Goal: Task Accomplishment & Management: Complete application form

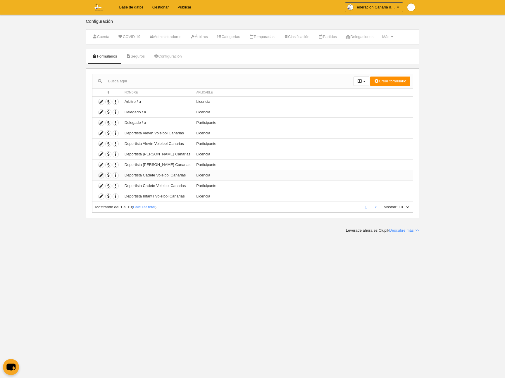
click at [101, 175] on icon at bounding box center [101, 176] width 6 height 6
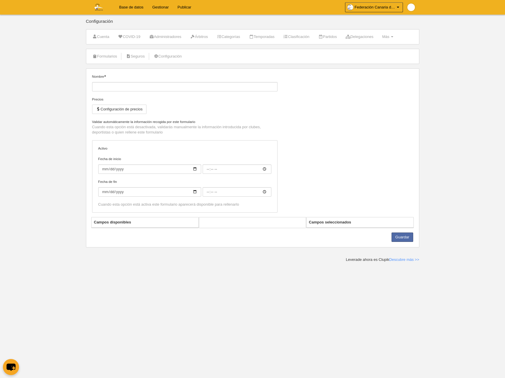
type input "Deportista Cadete Voleibol Canarias"
checkbox input "true"
select select "selected"
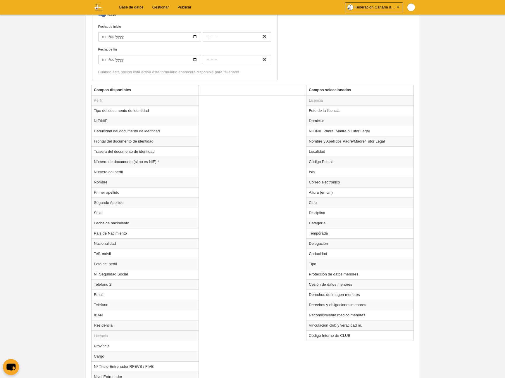
scroll to position [161, 0]
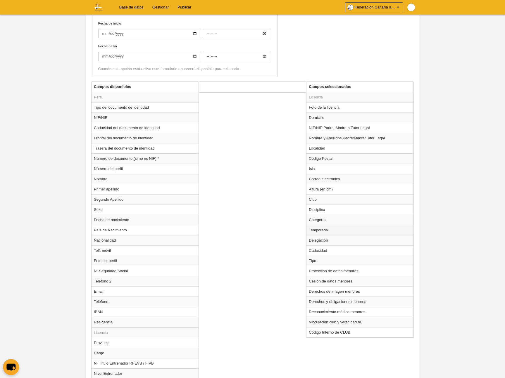
click at [320, 233] on td "Temporada" at bounding box center [359, 230] width 107 height 10
radio input "true"
select select "8364"
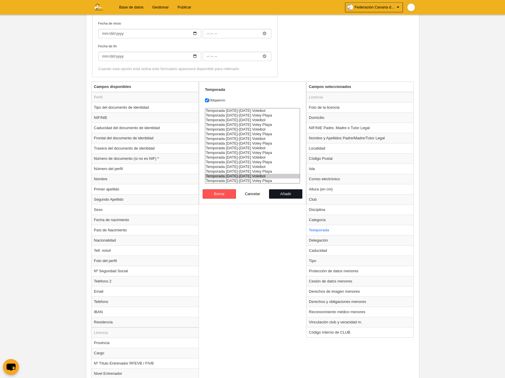
click at [277, 194] on button "Añadir" at bounding box center [285, 193] width 33 height 9
radio input "false"
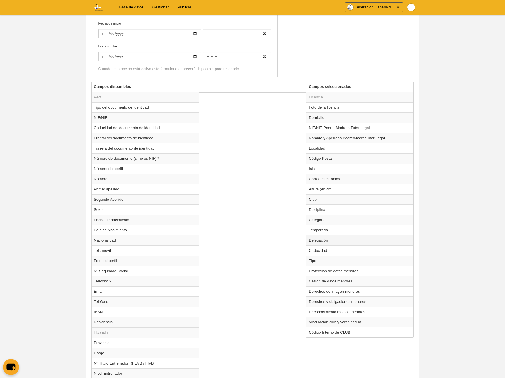
click at [319, 241] on td "Delegación" at bounding box center [359, 240] width 107 height 10
radio input "true"
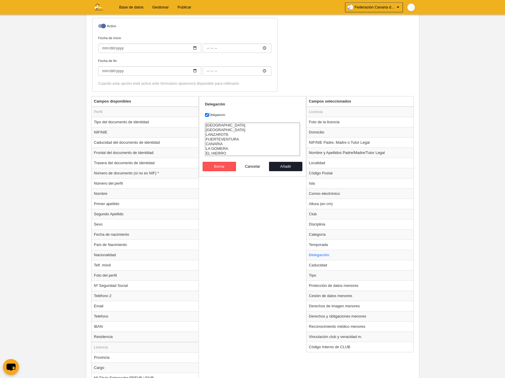
scroll to position [150, 0]
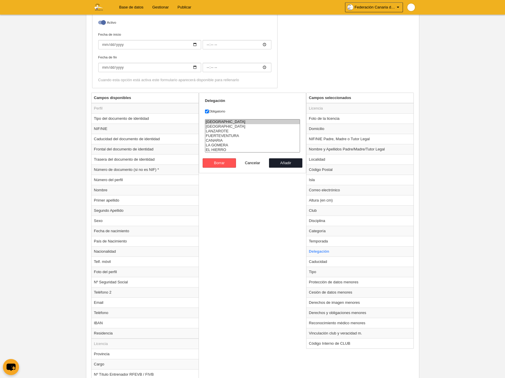
click at [223, 123] on option "GRAN CANARIA" at bounding box center [252, 122] width 95 height 5
click at [225, 125] on option "TENERIFE" at bounding box center [252, 126] width 95 height 5
click at [226, 131] on option "LANZAROTE" at bounding box center [252, 131] width 95 height 5
click at [229, 134] on option "FUERTEVENTURA" at bounding box center [252, 136] width 95 height 5
drag, startPoint x: 223, startPoint y: 139, endPoint x: 226, endPoint y: 143, distance: 5.7
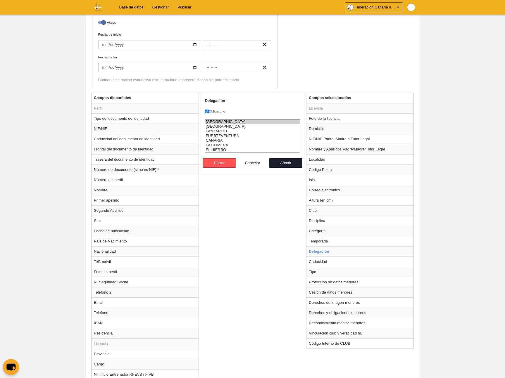
click at [223, 139] on option "CANARIA" at bounding box center [252, 140] width 95 height 5
click at [226, 144] on option "LA GOMERA" at bounding box center [252, 145] width 95 height 5
select select "580"
click at [225, 149] on option "EL HIERRO" at bounding box center [252, 150] width 95 height 5
click at [282, 161] on button "Añadir" at bounding box center [285, 162] width 33 height 9
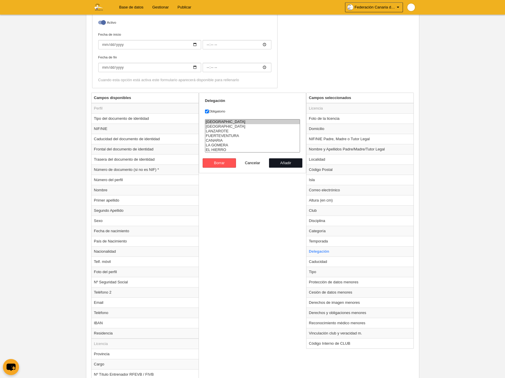
radio input "false"
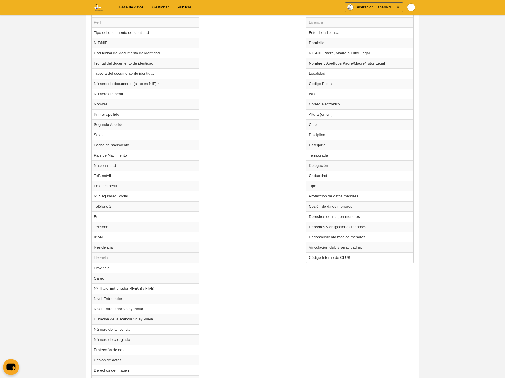
scroll to position [339, 0]
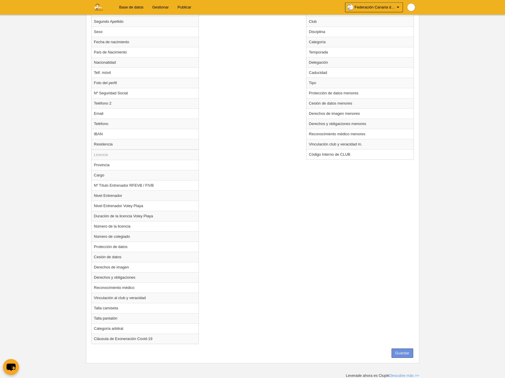
click at [396, 354] on button "Guardar" at bounding box center [402, 353] width 22 height 9
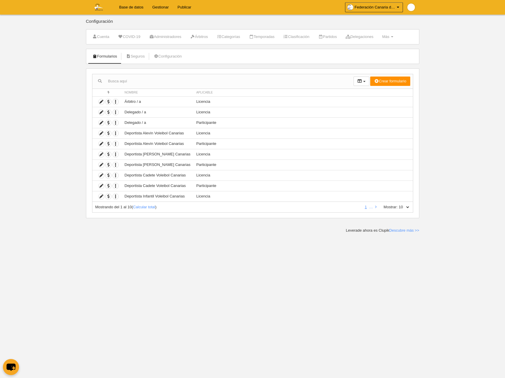
click at [133, 6] on link "Base de datos" at bounding box center [131, 7] width 33 height 15
click at [406, 208] on select "10 25 50 100 500" at bounding box center [403, 207] width 12 height 5
select select "500"
click at [397, 205] on select "10 25 50 100 500" at bounding box center [403, 207] width 12 height 5
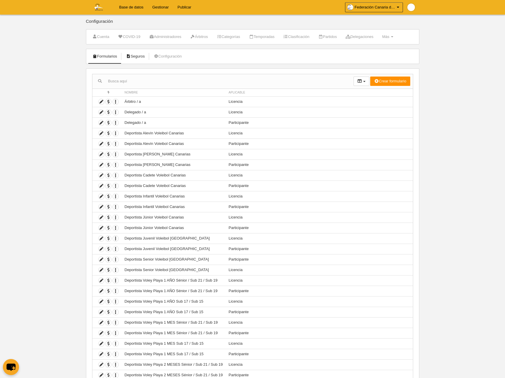
click at [135, 57] on link "Seguros" at bounding box center [134, 56] width 25 height 9
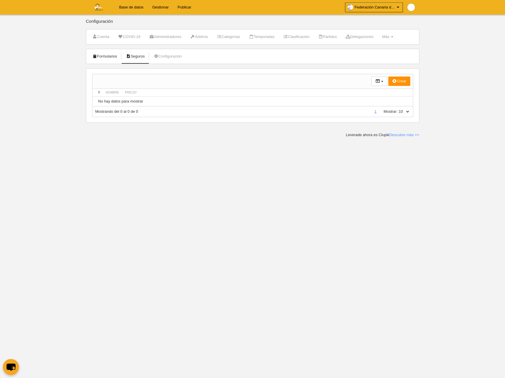
click at [105, 57] on link "Formularios" at bounding box center [104, 56] width 31 height 9
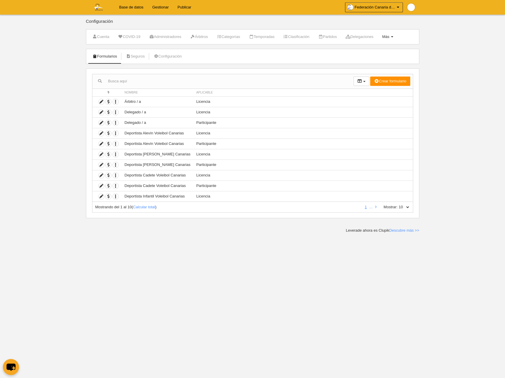
click at [393, 37] on span at bounding box center [392, 36] width 2 height 1
click at [293, 56] on ul "Formularios Seguros Configuración" at bounding box center [252, 56] width 333 height 15
click at [141, 57] on link "Seguros" at bounding box center [134, 56] width 25 height 9
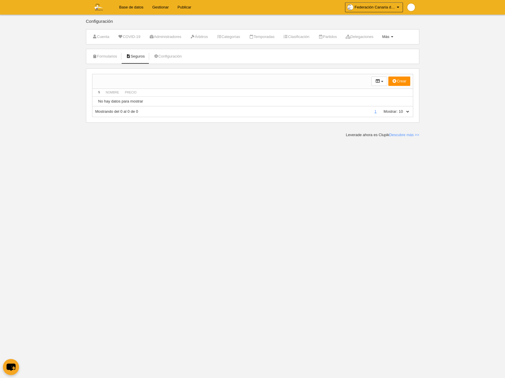
click at [396, 37] on link "Más Menú" at bounding box center [388, 36] width 18 height 9
click at [380, 49] on link "Campos" at bounding box center [369, 50] width 54 height 9
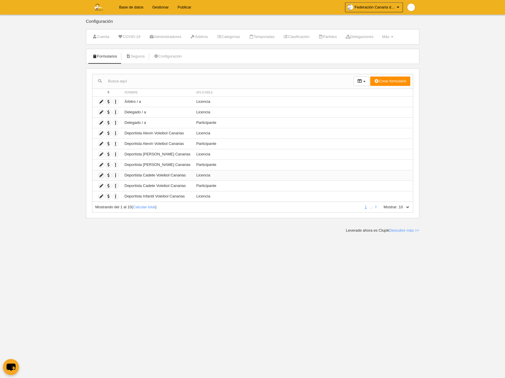
click at [101, 176] on icon at bounding box center [101, 176] width 6 height 6
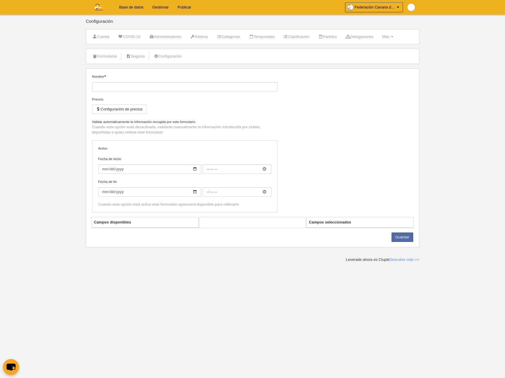
type input "Deportista Cadete Voleibol Canarias"
checkbox input "true"
select select "selected"
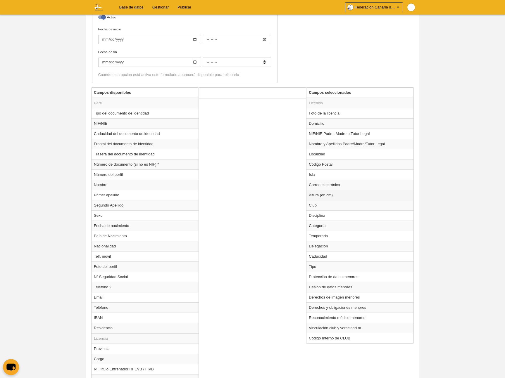
scroll to position [156, 0]
click at [322, 207] on td "Club" at bounding box center [359, 205] width 107 height 10
radio input "true"
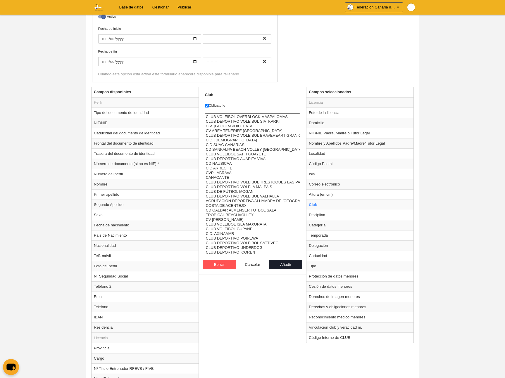
scroll to position [323, 0]
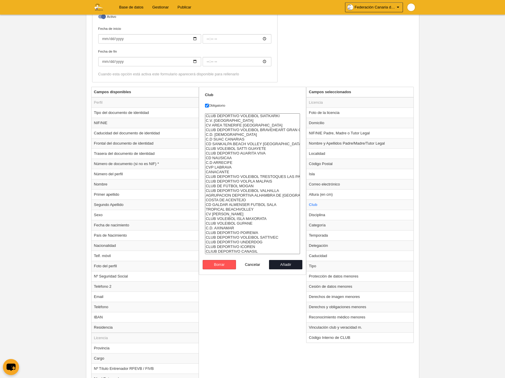
click at [248, 242] on option "CLUB DEPORTIVO UNDERDOG" at bounding box center [252, 242] width 95 height 5
click at [249, 246] on option "CLUB DEPORTIVO ICOREN" at bounding box center [252, 247] width 95 height 5
select select "4496857"
click at [258, 251] on option "CLIUB DEPORTIVO CANASIL" at bounding box center [252, 251] width 95 height 5
click at [285, 264] on button "Añadir" at bounding box center [285, 264] width 33 height 9
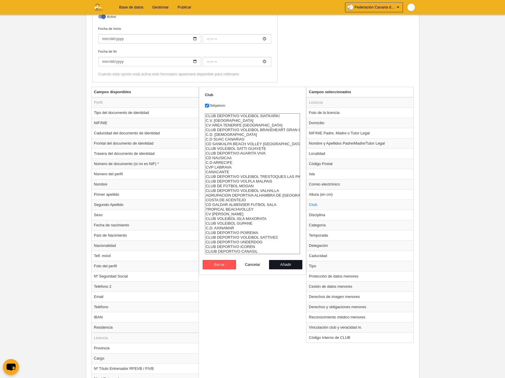
radio input "false"
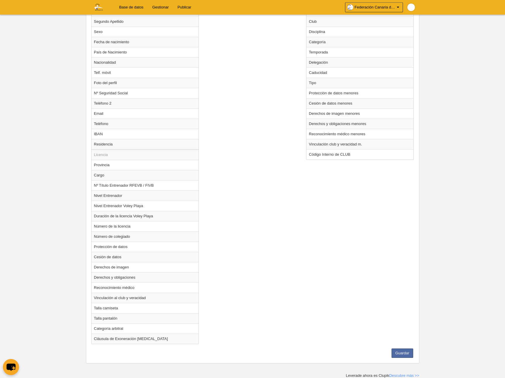
scroll to position [339, 0]
click at [404, 353] on button "Guardar" at bounding box center [402, 353] width 22 height 9
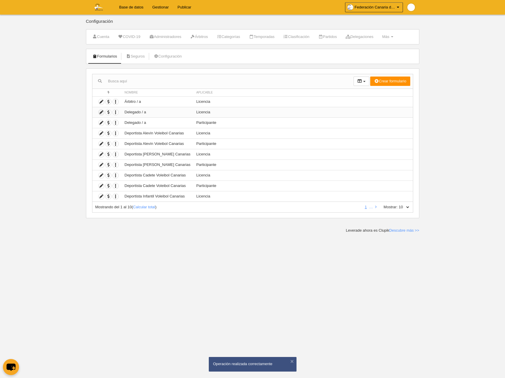
click at [101, 112] on icon at bounding box center [101, 113] width 6 height 6
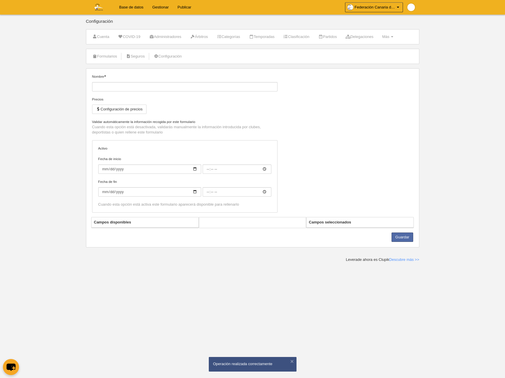
type input "Delegado / a"
checkbox input "true"
select select "selected"
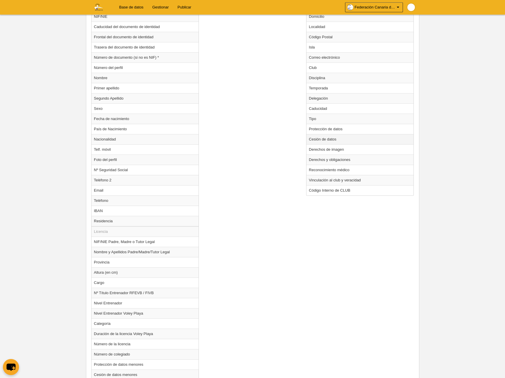
scroll to position [259, 0]
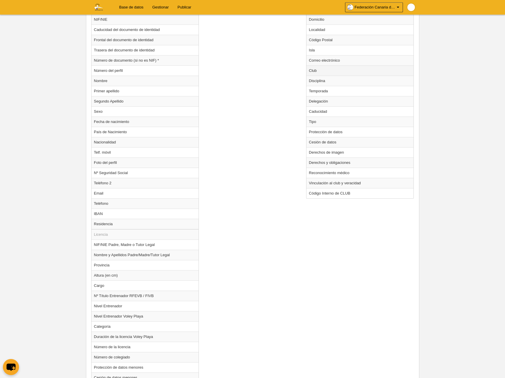
click at [319, 71] on td "Club" at bounding box center [359, 70] width 107 height 10
radio input "true"
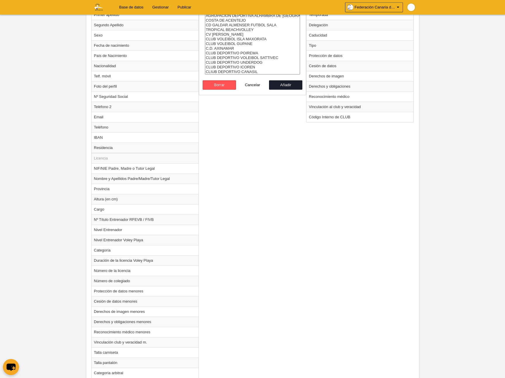
scroll to position [269, 0]
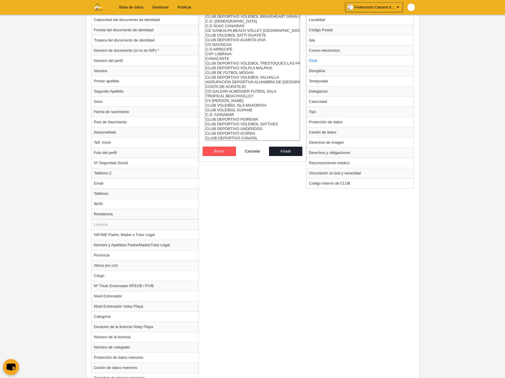
click at [230, 62] on select "C.D. VOLEIBOL 7 ISLAS C.D. ASOCIACION DEPORTIVA AGUERE C.D. AGULEME C.D. VOLEIB…" at bounding box center [252, 70] width 95 height 141
click at [251, 134] on option "CLUB DEPORTIVO ICOREN" at bounding box center [252, 133] width 95 height 5
select select "4496857"
click at [251, 138] on option "CLIUB DEPORTIVO CANASIL" at bounding box center [252, 138] width 95 height 5
click at [281, 151] on button "Añadir" at bounding box center [285, 151] width 33 height 9
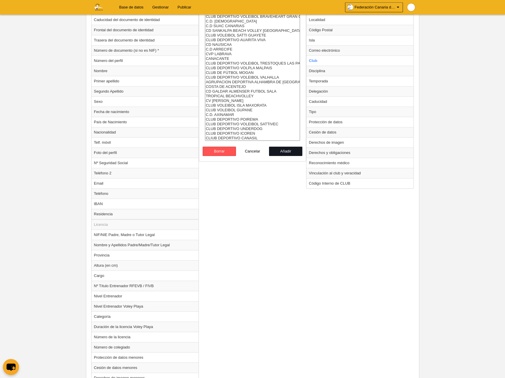
radio input "false"
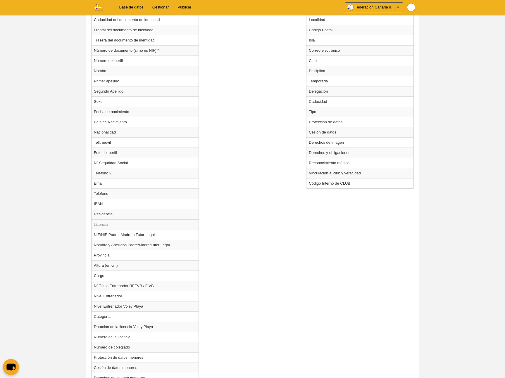
scroll to position [380, 0]
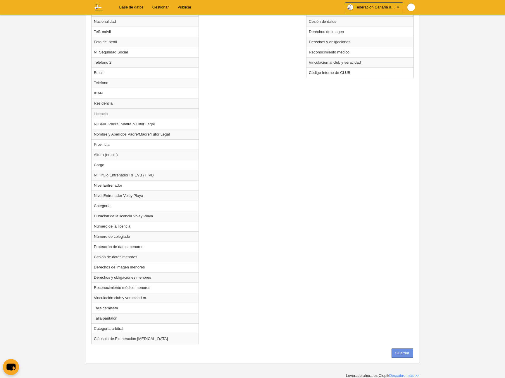
click at [400, 354] on button "Guardar" at bounding box center [402, 353] width 22 height 9
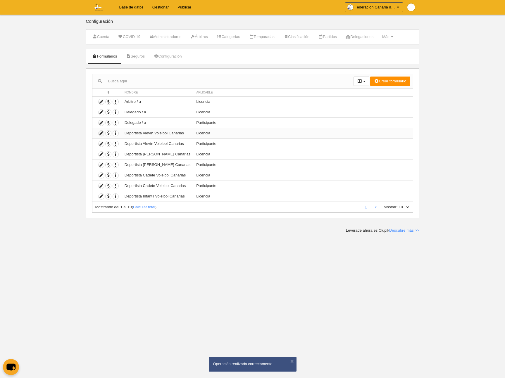
click at [101, 135] on icon at bounding box center [101, 134] width 6 height 6
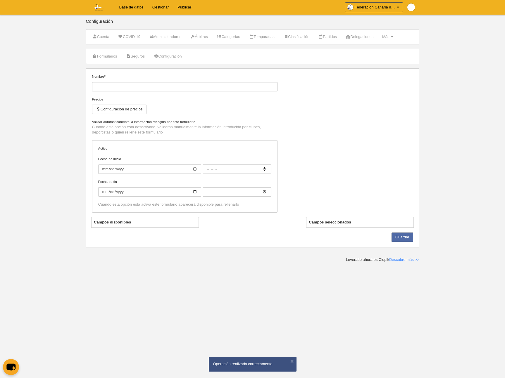
type input "Deportista Alevín Voleibol Canarias"
checkbox input "true"
select select "selected"
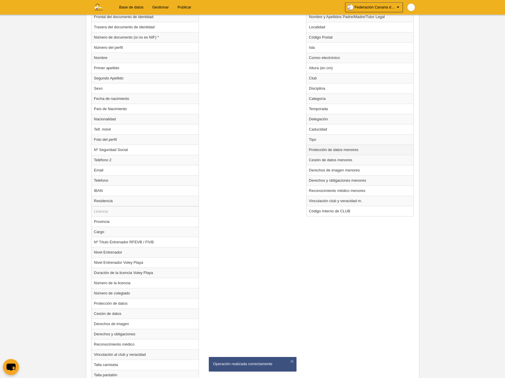
scroll to position [281, 0]
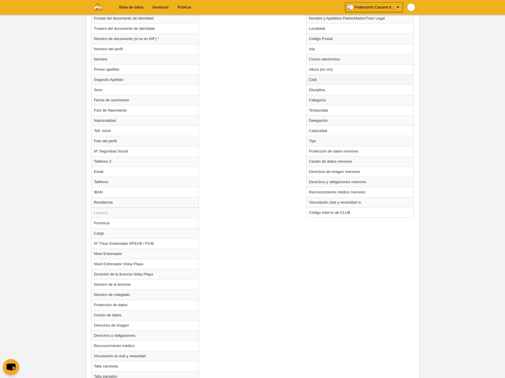
click at [326, 83] on td "Club" at bounding box center [359, 80] width 107 height 10
radio input "true"
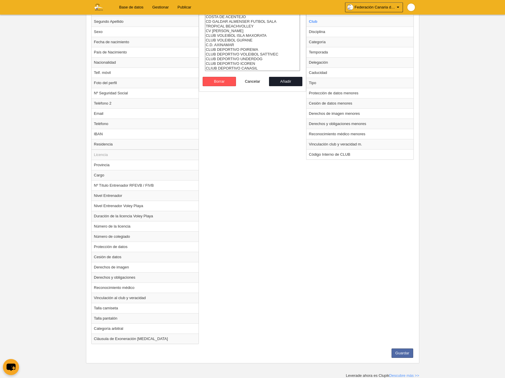
scroll to position [269, 0]
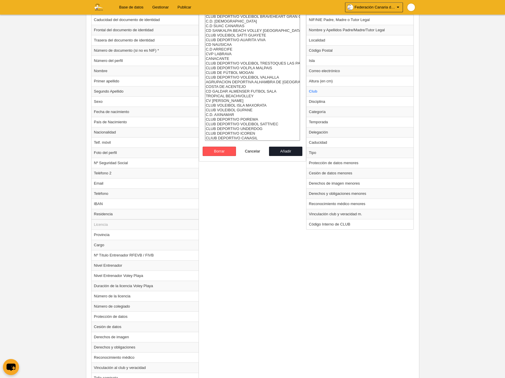
click at [255, 58] on select "C.D. VOLEIBOL 7 ISLAS C.D. ASOCIACION DEPORTIVA AGUERE C.D. AGULEME C.D. VOLEIB…" at bounding box center [252, 70] width 95 height 141
click at [247, 134] on option "CLUB DEPORTIVO ICOREN" at bounding box center [252, 133] width 95 height 5
select select "4496857"
click at [255, 139] on option "CLIUB DEPORTIVO CANASIL" at bounding box center [252, 138] width 95 height 5
click at [284, 151] on button "Añadir" at bounding box center [285, 151] width 33 height 9
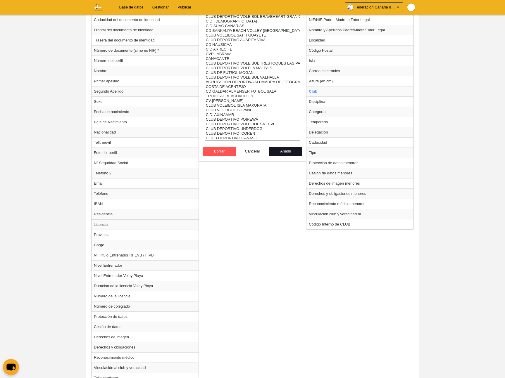
radio input "false"
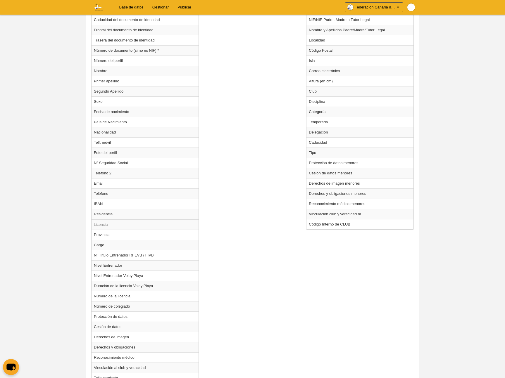
scroll to position [339, 0]
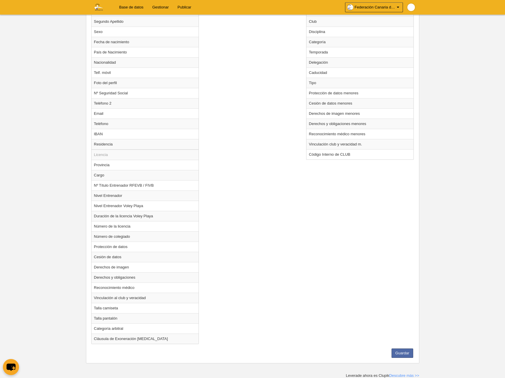
click at [413, 352] on div "Guardar" at bounding box center [252, 353] width 325 height 9
click at [408, 353] on button "Guardar" at bounding box center [402, 353] width 22 height 9
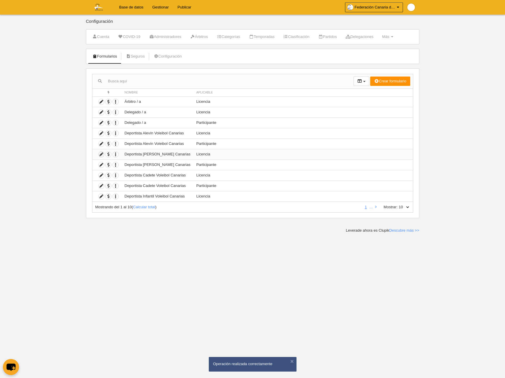
click at [101, 155] on icon at bounding box center [101, 155] width 6 height 6
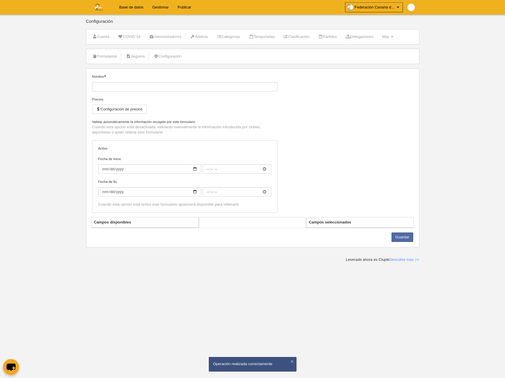
type input "Deportista [PERSON_NAME] Canarias"
checkbox input "true"
select select "selected"
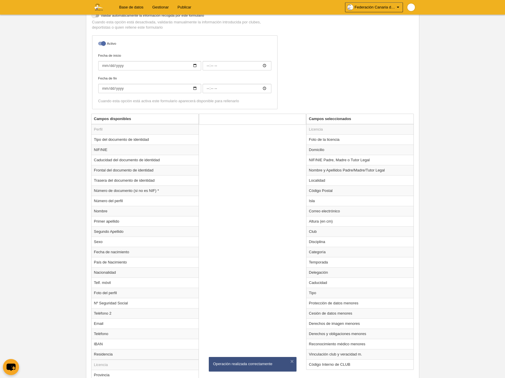
scroll to position [253, 0]
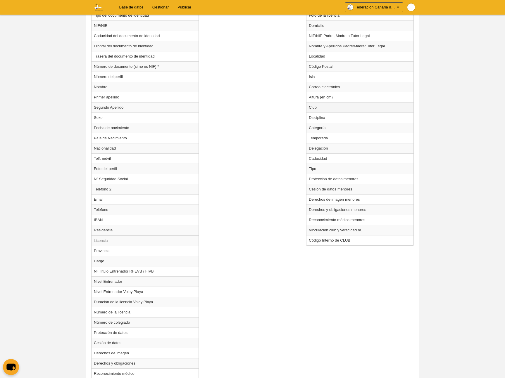
click at [321, 108] on td "Club" at bounding box center [359, 107] width 107 height 10
radio input "true"
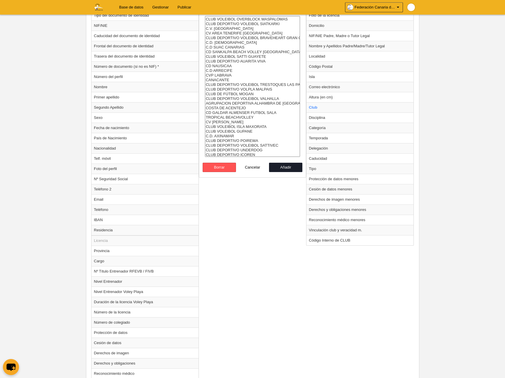
scroll to position [323, 0]
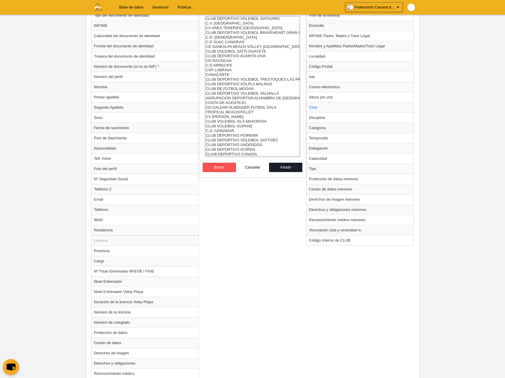
click at [247, 144] on option "CLUB DEPORTIVO UNDERDOG" at bounding box center [252, 145] width 95 height 5
drag, startPoint x: 249, startPoint y: 150, endPoint x: 256, endPoint y: 150, distance: 7.0
click at [249, 150] on option "CLUB DEPORTIVO ICOREN" at bounding box center [252, 149] width 95 height 5
click at [254, 153] on option "CLIUB DEPORTIVO CANASIL" at bounding box center [252, 154] width 95 height 5
select select "4496857"
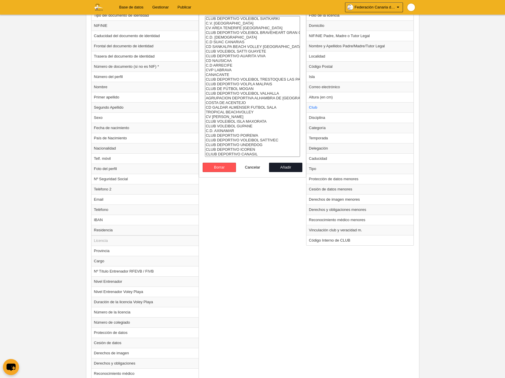
click at [256, 155] on option "CLIUB DEPORTIVO CANASIL" at bounding box center [252, 154] width 95 height 5
click at [289, 167] on button "Añadir" at bounding box center [285, 167] width 33 height 9
radio input "false"
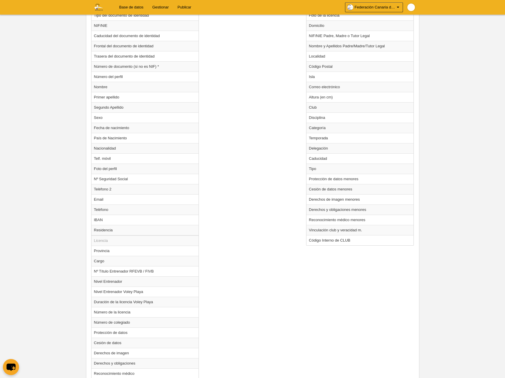
scroll to position [339, 0]
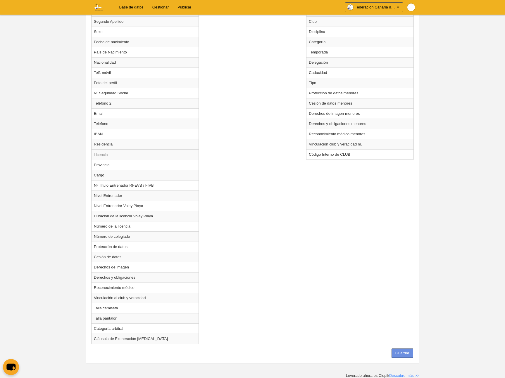
click at [403, 349] on button "Guardar" at bounding box center [402, 353] width 22 height 9
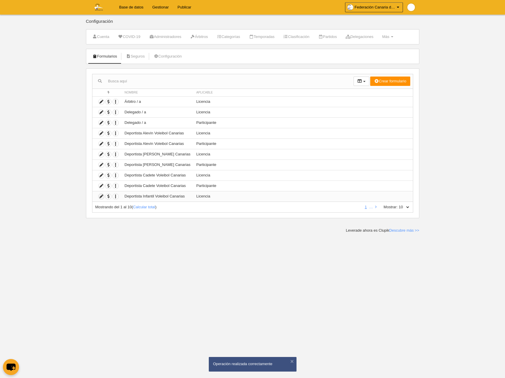
click at [101, 196] on icon at bounding box center [101, 197] width 6 height 6
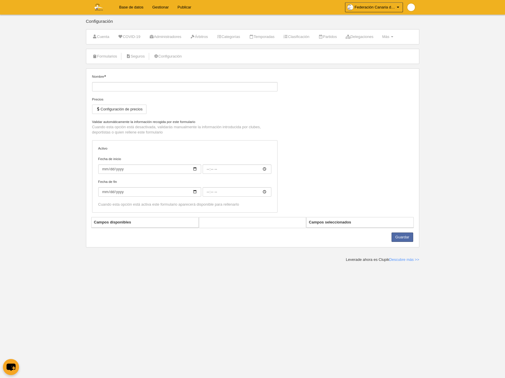
type input "Deportista Infantil Voleibol Canarias"
checkbox input "true"
select select "selected"
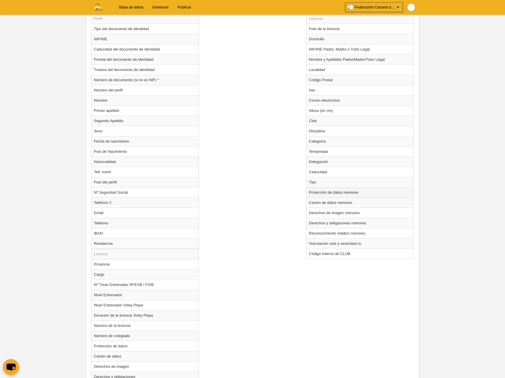
scroll to position [252, 0]
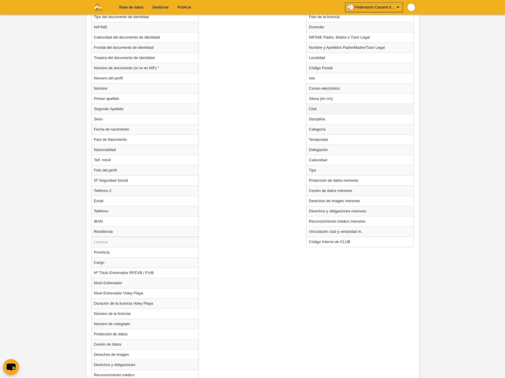
click at [332, 107] on td "Club" at bounding box center [359, 109] width 107 height 10
radio input "true"
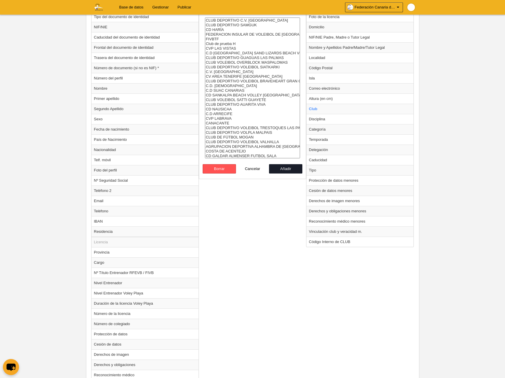
scroll to position [323, 0]
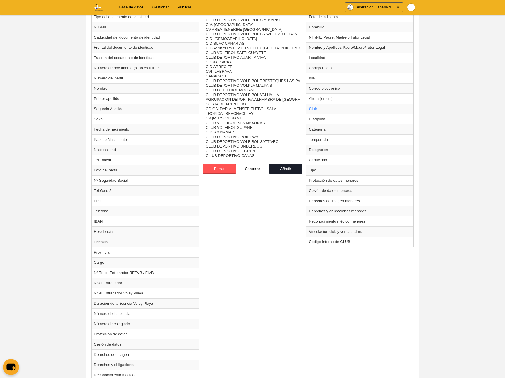
click at [239, 146] on option "CLUB DEPORTIVO UNDERDOG" at bounding box center [252, 146] width 95 height 5
click at [246, 150] on option "CLUB DEPORTIVO ICOREN" at bounding box center [252, 151] width 95 height 5
select select "4496857"
click at [250, 155] on option "CLIUB DEPORTIVO CANASIL" at bounding box center [252, 155] width 95 height 5
click at [290, 170] on button "Añadir" at bounding box center [285, 168] width 33 height 9
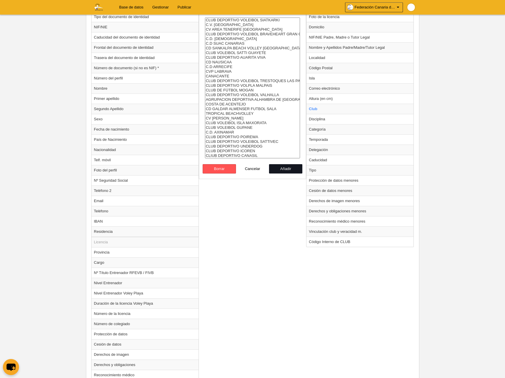
radio input "false"
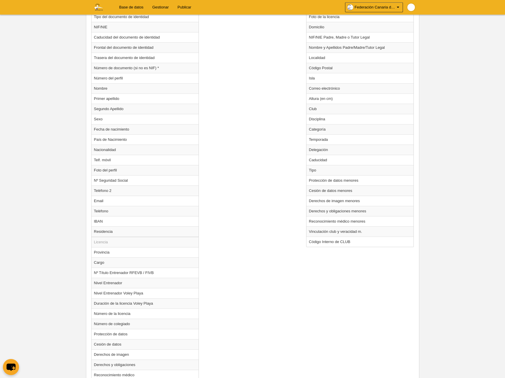
scroll to position [339, 0]
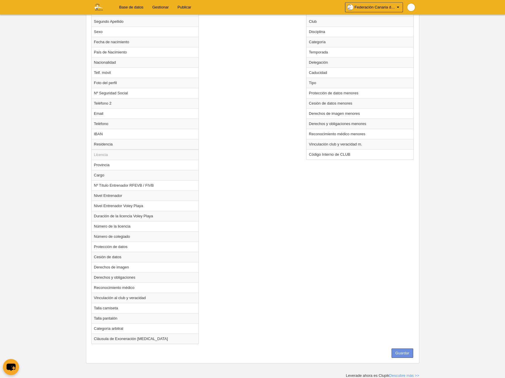
click at [398, 352] on button "Guardar" at bounding box center [402, 353] width 22 height 9
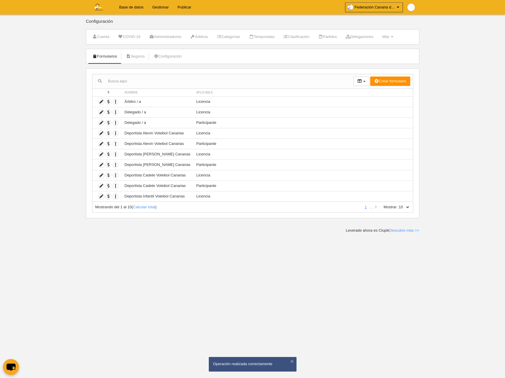
click at [406, 207] on select "10 25 50 100 500" at bounding box center [403, 207] width 12 height 5
select select "500"
click at [397, 205] on select "10 25 50 100 500" at bounding box center [403, 207] width 12 height 5
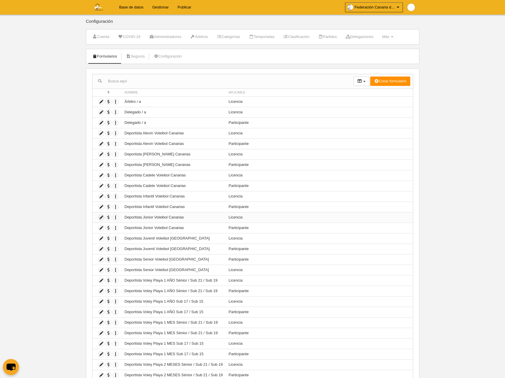
click at [101, 218] on icon at bounding box center [101, 218] width 6 height 6
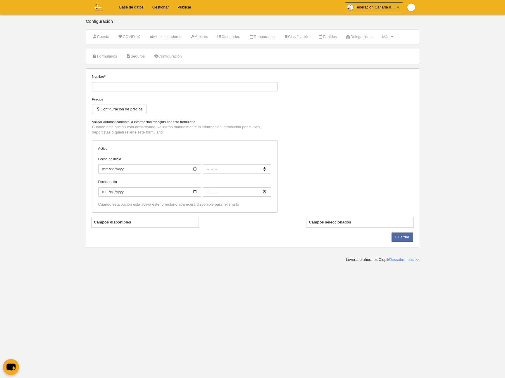
type input "Deportista Júnior Voleibol Canarias"
checkbox input "true"
select select "selected"
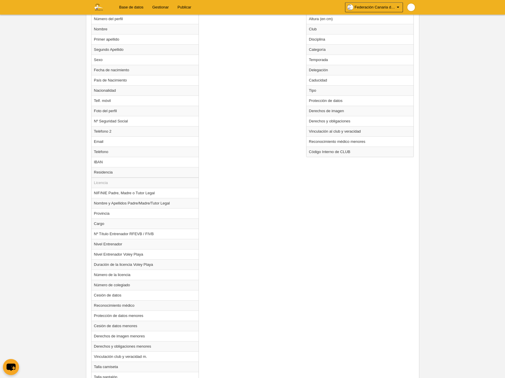
scroll to position [302, 0]
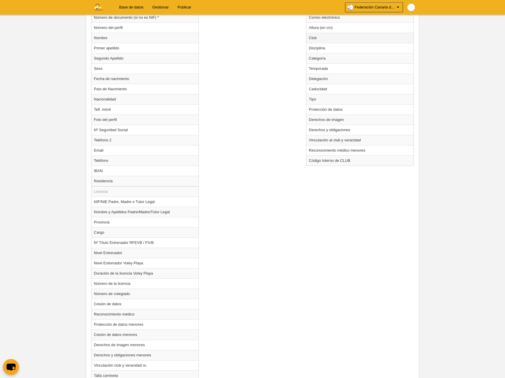
click at [317, 38] on td "Club" at bounding box center [359, 38] width 107 height 10
radio input "true"
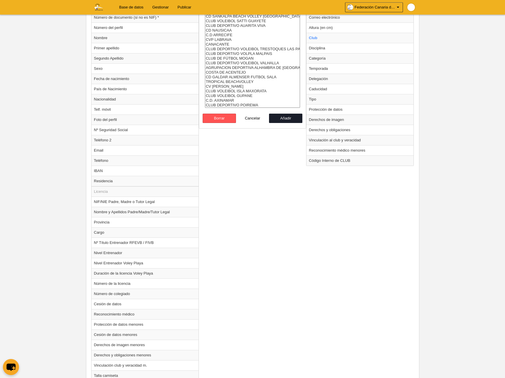
scroll to position [323, 0]
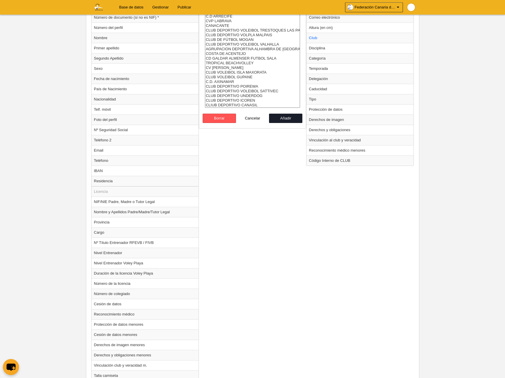
click at [246, 96] on select "C.D. VOLEIBOL 7 ISLAS C.D. ASOCIACION DEPORTIVA AGUERE C.D. AGULEME C.D. VOLEIB…" at bounding box center [252, 37] width 95 height 141
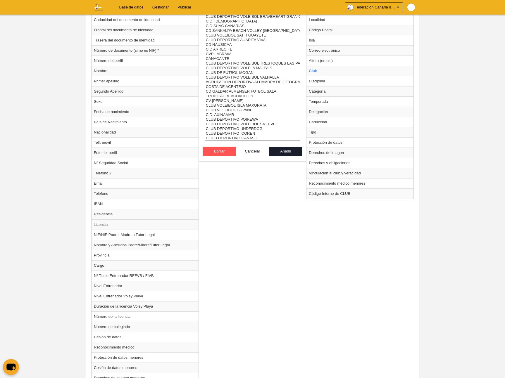
click at [252, 133] on option "CLUB DEPORTIVO ICOREN" at bounding box center [252, 133] width 95 height 5
select select "4496857"
click at [256, 137] on option "CLIUB DEPORTIVO CANASIL" at bounding box center [252, 138] width 95 height 5
click at [288, 153] on button "Añadir" at bounding box center [285, 151] width 33 height 9
radio input "false"
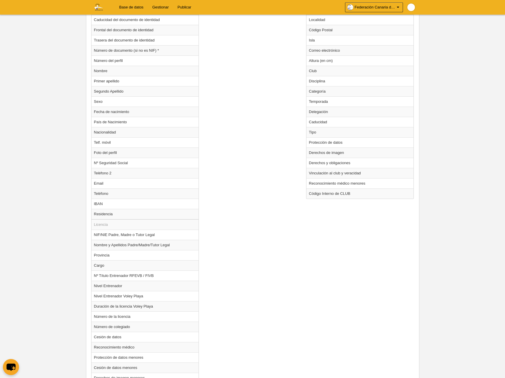
scroll to position [370, 0]
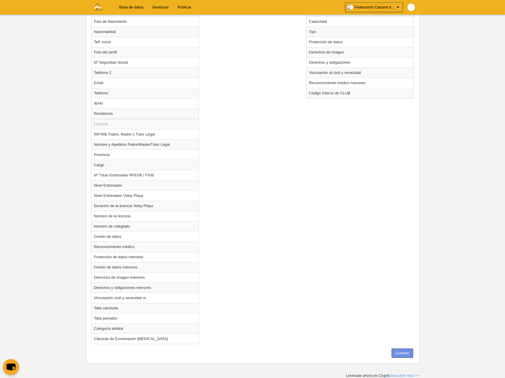
click at [402, 353] on button "Guardar" at bounding box center [402, 353] width 22 height 9
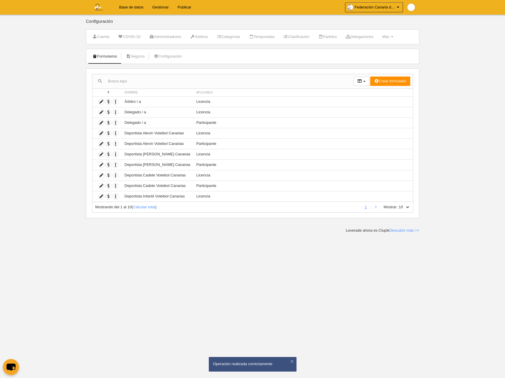
click at [409, 207] on select "10 25 50 100 500" at bounding box center [403, 207] width 12 height 5
select select "500"
click at [397, 205] on select "10 25 50 100 500" at bounding box center [403, 207] width 12 height 5
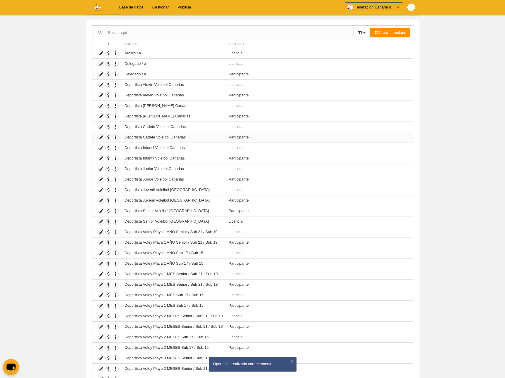
scroll to position [48, 0]
click at [101, 191] on icon at bounding box center [101, 191] width 6 height 6
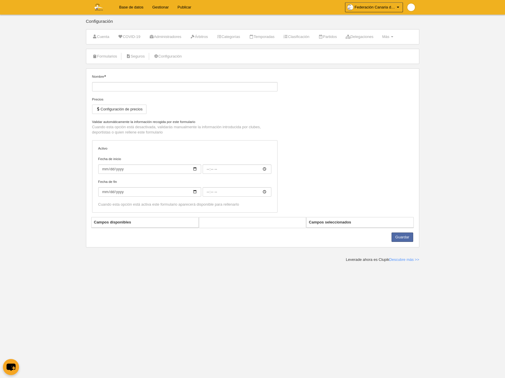
type input "Deportista Juvenil Voleibol [GEOGRAPHIC_DATA]"
checkbox input "true"
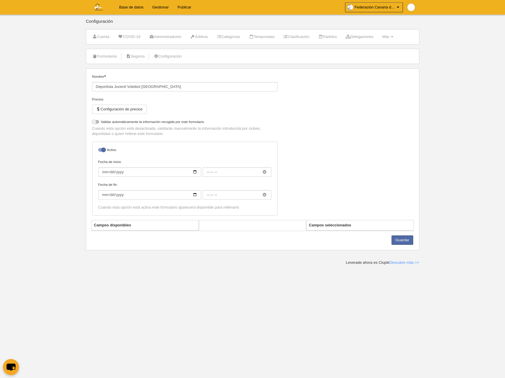
select select "selected"
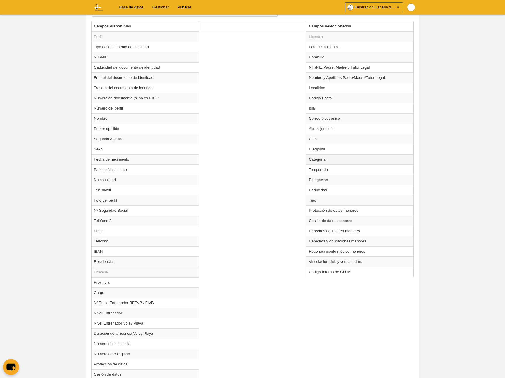
scroll to position [220, 0]
click at [325, 144] on td "Club" at bounding box center [359, 140] width 107 height 10
radio input "true"
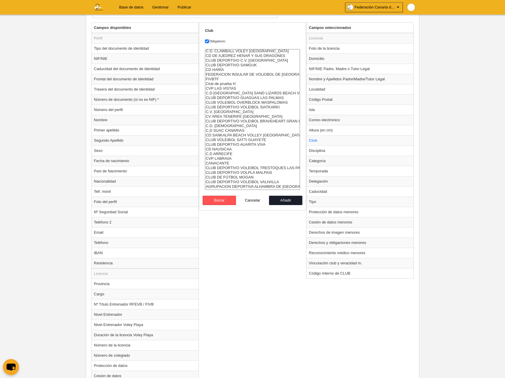
scroll to position [323, 0]
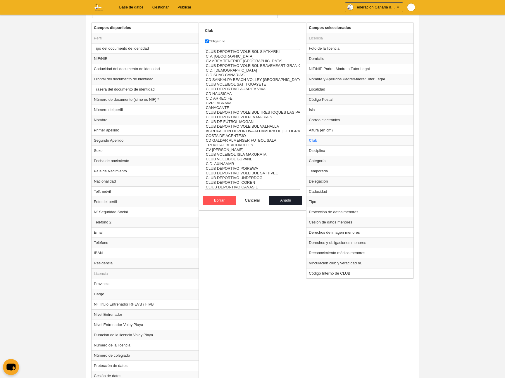
click at [243, 177] on option "CLUB DEPORTIVO UNDERDOG" at bounding box center [252, 178] width 95 height 5
click at [249, 182] on option "CLUB DEPORTIVO ICOREN" at bounding box center [252, 182] width 95 height 5
select select "4496857"
click at [248, 186] on option "CLIUB DEPORTIVO CANASIL" at bounding box center [252, 187] width 95 height 5
click at [287, 199] on button "Añadir" at bounding box center [285, 200] width 33 height 9
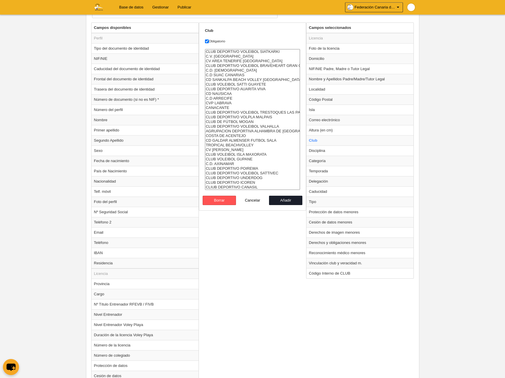
radio input "false"
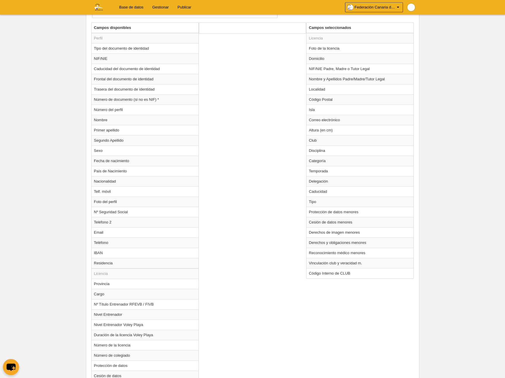
scroll to position [339, 0]
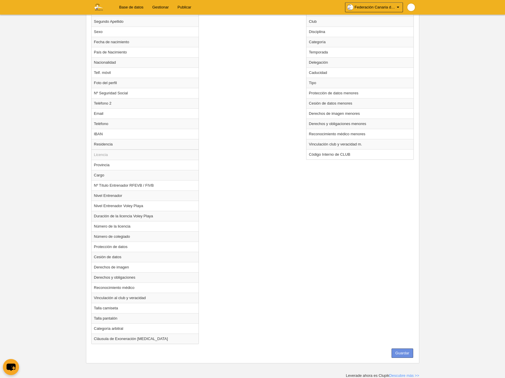
click at [397, 354] on button "Guardar" at bounding box center [402, 353] width 22 height 9
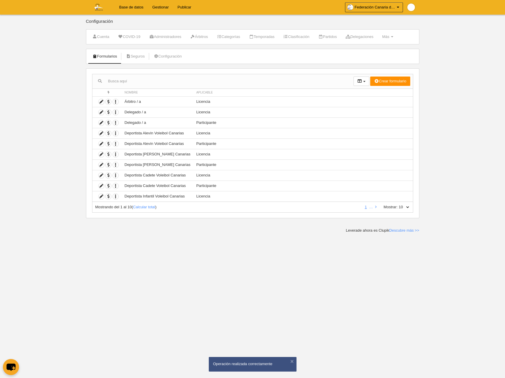
click at [407, 206] on select "10 25 50 100 500" at bounding box center [403, 207] width 12 height 5
select select "500"
click at [397, 205] on select "10 25 50 100 500" at bounding box center [403, 207] width 12 height 5
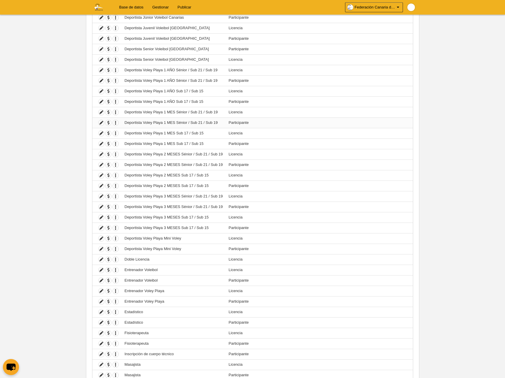
scroll to position [208, 0]
click at [101, 62] on icon at bounding box center [101, 62] width 6 height 6
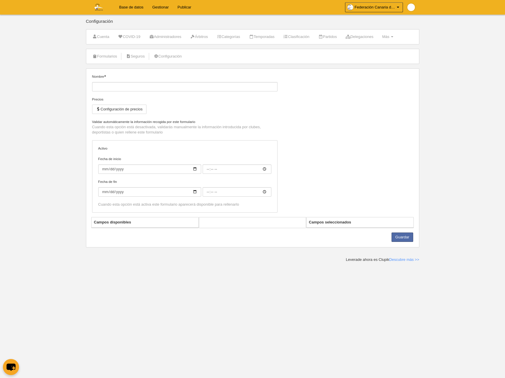
type input "Deportista Senior Voleibol [GEOGRAPHIC_DATA]"
checkbox input "true"
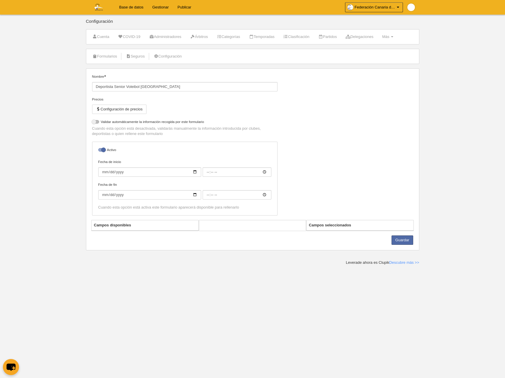
select select "selected"
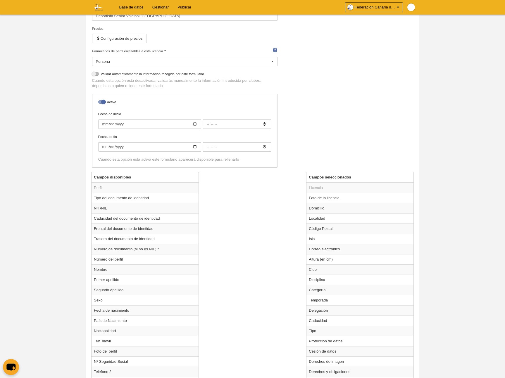
scroll to position [151, 0]
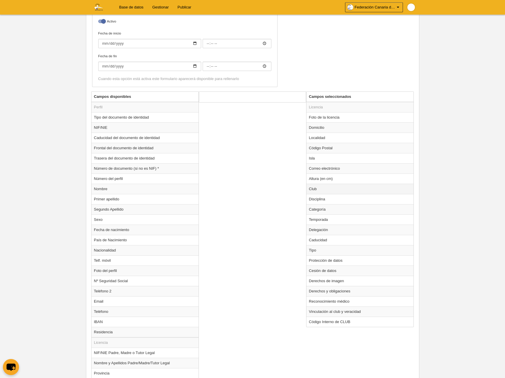
drag, startPoint x: 324, startPoint y: 189, endPoint x: 317, endPoint y: 185, distance: 8.7
click at [324, 189] on td "Club" at bounding box center [359, 189] width 107 height 10
radio input "true"
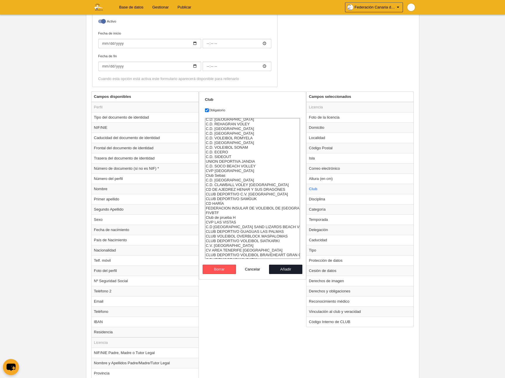
scroll to position [323, 0]
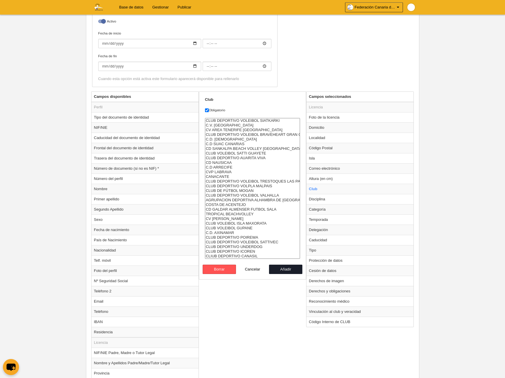
click at [251, 247] on option "CLUB DEPORTIVO UNDERDOG" at bounding box center [252, 247] width 95 height 5
click at [254, 250] on option "CLUB DEPORTIVO ICOREN" at bounding box center [252, 251] width 95 height 5
click at [254, 254] on option "CLIUB DEPORTIVO CANASIL" at bounding box center [252, 256] width 95 height 5
select select "4496857"
click at [255, 256] on option "CLIUB DEPORTIVO CANASIL" at bounding box center [252, 256] width 95 height 5
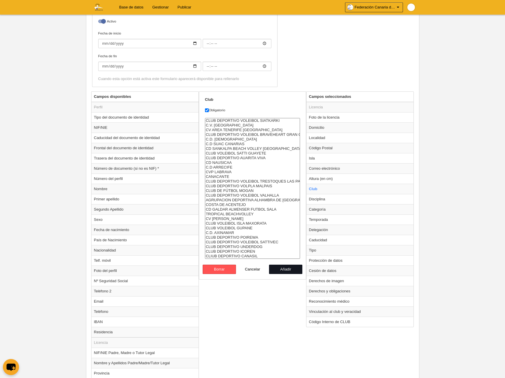
click at [287, 269] on button "Añadir" at bounding box center [285, 269] width 33 height 9
radio input "false"
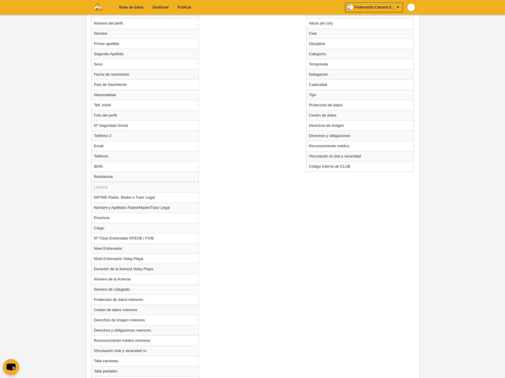
scroll to position [360, 0]
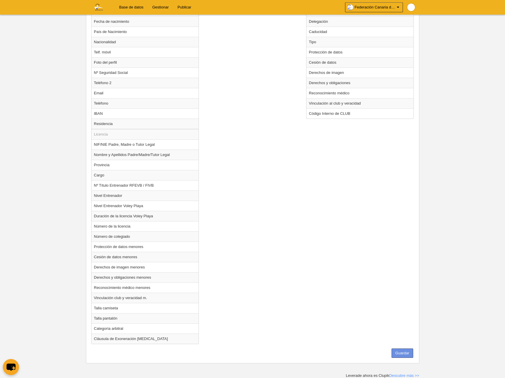
click at [398, 354] on button "Guardar" at bounding box center [402, 353] width 22 height 9
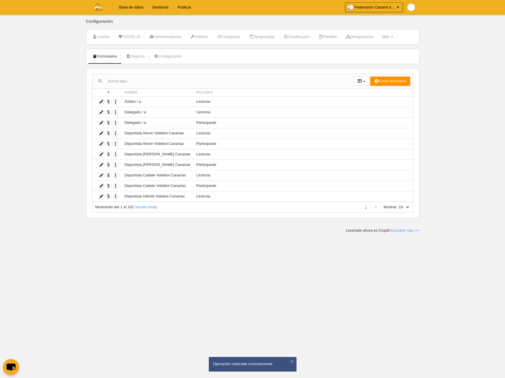
click at [408, 206] on select "10 25 50 100 500" at bounding box center [403, 207] width 12 height 5
select select "500"
click at [397, 205] on select "10 25 50 100 500" at bounding box center [403, 207] width 12 height 5
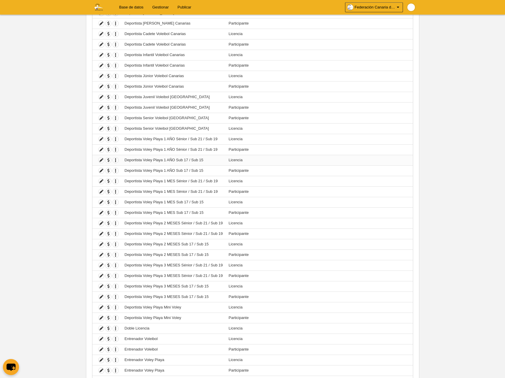
scroll to position [149, 0]
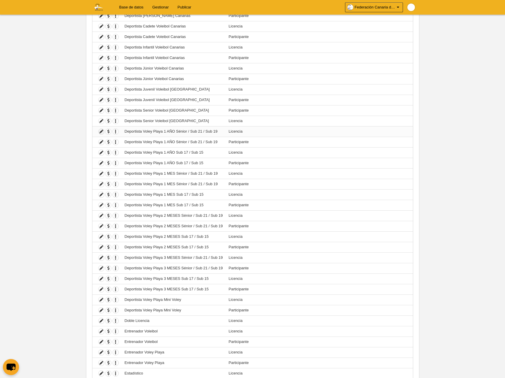
click at [101, 131] on icon at bounding box center [101, 132] width 6 height 6
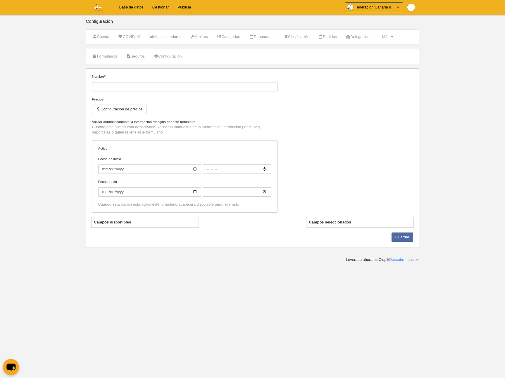
type input "Deportista Voley Playa 1 AÑO Sénior / Sub 21 / Sub 19"
checkbox input "true"
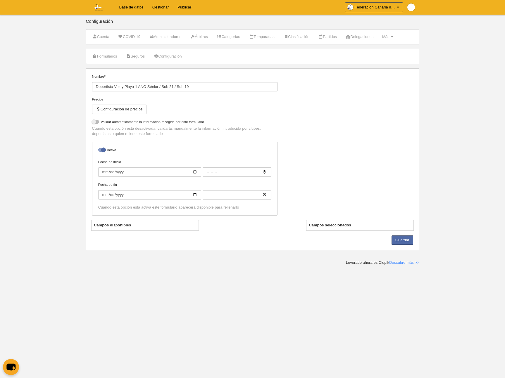
select select "selected"
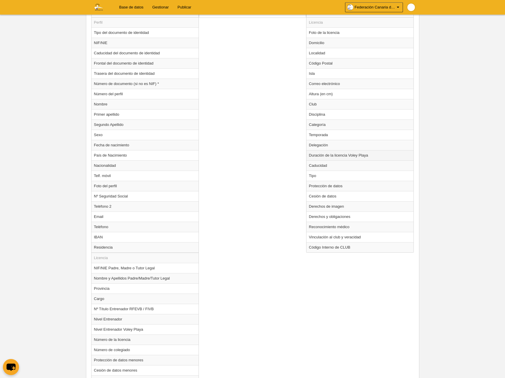
scroll to position [242, 0]
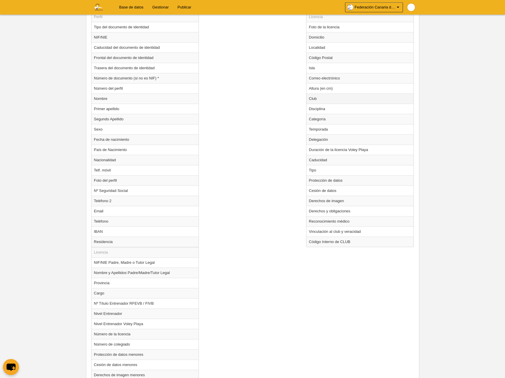
click at [317, 101] on td "Club" at bounding box center [359, 98] width 107 height 10
radio input "true"
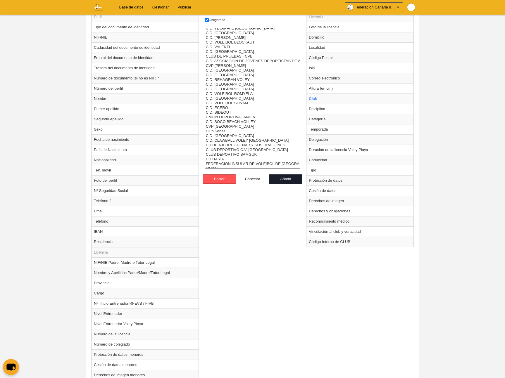
scroll to position [323, 0]
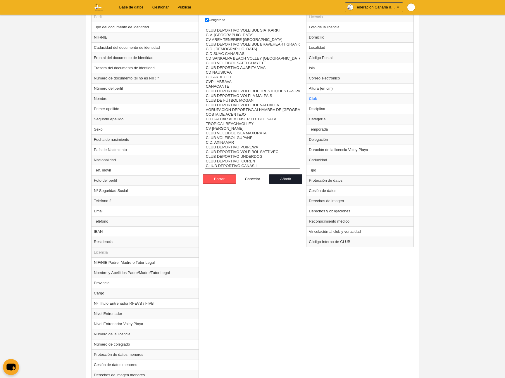
click at [267, 161] on option "CLUB DEPORTIVO ICOREN" at bounding box center [252, 161] width 95 height 5
select select "4496857"
click at [262, 165] on option "CLIUB DEPORTIVO CANASIL" at bounding box center [252, 166] width 95 height 5
click at [288, 181] on button "Añadir" at bounding box center [285, 178] width 33 height 9
radio input "false"
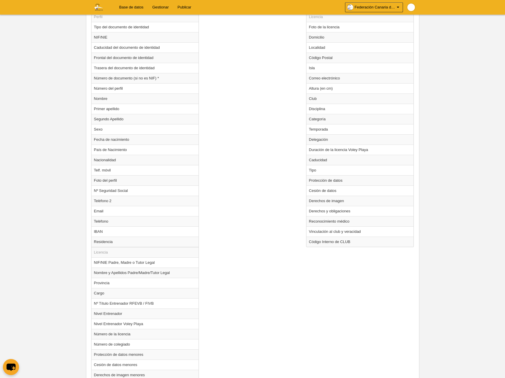
scroll to position [349, 0]
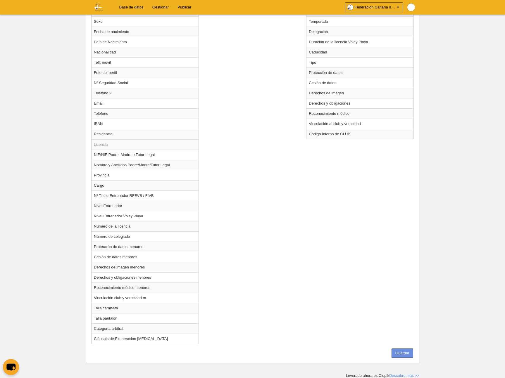
click at [406, 353] on button "Guardar" at bounding box center [402, 353] width 22 height 9
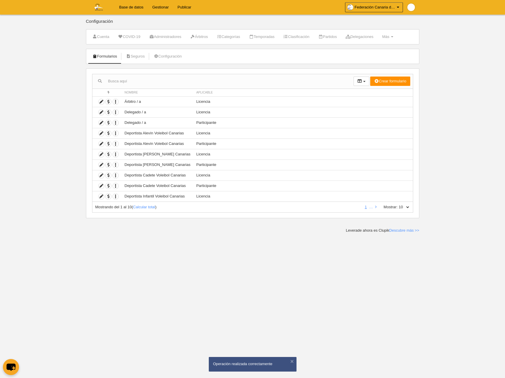
click at [405, 209] on select "10 25 50 100 500" at bounding box center [403, 207] width 12 height 5
select select "500"
click at [397, 205] on select "10 25 50 100 500" at bounding box center [403, 207] width 12 height 5
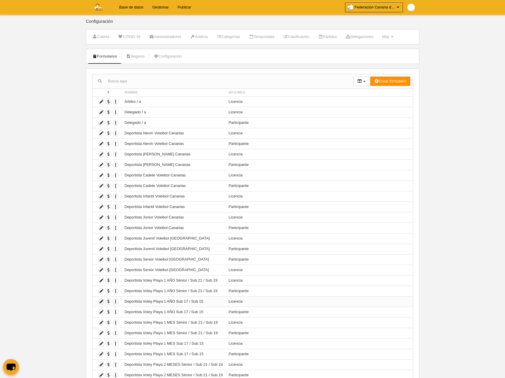
click at [101, 302] on icon at bounding box center [101, 302] width 6 height 6
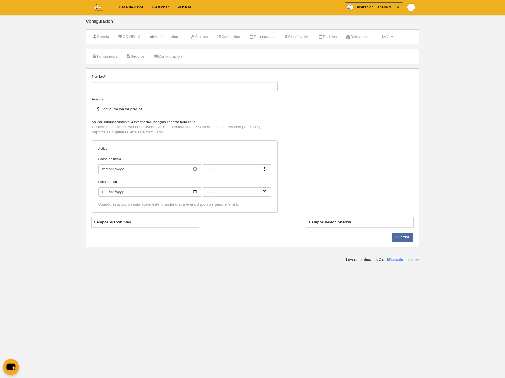
type input "Deportista Voley Playa 1 AÑO Sub 17 / Sub 15"
checkbox input "true"
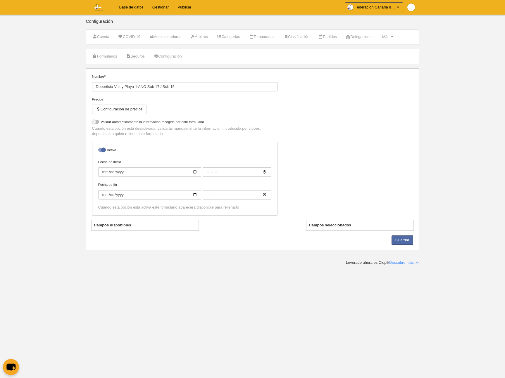
select select "selected"
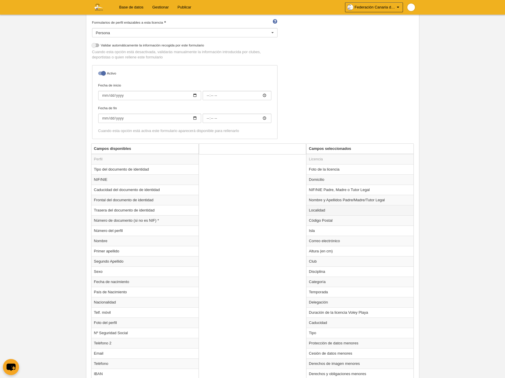
scroll to position [329, 0]
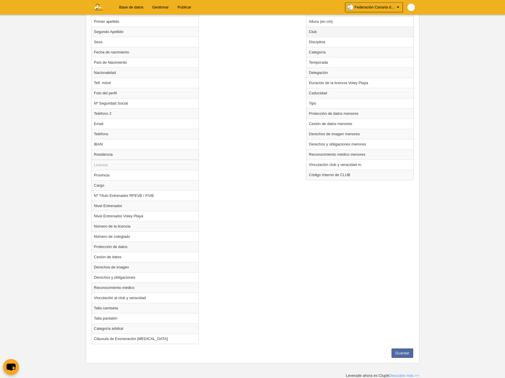
click at [328, 34] on td "Club" at bounding box center [359, 32] width 107 height 10
radio input "true"
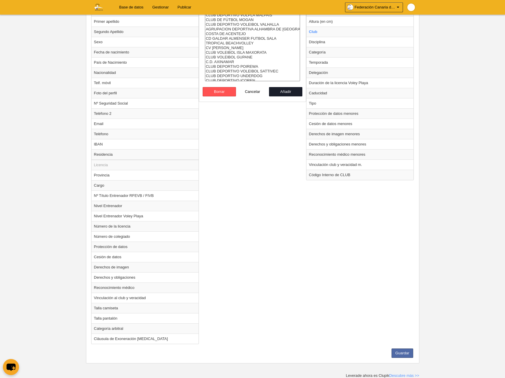
scroll to position [323, 0]
click at [250, 74] on select "C.D. VOLEIBOL 7 ISLAS C.D. ASOCIACION DEPORTIVA AGUERE C.D. AGULEME C.D. VOLEIB…" at bounding box center [252, 10] width 95 height 141
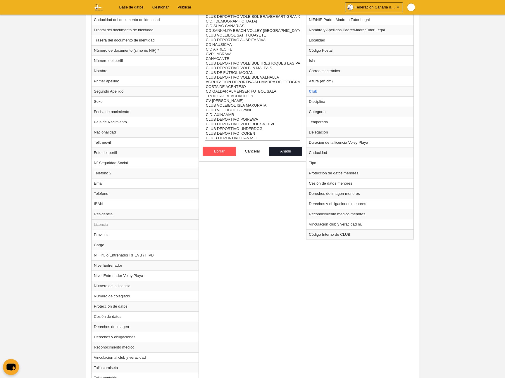
select select "4496857"
click at [256, 137] on option "CLIUB DEPORTIVO CANASIL" at bounding box center [252, 138] width 95 height 5
click at [283, 152] on button "Añadir" at bounding box center [285, 151] width 33 height 9
radio input "false"
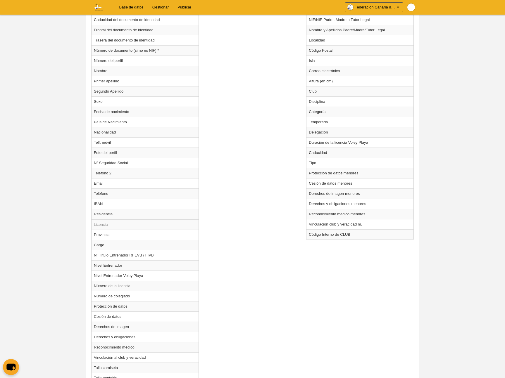
scroll to position [329, 0]
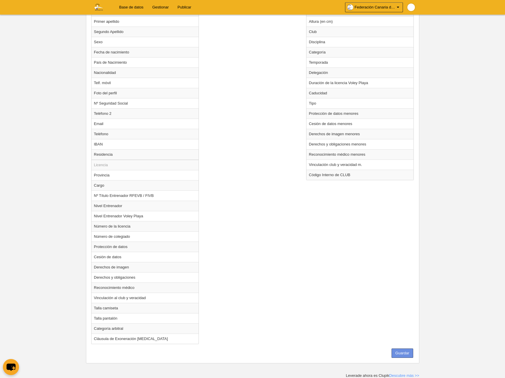
click at [399, 352] on button "Guardar" at bounding box center [402, 353] width 22 height 9
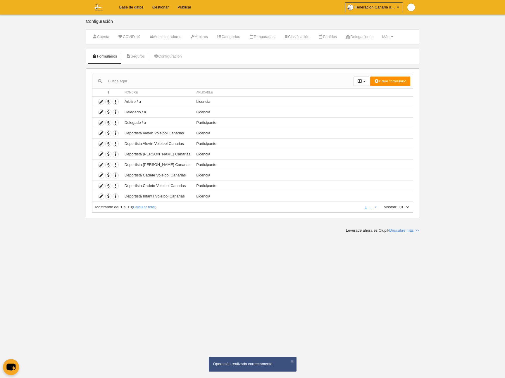
click at [406, 209] on select "10 25 50 100 500" at bounding box center [403, 207] width 12 height 5
select select "500"
click at [397, 205] on select "10 25 50 100 500" at bounding box center [403, 207] width 12 height 5
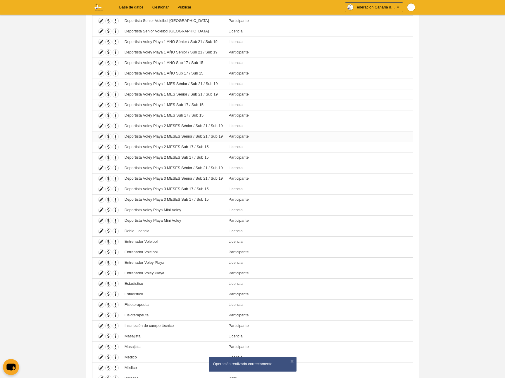
scroll to position [236, 0]
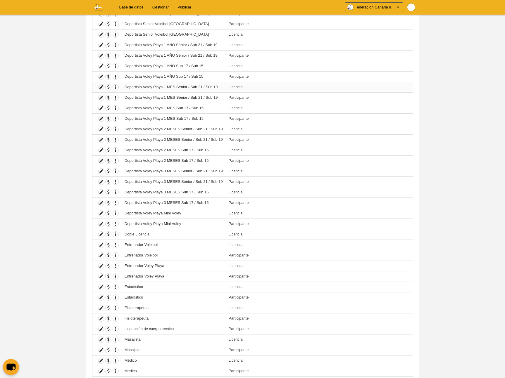
click at [101, 87] on icon at bounding box center [101, 87] width 6 height 6
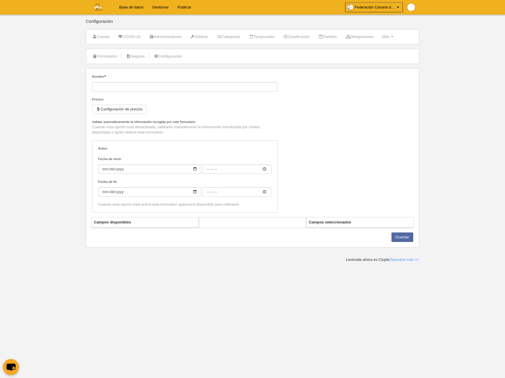
type input "Deportista Voley Playa 1 MES Sénior / Sub 21 / Sub 19"
checkbox input "true"
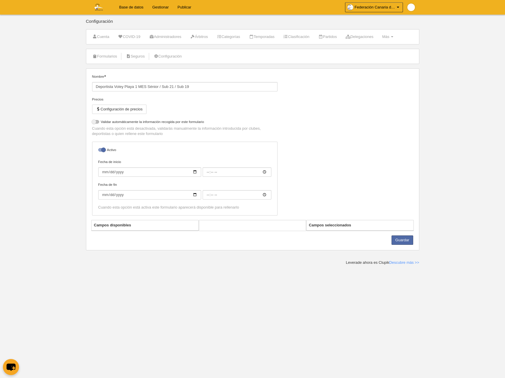
select select "selected"
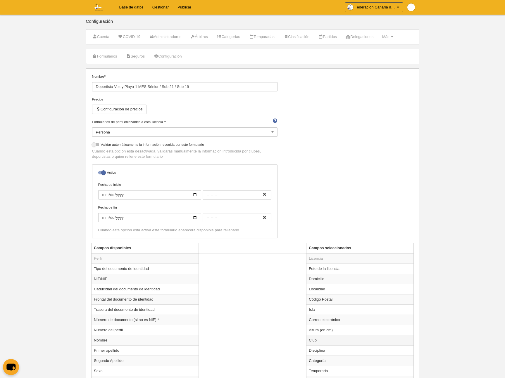
click at [328, 343] on td "Club" at bounding box center [359, 340] width 107 height 10
radio input "true"
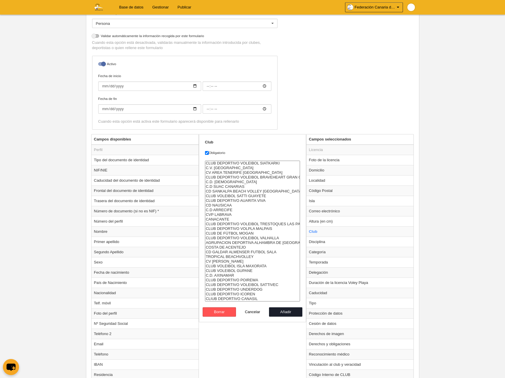
scroll to position [110, 0]
click at [246, 292] on option "CLUB DEPORTIVO ICOREN" at bounding box center [252, 293] width 95 height 5
select select "4496857"
click at [252, 297] on option "CLIUB DEPORTIVO CANASIL" at bounding box center [252, 297] width 95 height 5
click at [282, 309] on button "Añadir" at bounding box center [285, 310] width 33 height 9
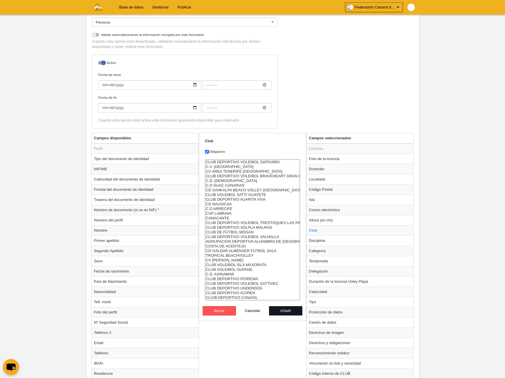
radio input "false"
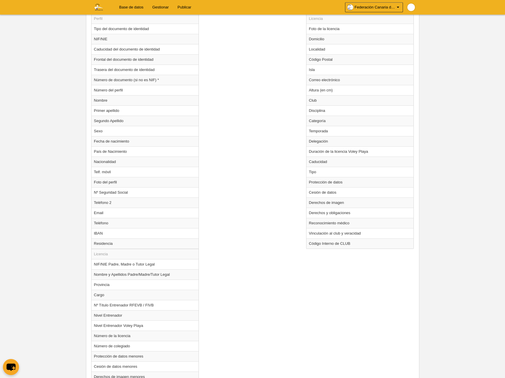
scroll to position [349, 0]
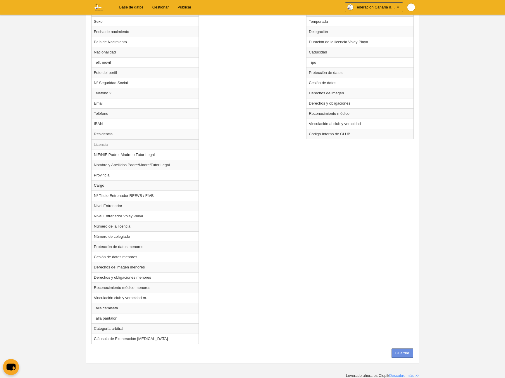
click at [409, 355] on button "Guardar" at bounding box center [402, 353] width 22 height 9
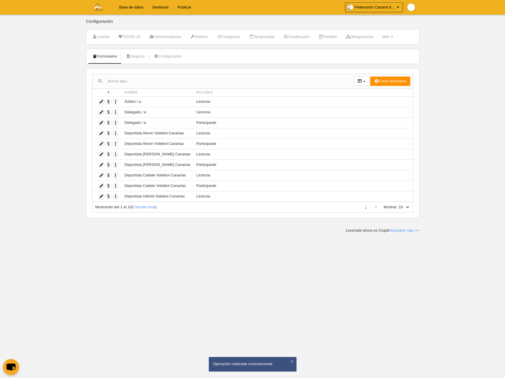
click at [406, 207] on select "10 25 50 100 500" at bounding box center [403, 207] width 12 height 5
select select "500"
click at [397, 205] on select "10 25 50 100 500" at bounding box center [403, 207] width 12 height 5
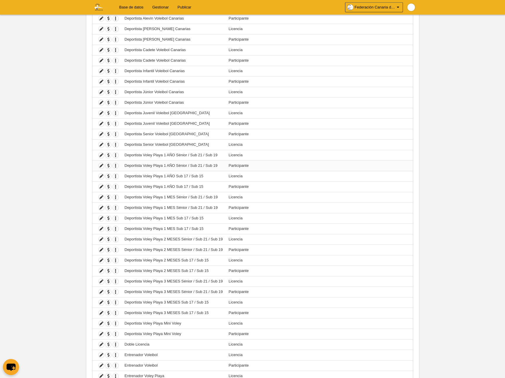
scroll to position [127, 0]
click at [102, 217] on icon at bounding box center [101, 217] width 6 height 6
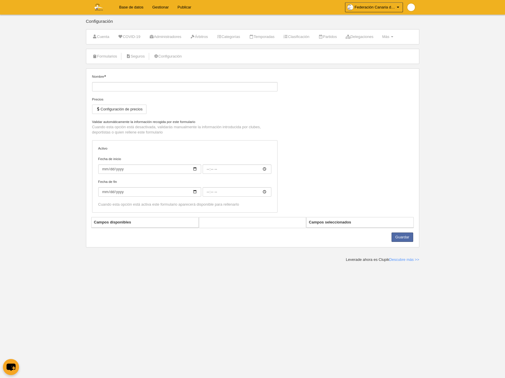
type input "Deportista Voley Playa 1 MES Sub 17 / Sub 15"
checkbox input "true"
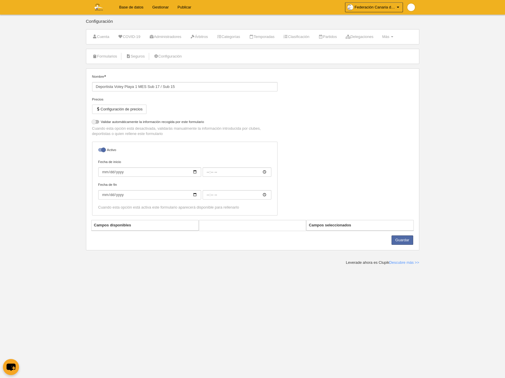
select select "selected"
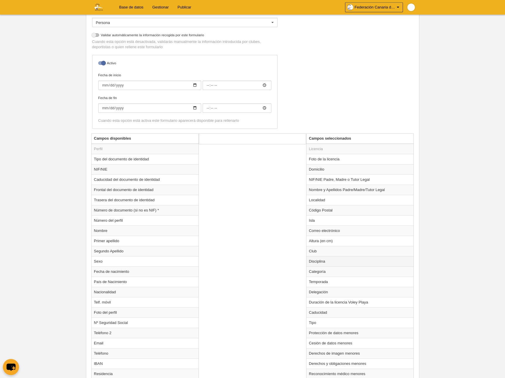
scroll to position [117, 0]
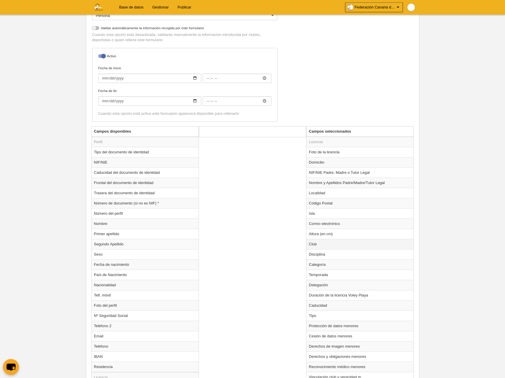
click at [321, 247] on td "Club" at bounding box center [359, 244] width 107 height 10
radio input "true"
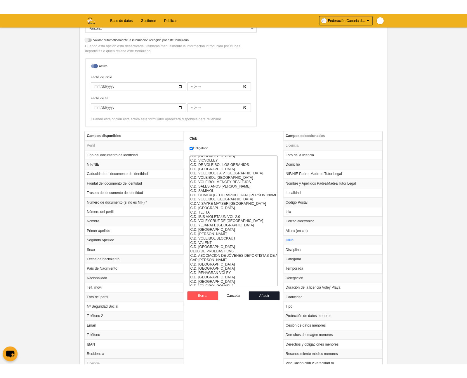
scroll to position [323, 0]
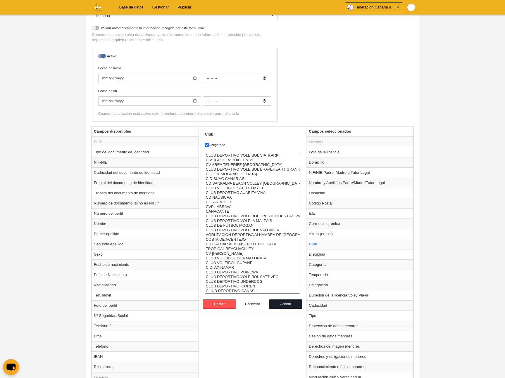
click at [260, 285] on option "CLUB DEPORTIVO ICOREN" at bounding box center [252, 286] width 95 height 5
select select "4496857"
click at [268, 290] on option "CLIUB DEPORTIVO CANASIL" at bounding box center [252, 291] width 95 height 5
click at [288, 302] on button "Añadir" at bounding box center [285, 303] width 33 height 9
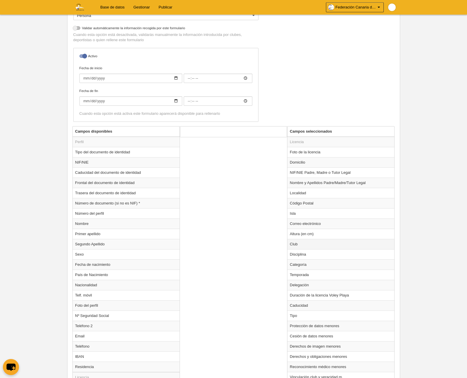
click at [310, 245] on td "Club" at bounding box center [341, 244] width 107 height 10
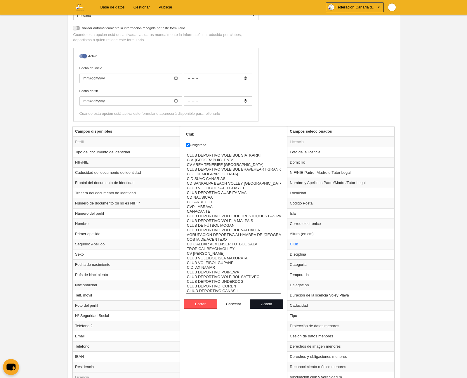
click at [265, 306] on button "Añadir" at bounding box center [266, 303] width 33 height 9
radio input "false"
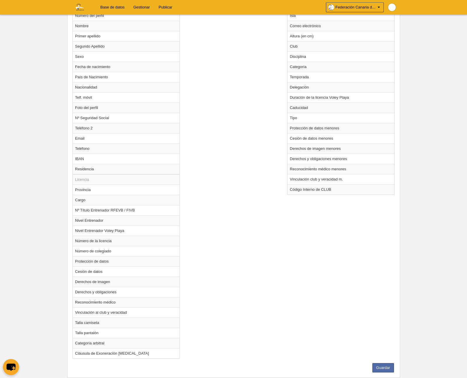
scroll to position [329, 0]
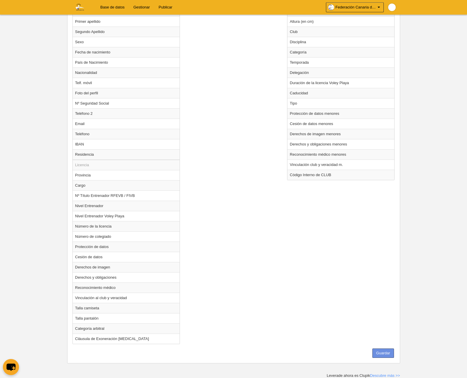
click at [388, 354] on button "Guardar" at bounding box center [384, 353] width 22 height 9
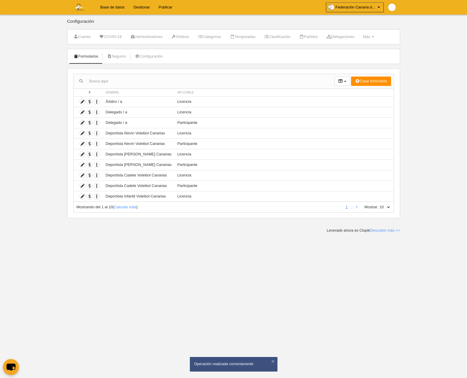
click at [389, 207] on select "10 25 50 100 500" at bounding box center [385, 207] width 12 height 5
select select "500"
click at [379, 205] on select "10 25 50 100 500" at bounding box center [385, 207] width 12 height 5
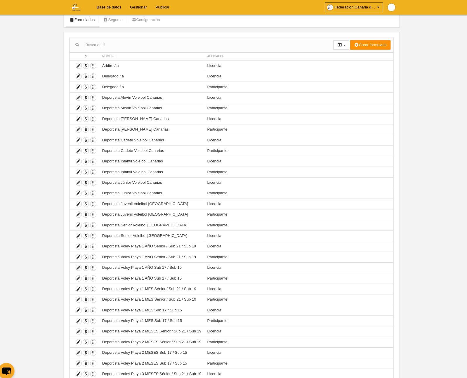
scroll to position [37, 0]
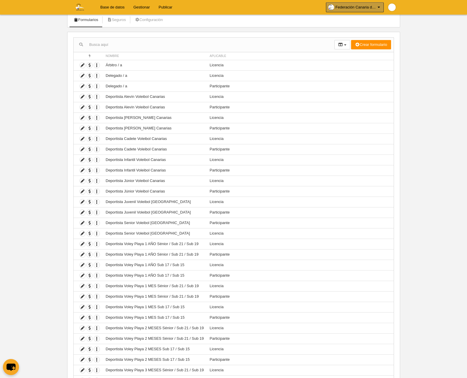
click at [380, 11] on link "Federación Canaria de Voleibol" at bounding box center [355, 7] width 58 height 10
click at [374, 20] on link "Ajustes generales" at bounding box center [360, 20] width 47 height 9
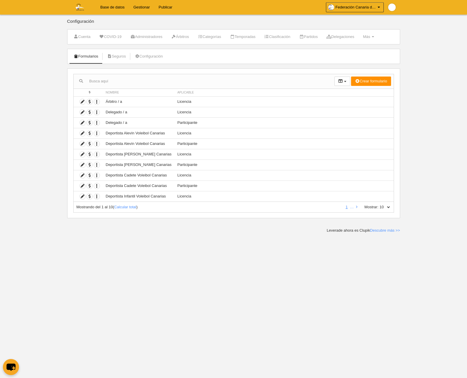
click at [391, 206] on div "Mostrando del 1 al 10 ( Calcular total ) 1 … Mostrar: 10 25 50 100 500" at bounding box center [233, 207] width 321 height 11
click at [388, 207] on select "10 25 50 100 500" at bounding box center [385, 207] width 12 height 5
select select "500"
click at [379, 205] on select "10 25 50 100 500" at bounding box center [385, 207] width 12 height 5
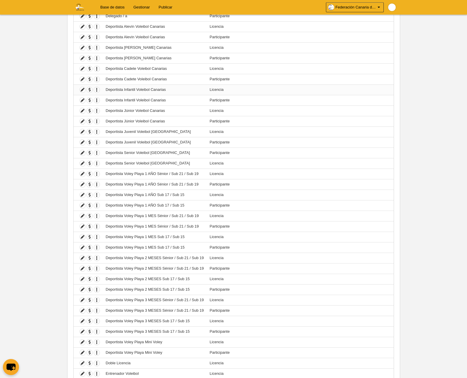
scroll to position [108, 0]
click at [81, 215] on icon at bounding box center [83, 215] width 6 height 6
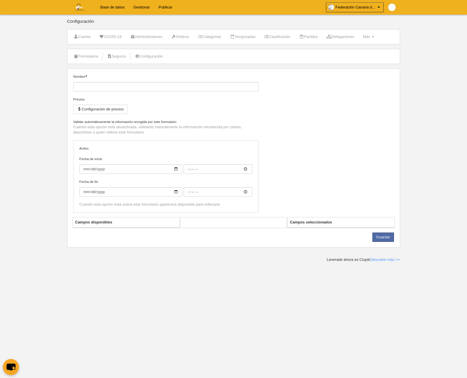
type input "Deportista Voley Playa 1 MES Sénior / Sub 21 / Sub 19"
checkbox input "true"
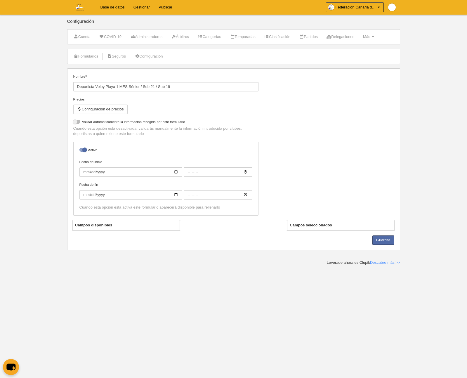
select select "selected"
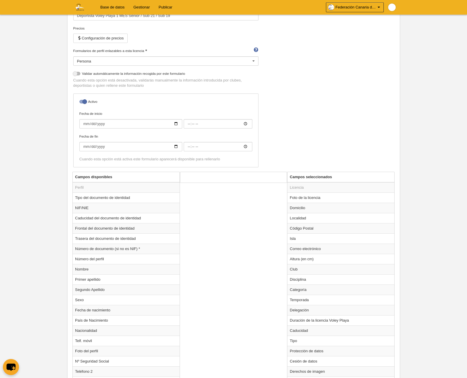
scroll to position [85, 0]
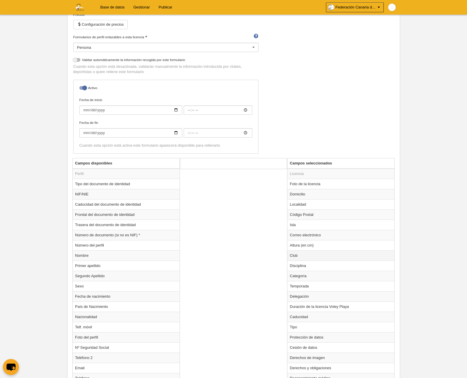
click at [298, 256] on td "Club" at bounding box center [341, 255] width 107 height 10
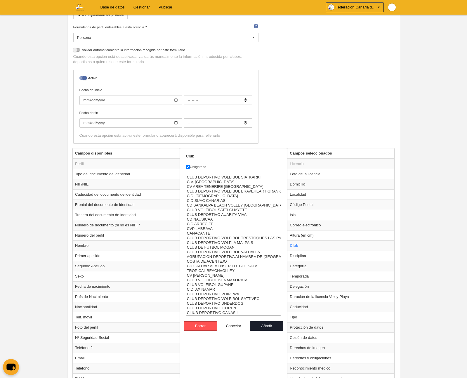
scroll to position [96, 0]
click at [261, 325] on button "Añadir" at bounding box center [266, 325] width 33 height 9
radio input "false"
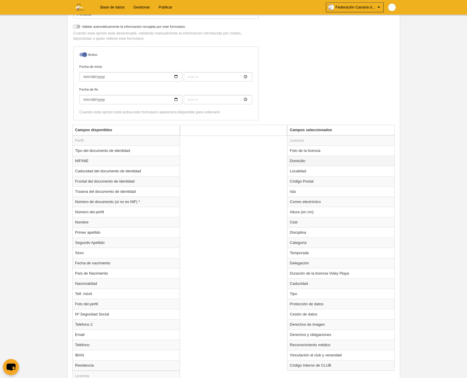
scroll to position [349, 0]
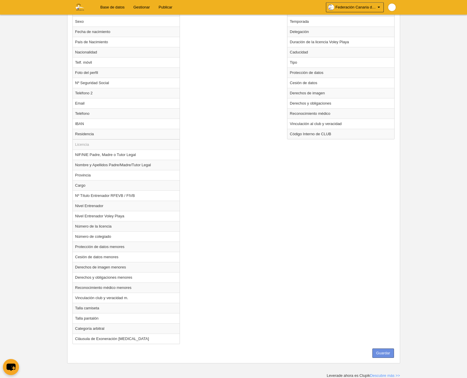
click at [380, 355] on button "Guardar" at bounding box center [384, 353] width 22 height 9
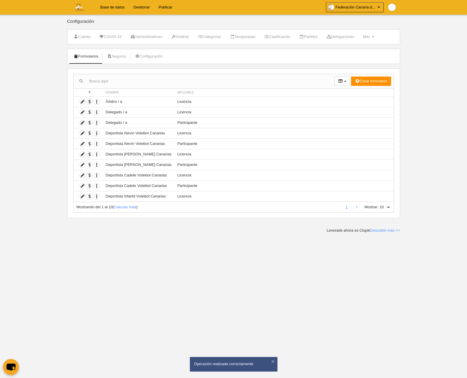
click at [387, 207] on select "10 25 50 100 500" at bounding box center [385, 207] width 12 height 5
select select "500"
click at [379, 205] on select "10 25 50 100 500" at bounding box center [385, 207] width 12 height 5
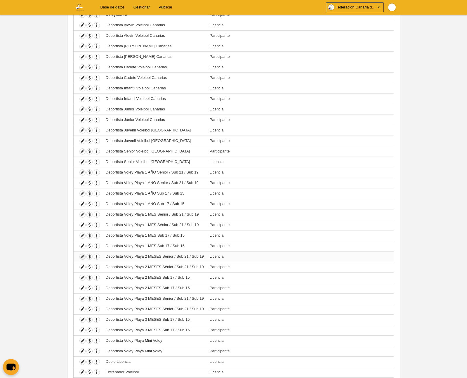
scroll to position [109, 0]
click at [83, 258] on icon at bounding box center [83, 256] width 6 height 6
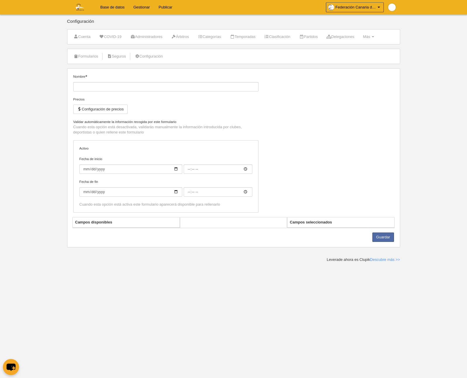
type input "Deportista Voley Playa 2 MESES Sénior / Sub 21 / Sub 19"
checkbox input "true"
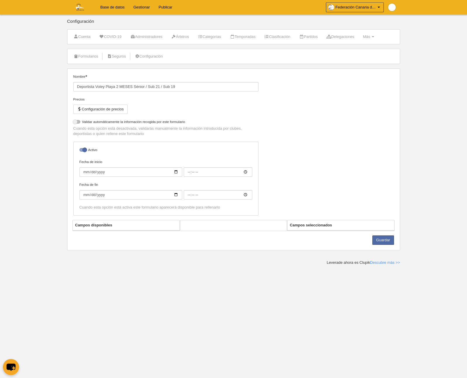
select select "selected"
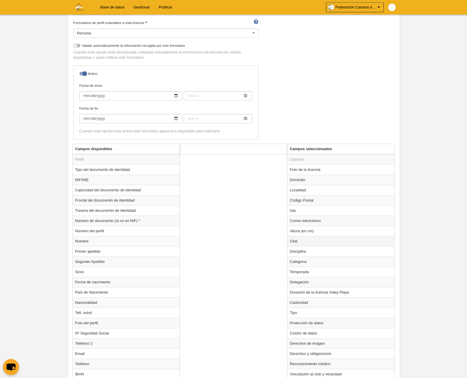
scroll to position [100, 0]
click at [311, 239] on td "Club" at bounding box center [341, 241] width 107 height 10
radio input "true"
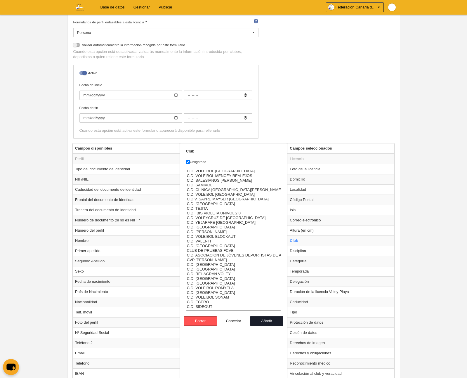
scroll to position [323, 0]
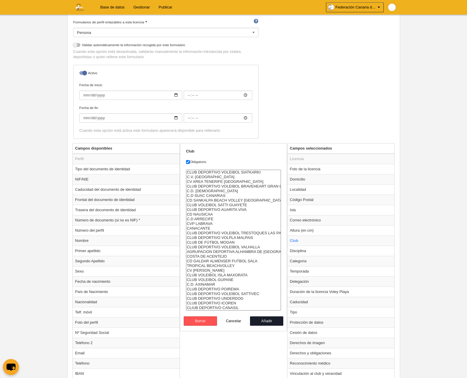
drag, startPoint x: 226, startPoint y: 303, endPoint x: 239, endPoint y: 304, distance: 12.6
click at [226, 303] on option "CLUB DEPORTIVO ICOREN" at bounding box center [233, 303] width 95 height 5
select select "4496857"
click at [228, 308] on option "CLIUB DEPORTIVO CANASIL" at bounding box center [233, 308] width 95 height 5
click at [271, 322] on button "Añadir" at bounding box center [266, 320] width 33 height 9
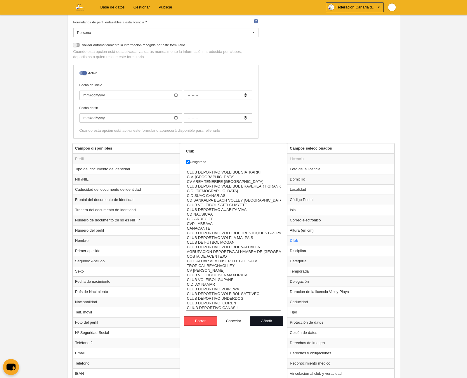
radio input "false"
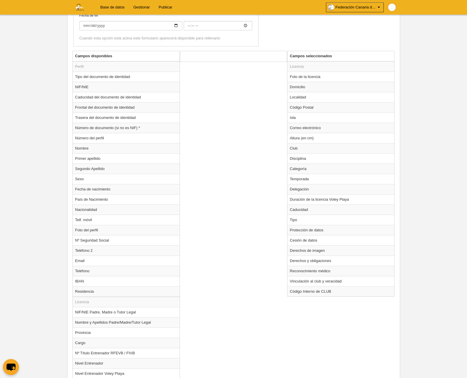
scroll to position [349, 0]
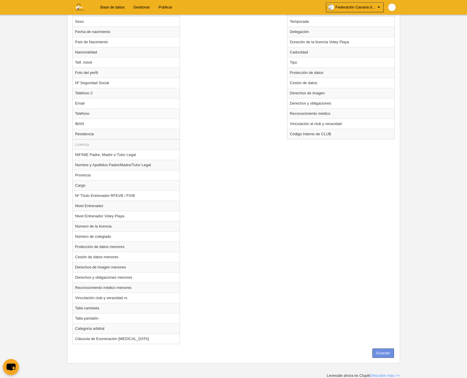
click at [380, 355] on button "Guardar" at bounding box center [384, 353] width 22 height 9
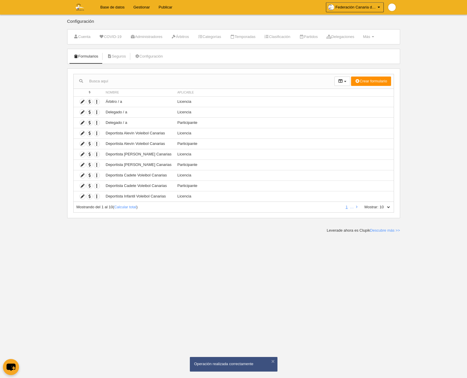
click at [391, 207] on div "Mostrando del 1 al 10 ( Calcular total ) 1 … Mostrar: 10 25 50 100 500" at bounding box center [233, 207] width 321 height 11
click at [389, 207] on select "10 25 50 100 500" at bounding box center [385, 207] width 12 height 5
select select "500"
click at [379, 205] on select "10 25 50 100 500" at bounding box center [385, 207] width 12 height 5
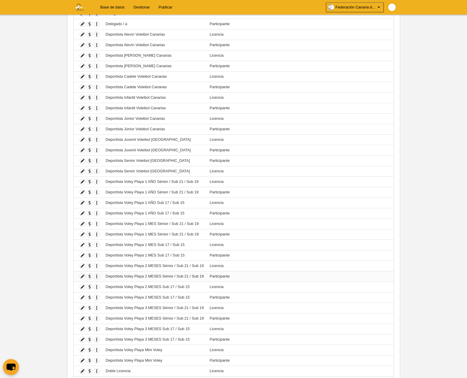
scroll to position [100, 0]
click at [82, 244] on icon at bounding box center [83, 244] width 6 height 6
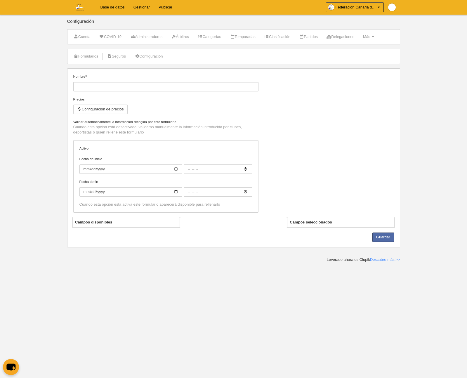
type input "Deportista Voley Playa 1 MES Sub 17 / Sub 15"
checkbox input "true"
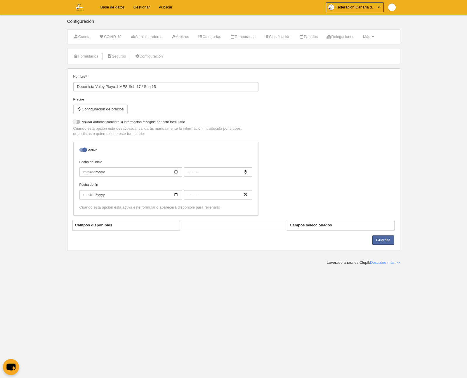
select select "selected"
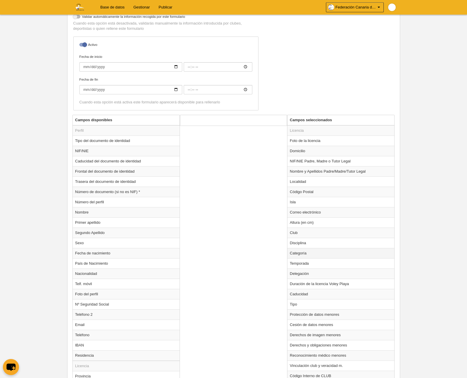
scroll to position [134, 0]
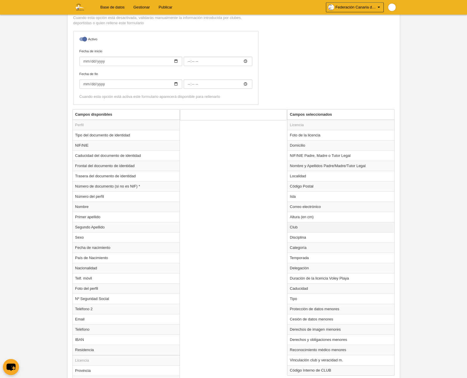
click at [330, 227] on td "Club" at bounding box center [341, 227] width 107 height 10
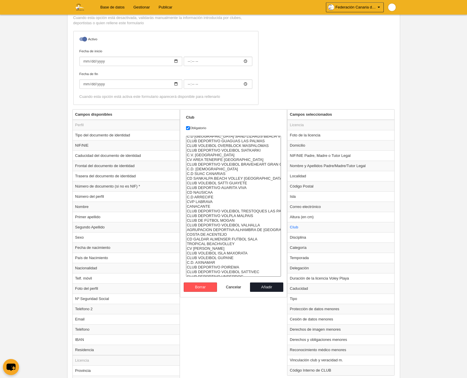
scroll to position [323, 0]
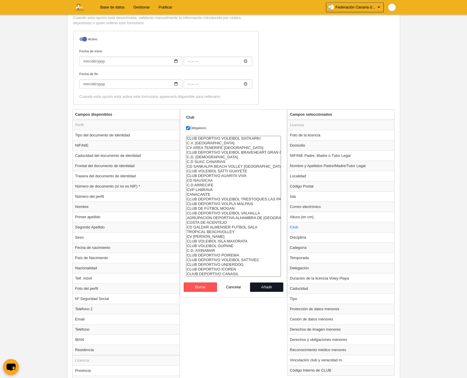
click at [260, 289] on button "Añadir" at bounding box center [266, 287] width 33 height 9
radio input "false"
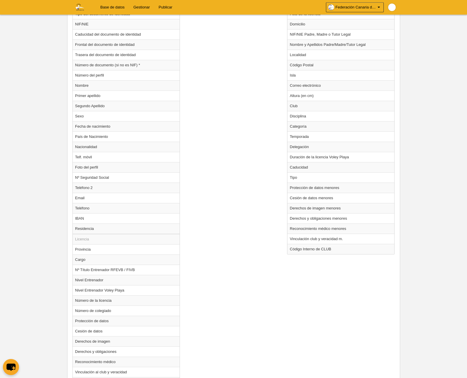
scroll to position [329, 0]
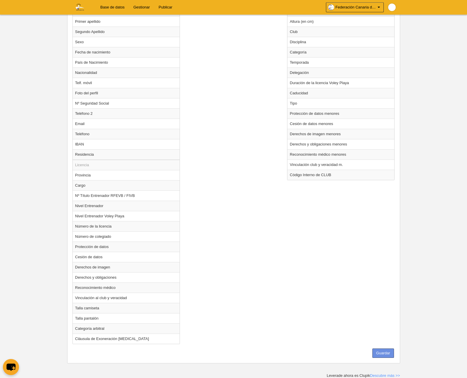
click at [379, 351] on button "Guardar" at bounding box center [384, 353] width 22 height 9
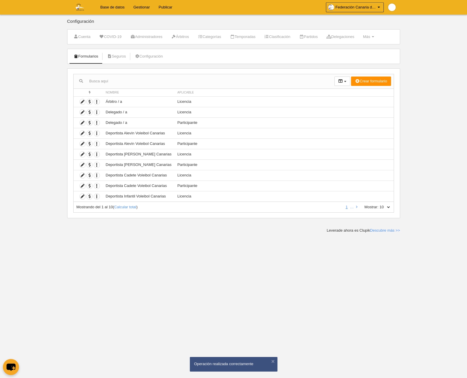
click at [387, 208] on select "10 25 50 100 500" at bounding box center [385, 207] width 12 height 5
select select "500"
click at [379, 205] on select "10 25 50 100 500" at bounding box center [385, 207] width 12 height 5
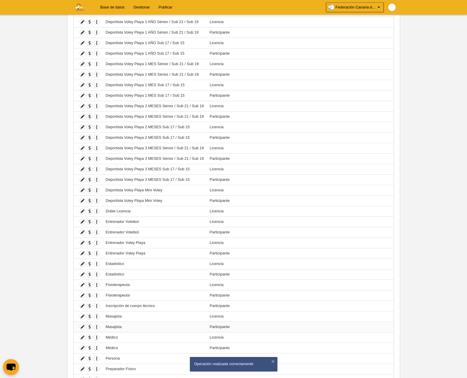
scroll to position [318, 0]
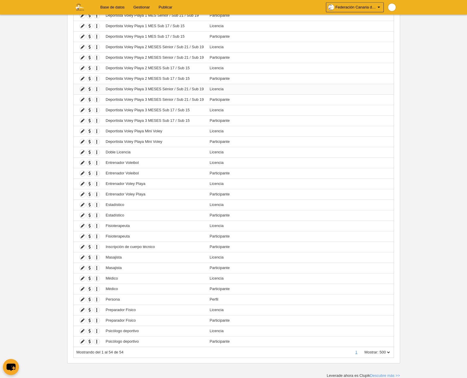
click at [83, 88] on icon at bounding box center [83, 89] width 6 height 6
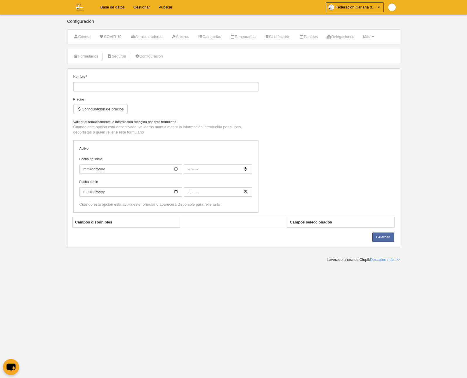
type input "Deportista Voley Playa 3 MESES Sénior / Sub 21 / Sub 19"
checkbox input "true"
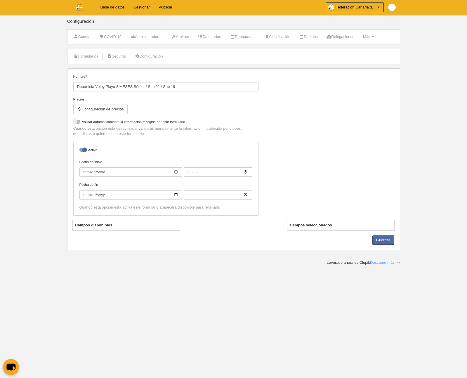
select select "selected"
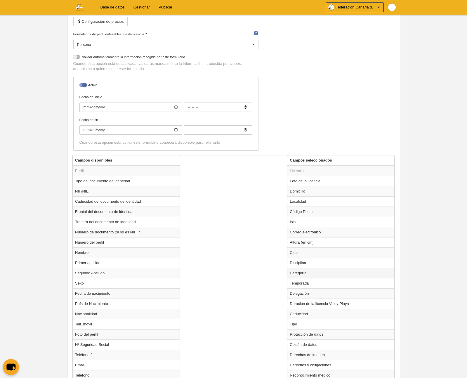
scroll to position [94, 0]
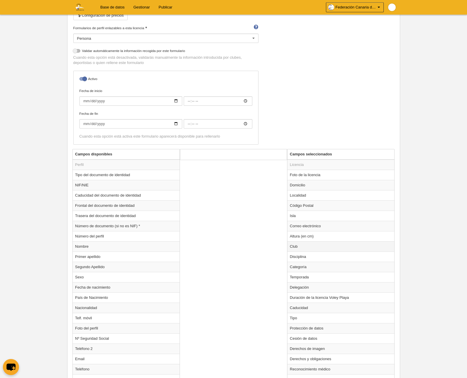
click at [297, 248] on td "Club" at bounding box center [341, 246] width 107 height 10
radio input "true"
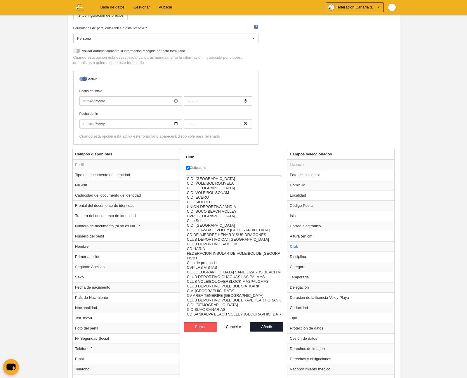
scroll to position [323, 0]
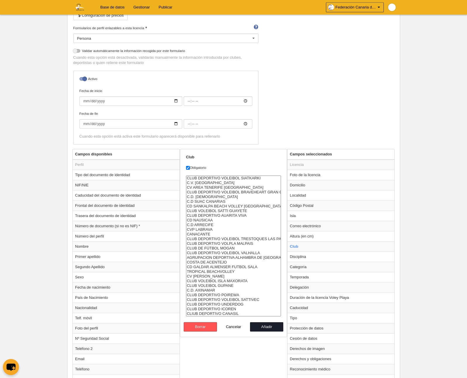
drag, startPoint x: 234, startPoint y: 309, endPoint x: 242, endPoint y: 311, distance: 8.1
click at [234, 309] on option "CLUB DEPORTIVO ICOREN" at bounding box center [233, 309] width 95 height 5
click at [241, 313] on option "CLIUB DEPORTIVO CANASIL" at bounding box center [233, 313] width 95 height 5
select select "4496857"
click at [242, 314] on option "CLIUB DEPORTIVO CANASIL" at bounding box center [233, 313] width 95 height 5
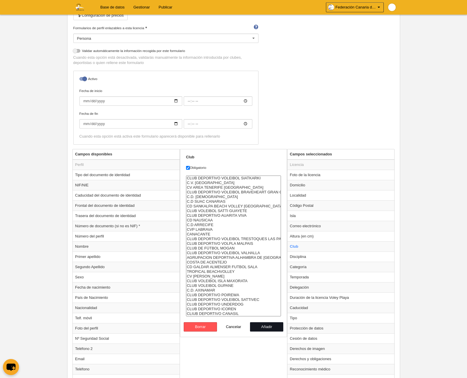
click at [273, 329] on button "Añadir" at bounding box center [266, 326] width 33 height 9
radio input "false"
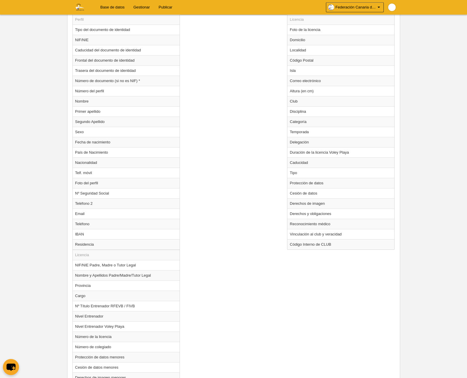
scroll to position [349, 0]
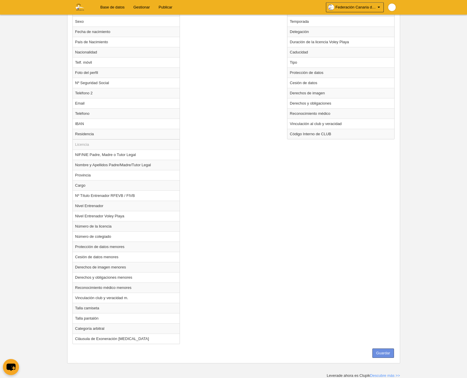
click at [378, 354] on button "Guardar" at bounding box center [384, 353] width 22 height 9
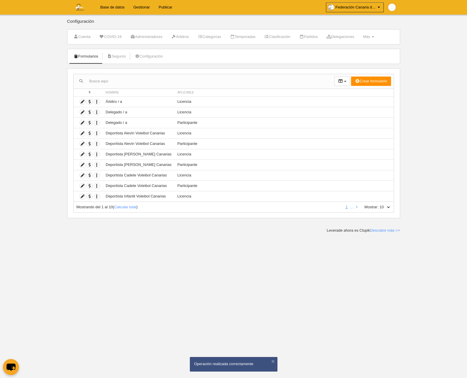
click at [386, 206] on select "10 25 50 100 500" at bounding box center [385, 207] width 12 height 5
select select "500"
click at [379, 205] on select "10 25 50 100 500" at bounding box center [385, 207] width 12 height 5
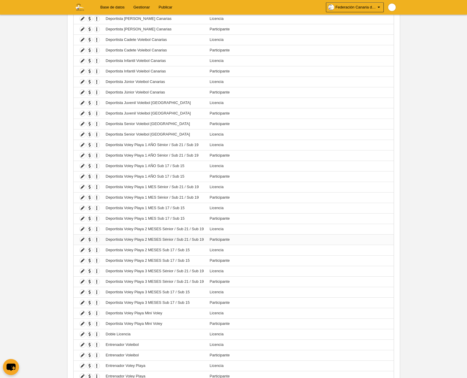
scroll to position [137, 0]
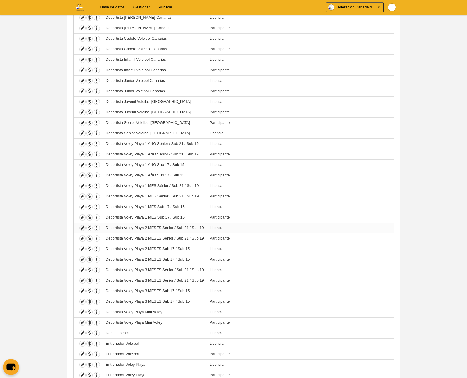
click at [83, 229] on icon at bounding box center [83, 228] width 6 height 6
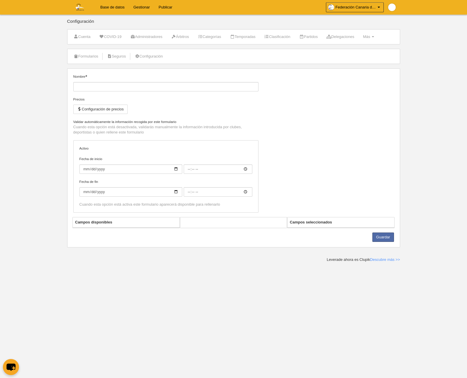
type input "Deportista Voley Playa 2 MESES Sénior / Sub 21 / Sub 19"
checkbox input "true"
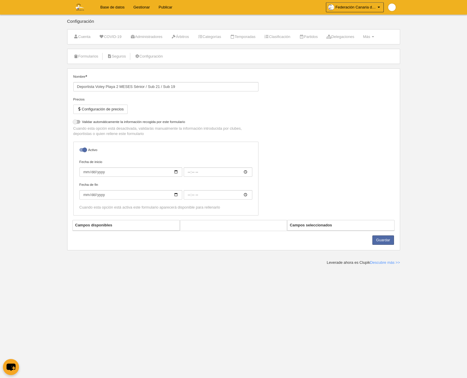
select select "selected"
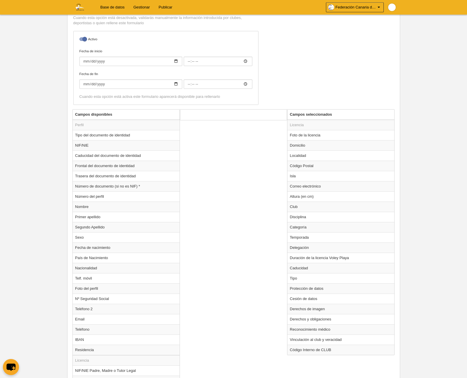
scroll to position [144, 0]
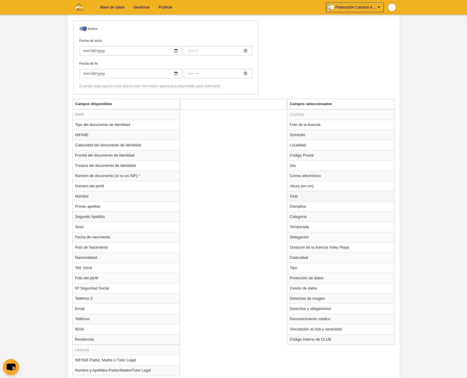
click at [307, 198] on td "Club" at bounding box center [341, 196] width 107 height 10
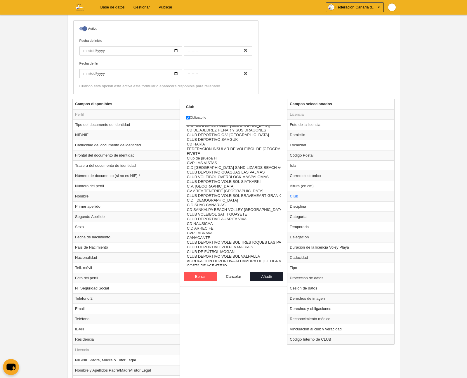
scroll to position [323, 0]
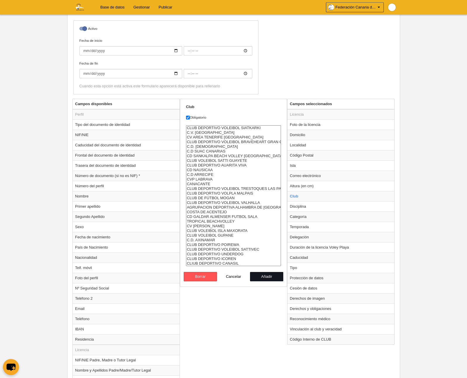
click at [269, 277] on button "Añadir" at bounding box center [266, 276] width 33 height 9
radio input "false"
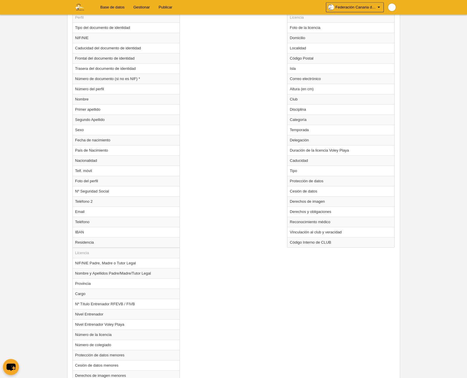
scroll to position [349, 0]
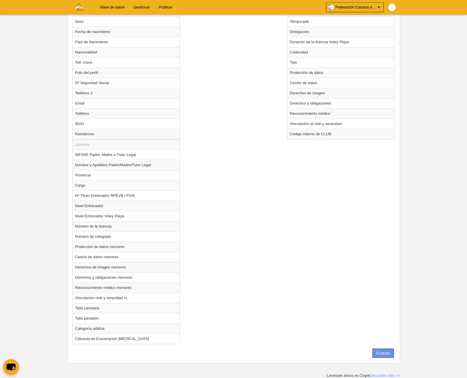
click at [384, 353] on button "Guardar" at bounding box center [384, 353] width 22 height 9
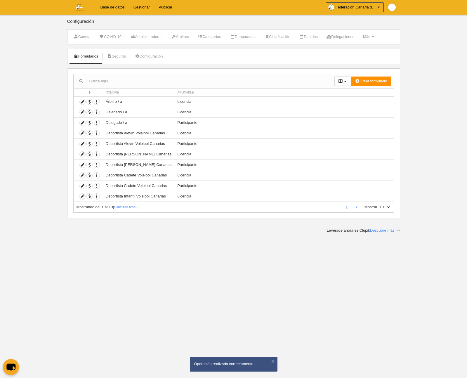
click at [385, 208] on select "10 25 50 100 500" at bounding box center [385, 207] width 12 height 5
select select "100"
click at [379, 205] on select "10 25 50 100 500" at bounding box center [385, 207] width 12 height 5
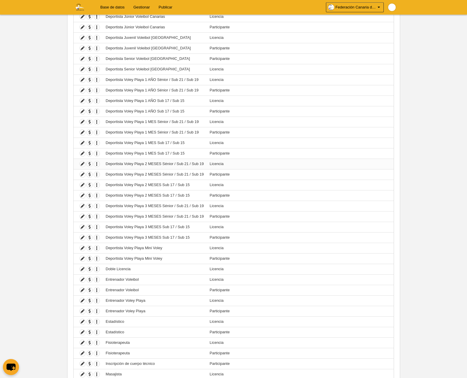
scroll to position [202, 0]
click at [84, 226] on icon at bounding box center [83, 226] width 6 height 6
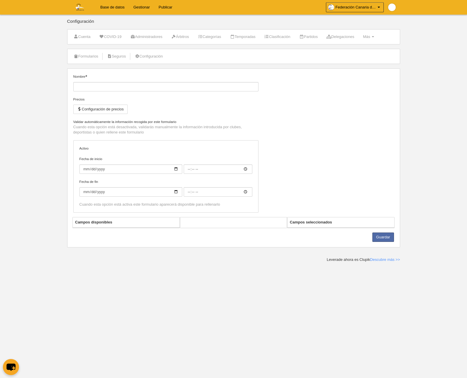
type input "Deportista Voley Playa 3 MESES Sub 17 / Sub 15"
checkbox input "true"
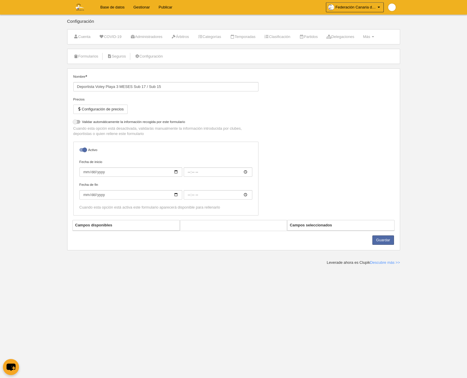
select select "selected"
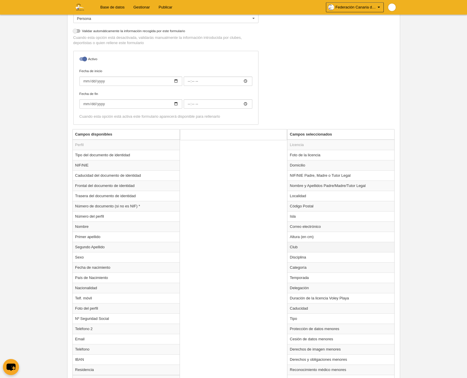
scroll to position [122, 0]
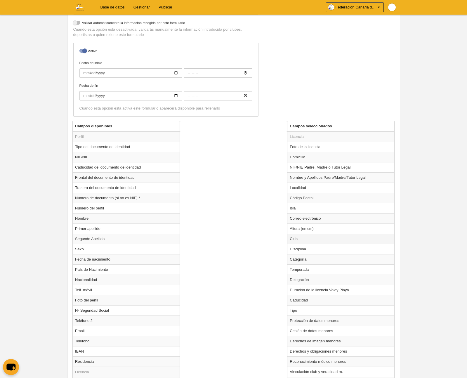
click at [301, 240] on td "Club" at bounding box center [341, 239] width 107 height 10
radio input "true"
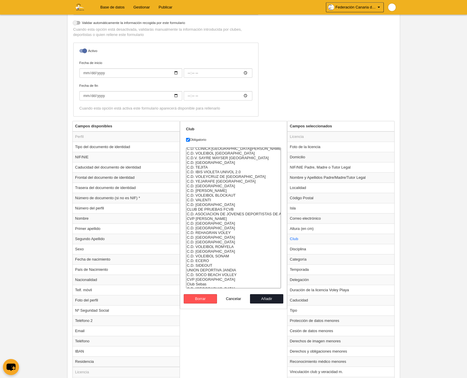
scroll to position [323, 0]
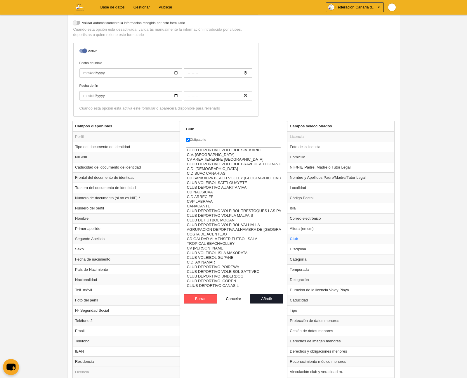
drag, startPoint x: 224, startPoint y: 280, endPoint x: 227, endPoint y: 282, distance: 3.6
click at [224, 280] on option "CLUB DEPORTIVO ICOREN" at bounding box center [233, 281] width 95 height 5
drag, startPoint x: 237, startPoint y: 286, endPoint x: 241, endPoint y: 286, distance: 3.5
click at [237, 286] on option "CLIUB DEPORTIVO CANASIL" at bounding box center [233, 285] width 95 height 5
select select "4496857"
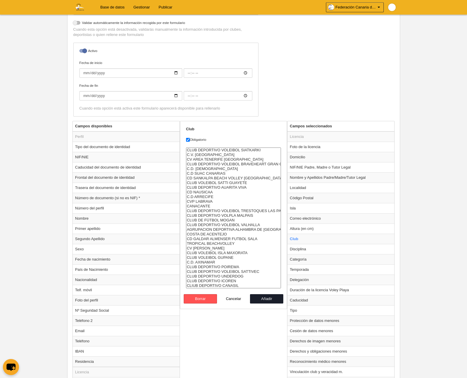
click at [234, 286] on option "CLIUB DEPORTIVO CANASIL" at bounding box center [233, 285] width 95 height 5
click at [275, 298] on button "Añadir" at bounding box center [266, 298] width 33 height 9
radio input "false"
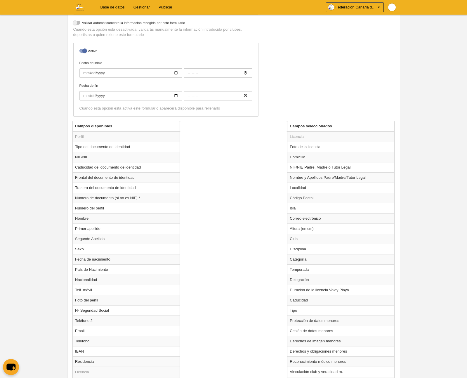
scroll to position [329, 0]
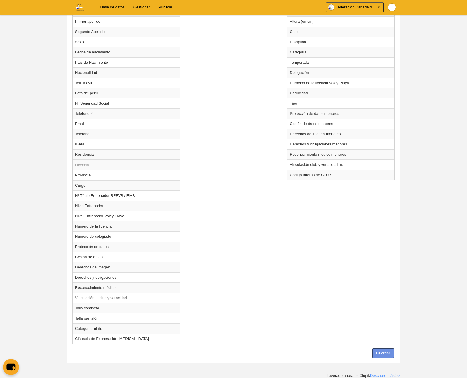
click at [384, 352] on button "Guardar" at bounding box center [384, 353] width 22 height 9
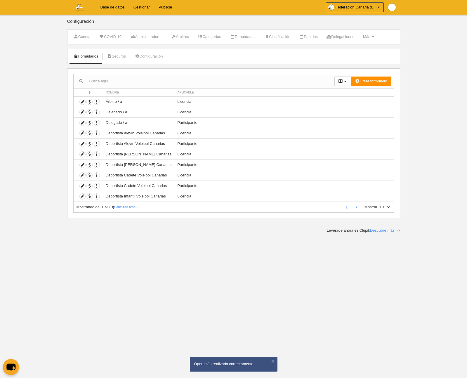
click at [387, 207] on select "10 25 50 100 500" at bounding box center [385, 207] width 12 height 5
select select "500"
click at [379, 205] on select "10 25 50 100 500" at bounding box center [385, 207] width 12 height 5
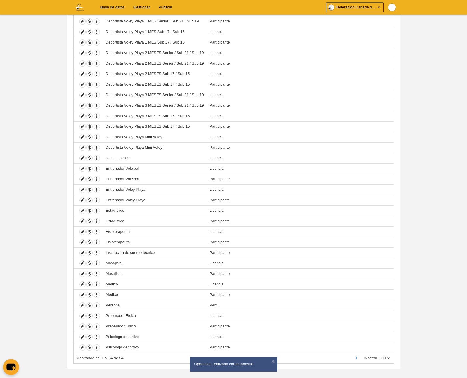
scroll to position [318, 0]
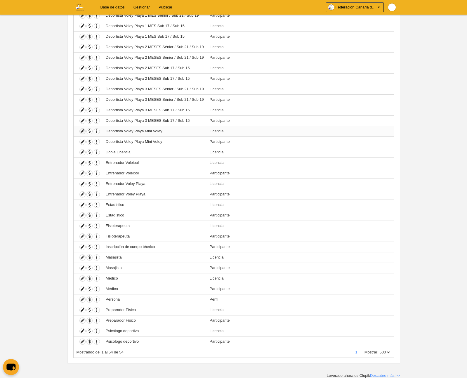
click at [83, 131] on icon at bounding box center [83, 132] width 6 height 6
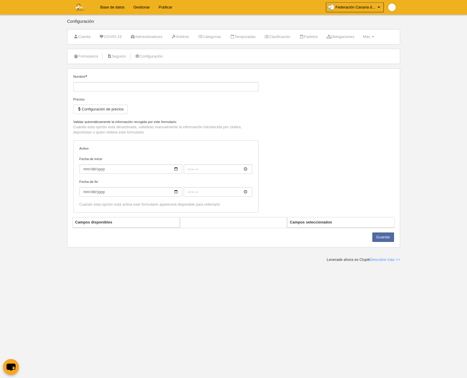
type input "Deportista Voley Playa Mini Voley"
checkbox input "true"
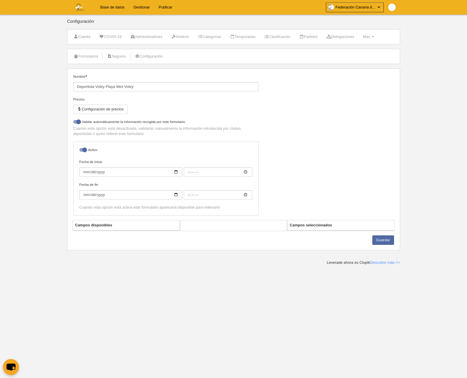
select select "selected"
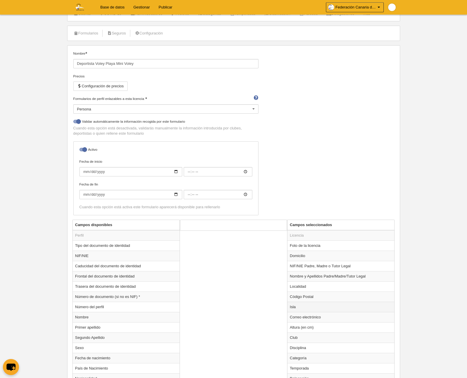
scroll to position [28, 0]
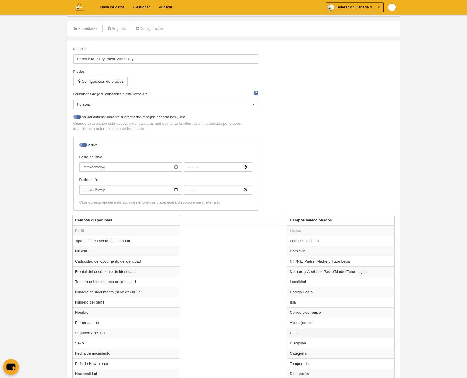
click at [307, 333] on td "Club" at bounding box center [341, 333] width 107 height 10
radio input "true"
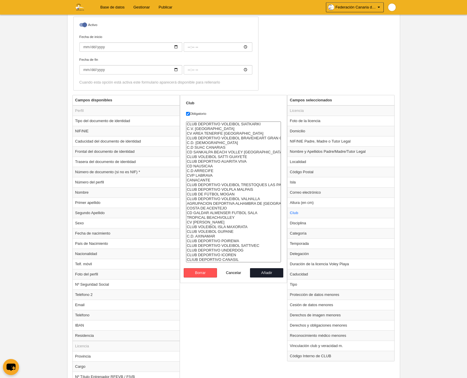
scroll to position [148, 0]
click at [233, 255] on option "CLUB DEPORTIVO ICOREN" at bounding box center [233, 254] width 95 height 5
select select "4496857"
click at [229, 260] on option "CLIUB DEPORTIVO CANASIL" at bounding box center [233, 259] width 95 height 5
click at [264, 271] on button "Añadir" at bounding box center [266, 272] width 33 height 9
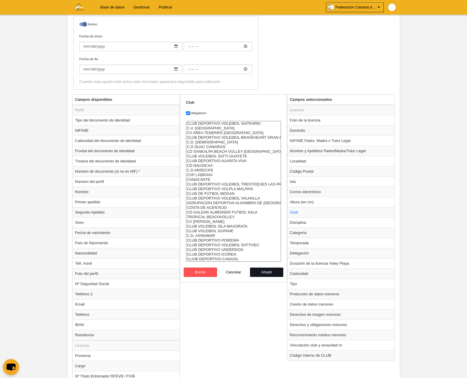
radio input "false"
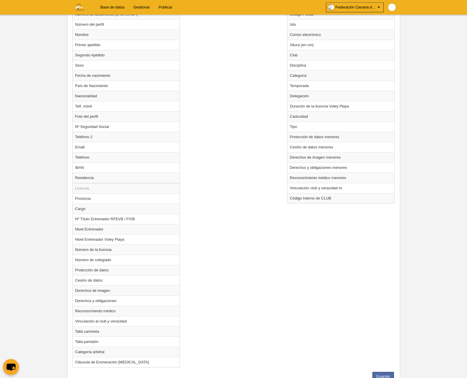
scroll to position [329, 0]
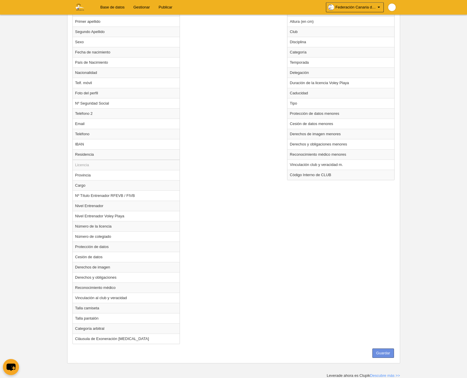
click at [383, 356] on button "Guardar" at bounding box center [384, 353] width 22 height 9
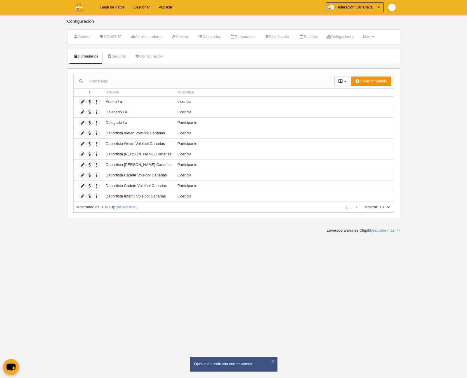
click at [385, 207] on select "10 25 50 100 500" at bounding box center [385, 207] width 12 height 5
select select "500"
click at [379, 205] on select "10 25 50 100 500" at bounding box center [385, 207] width 12 height 5
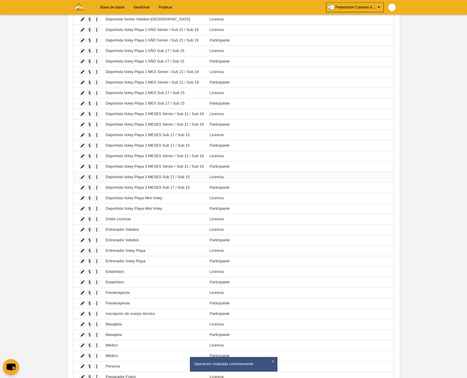
scroll to position [251, 0]
click at [82, 219] on icon at bounding box center [83, 219] width 6 height 6
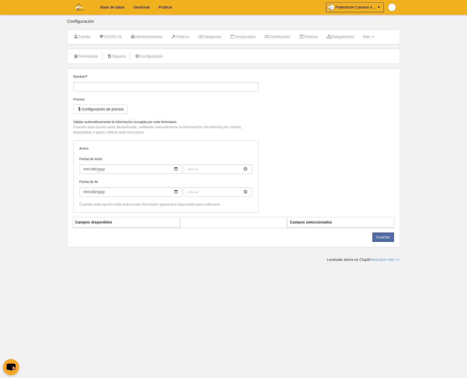
type input "Doble Licencia"
checkbox input "true"
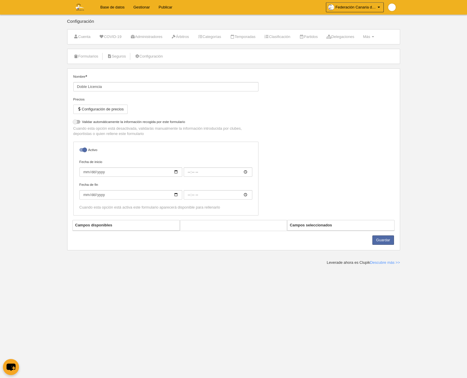
select select "selected"
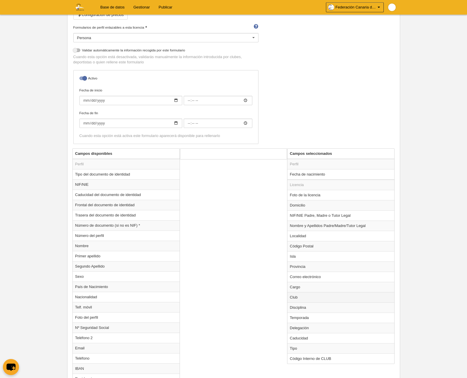
scroll to position [104, 0]
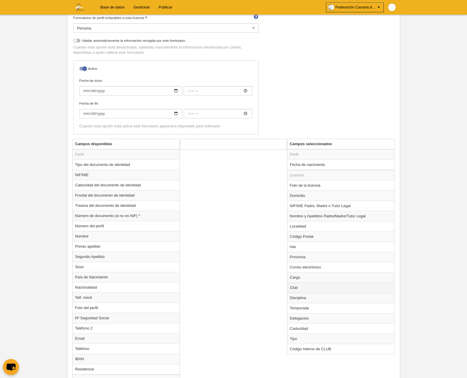
click at [307, 287] on td "Club" at bounding box center [341, 288] width 107 height 10
radio input "true"
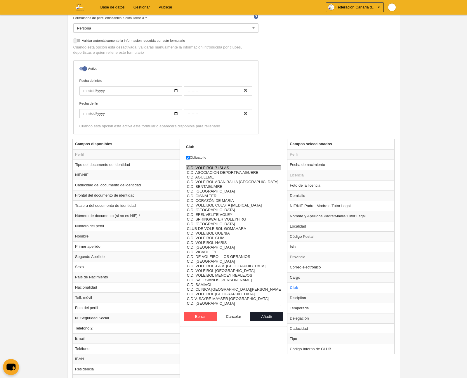
scroll to position [323, 0]
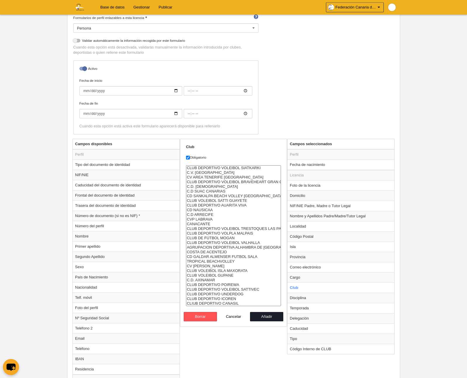
click at [228, 298] on option "CLUB DEPORTIVO ICOREN" at bounding box center [233, 299] width 95 height 5
select select "4496857"
click at [233, 302] on option "CLIUB DEPORTIVO CANASIL" at bounding box center [233, 303] width 95 height 5
click at [273, 316] on button "Añadir" at bounding box center [266, 316] width 33 height 9
radio input "false"
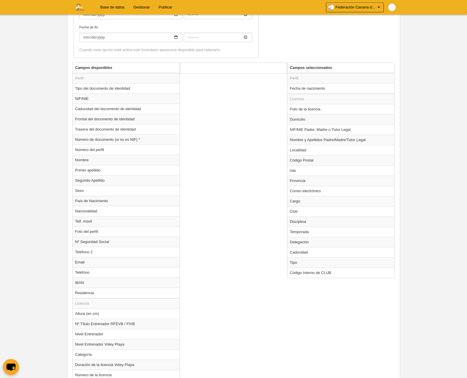
scroll to position [390, 0]
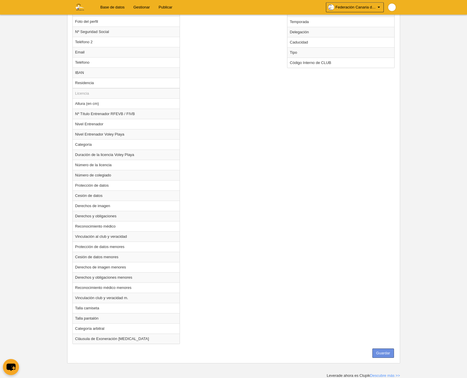
click at [382, 351] on button "Guardar" at bounding box center [384, 353] width 22 height 9
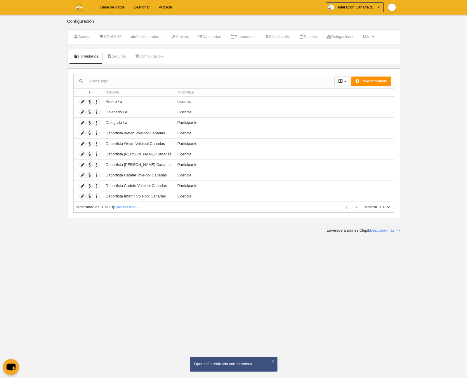
click at [385, 206] on select "10 25 50 100 500" at bounding box center [385, 207] width 12 height 5
select select "500"
click at [379, 205] on select "10 25 50 100 500" at bounding box center [385, 207] width 12 height 5
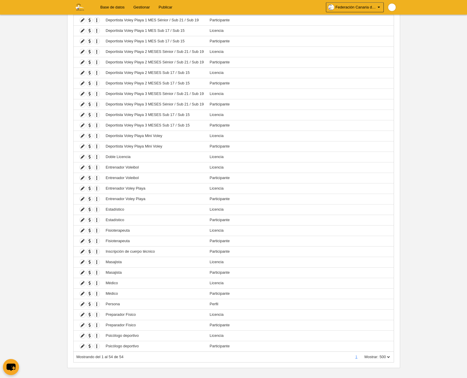
scroll to position [318, 0]
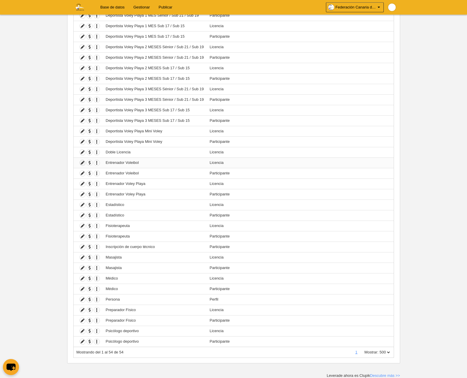
click at [83, 163] on icon at bounding box center [83, 163] width 6 height 6
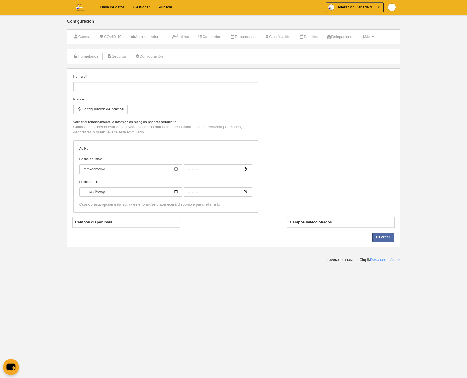
type input "Entrenador Voleibol"
checkbox input "true"
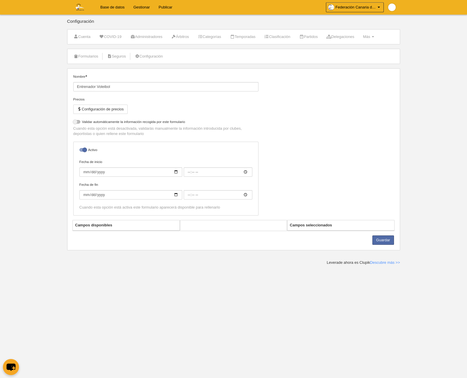
select select "selected"
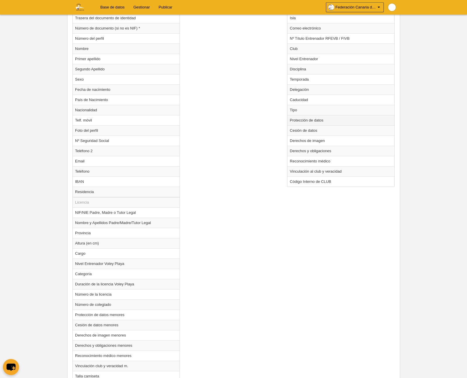
scroll to position [297, 0]
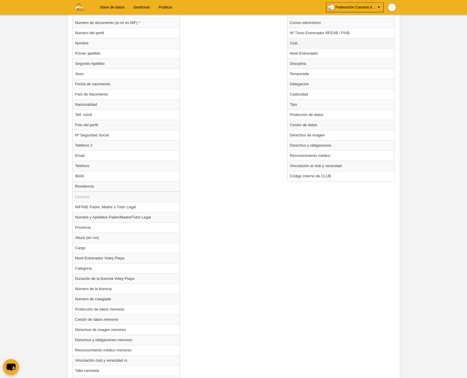
click at [309, 44] on td "Club" at bounding box center [341, 43] width 107 height 10
radio input "true"
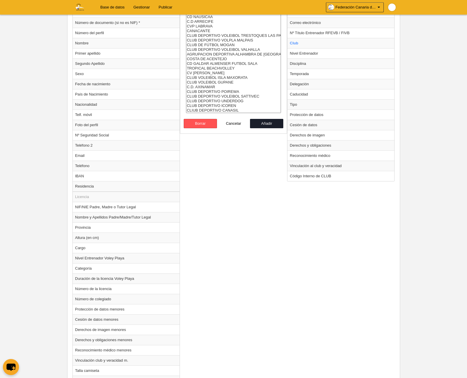
scroll to position [269, 0]
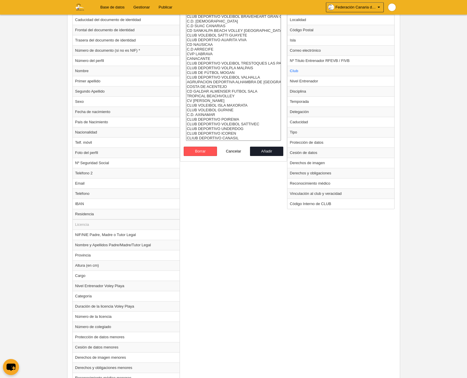
click at [229, 102] on select "C.D. VOLEIBOL 7 ISLAS C.D. ASOCIACION DEPORTIVA AGUERE C.D. AGULEME C.D. VOLEIB…" at bounding box center [233, 70] width 95 height 141
click at [227, 133] on option "CLUB DEPORTIVO ICOREN" at bounding box center [233, 133] width 95 height 5
select select "4496857"
click at [233, 137] on option "CLIUB DEPORTIVO CANASIL" at bounding box center [233, 138] width 95 height 5
click at [269, 153] on button "Añadir" at bounding box center [266, 151] width 33 height 9
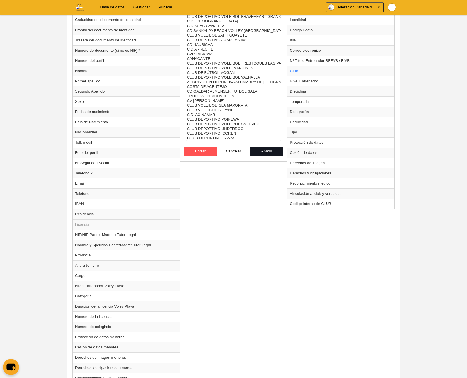
radio input "false"
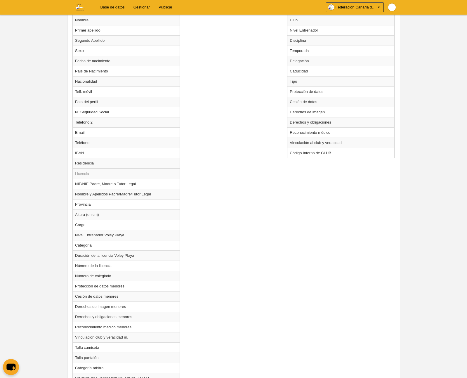
scroll to position [360, 0]
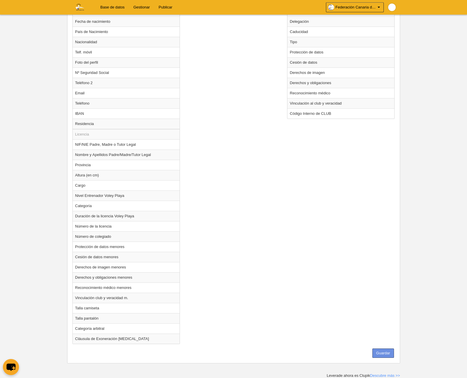
click at [385, 352] on button "Guardar" at bounding box center [384, 353] width 22 height 9
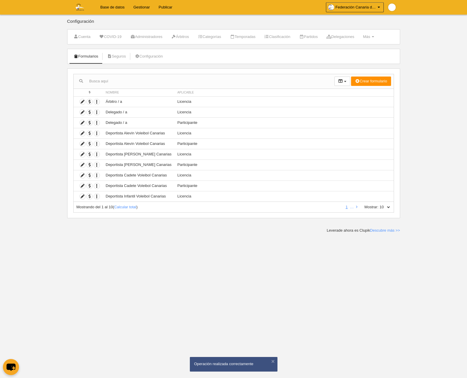
click at [389, 206] on select "10 25 50 100 500" at bounding box center [385, 207] width 12 height 5
select select "500"
click at [379, 205] on select "10 25 50 100 500" at bounding box center [385, 207] width 12 height 5
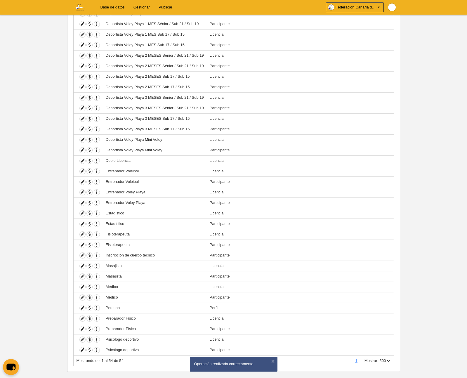
scroll to position [318, 0]
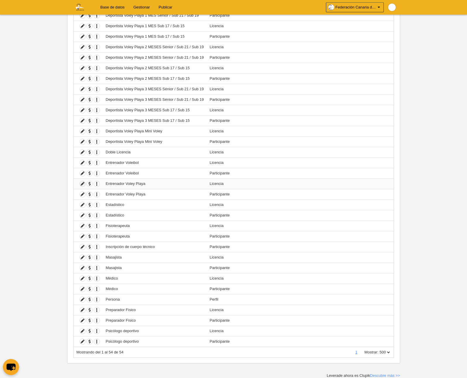
click at [82, 185] on icon at bounding box center [83, 184] width 6 height 6
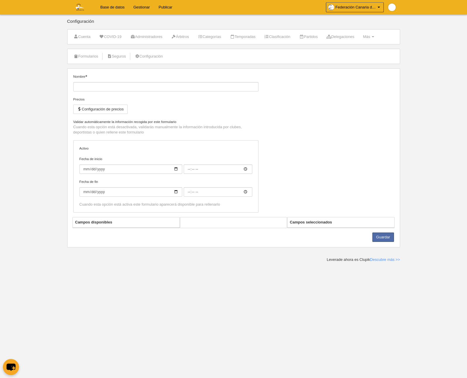
type input "Entrenador Voley Playa"
checkbox input "true"
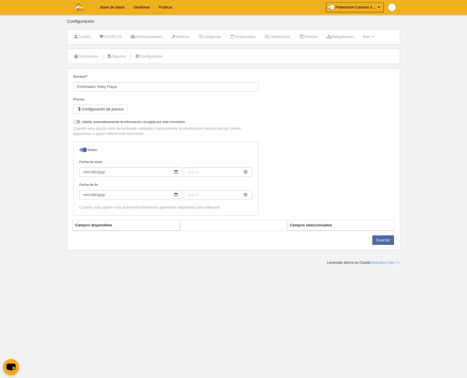
select select "selected"
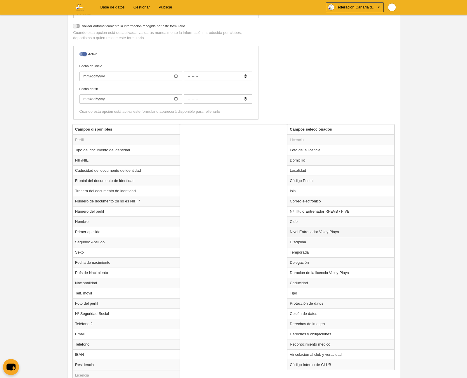
scroll to position [124, 0]
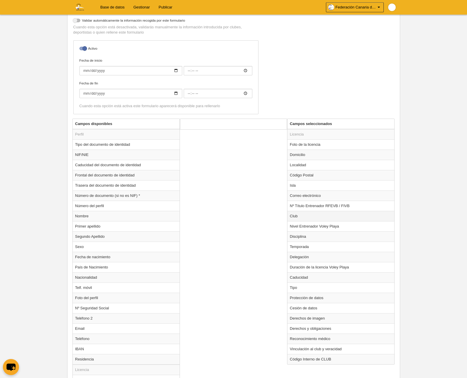
click at [307, 217] on td "Club" at bounding box center [341, 216] width 107 height 10
radio input "true"
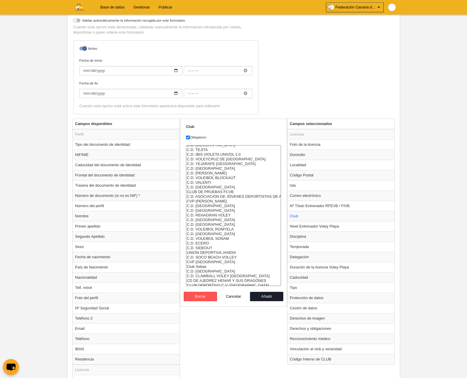
scroll to position [323, 0]
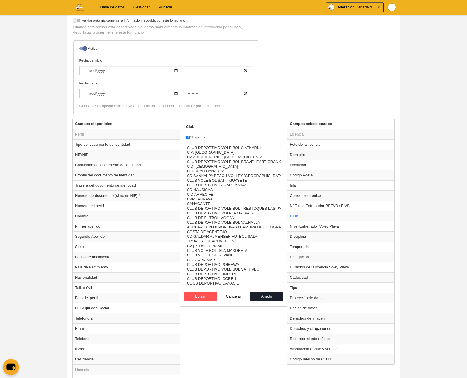
drag, startPoint x: 229, startPoint y: 277, endPoint x: 236, endPoint y: 280, distance: 7.2
click at [229, 277] on option "CLUB DEPORTIVO ICOREN" at bounding box center [233, 278] width 95 height 5
click at [238, 283] on option "CLIUB DEPORTIVO CANASIL" at bounding box center [233, 283] width 95 height 5
select select "4496857"
click at [241, 284] on option "CLIUB DEPORTIVO CANASIL" at bounding box center [233, 283] width 95 height 5
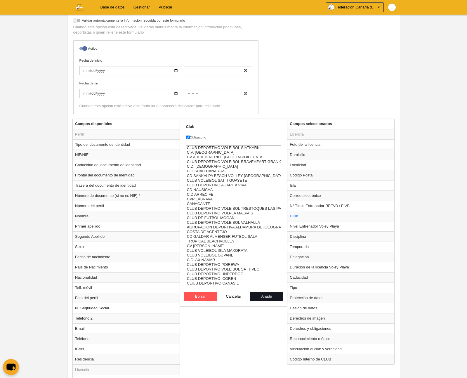
click at [260, 298] on button "Añadir" at bounding box center [266, 296] width 33 height 9
radio input "false"
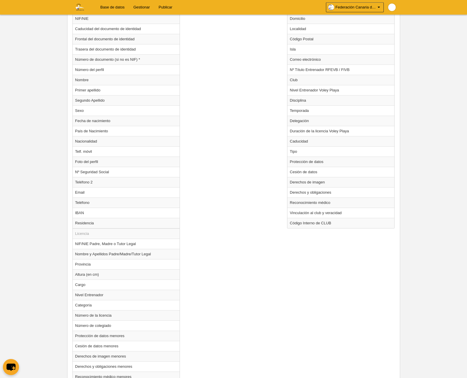
scroll to position [349, 0]
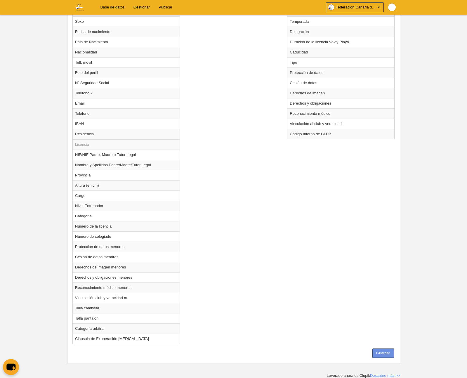
click at [381, 353] on button "Guardar" at bounding box center [384, 353] width 22 height 9
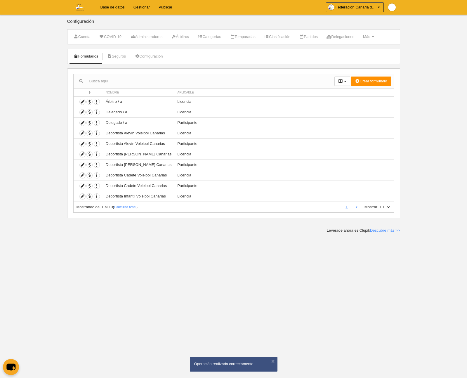
click at [387, 207] on select "10 25 50 100 500" at bounding box center [385, 207] width 12 height 5
select select "500"
click at [379, 205] on select "10 25 50 100 500" at bounding box center [385, 207] width 12 height 5
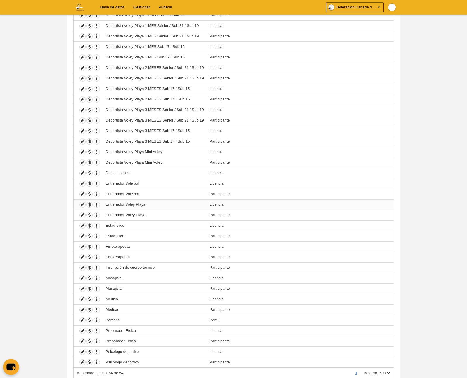
scroll to position [318, 0]
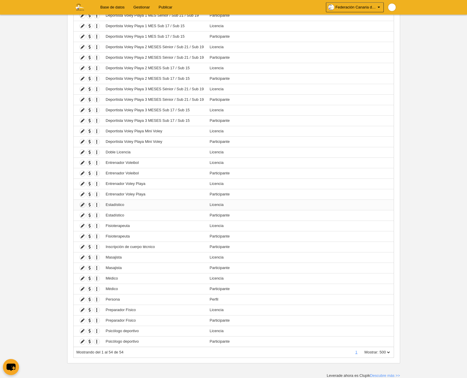
click at [82, 204] on icon at bounding box center [83, 205] width 6 height 6
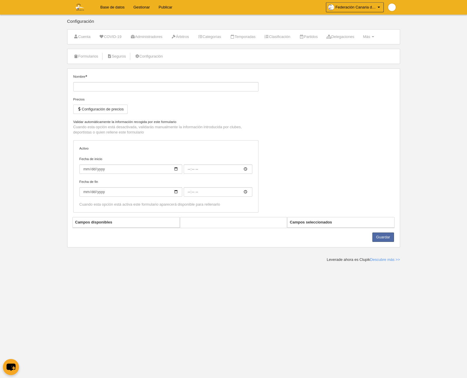
type input "Estadístico"
checkbox input "true"
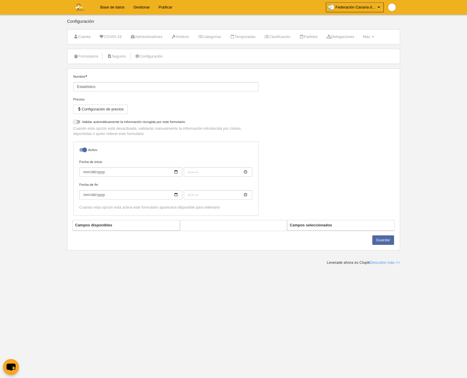
select select "selected"
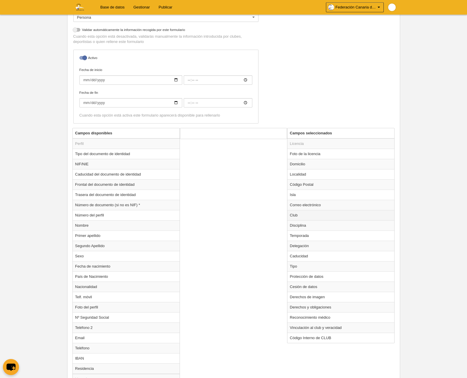
scroll to position [116, 0]
click at [302, 215] on td "Club" at bounding box center [341, 214] width 107 height 10
radio input "true"
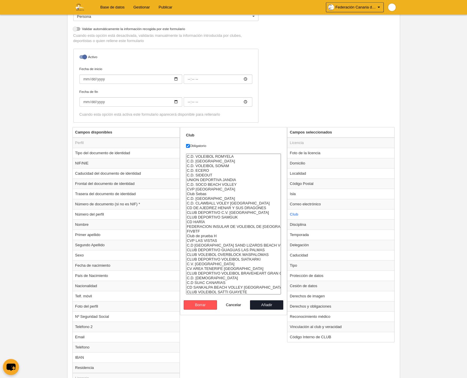
scroll to position [323, 0]
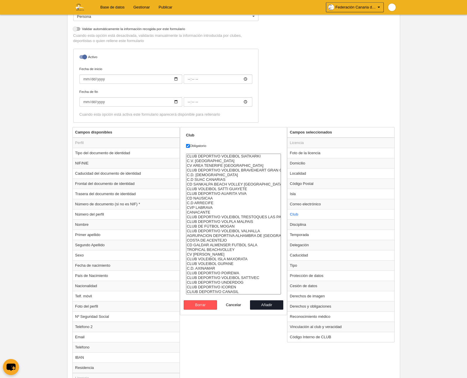
drag, startPoint x: 245, startPoint y: 277, endPoint x: 251, endPoint y: 278, distance: 5.3
click at [245, 277] on option "CLUB DEPORTIVO VOLEIBOL SATTIVEC" at bounding box center [233, 278] width 95 height 5
drag, startPoint x: 231, startPoint y: 283, endPoint x: 242, endPoint y: 284, distance: 11.5
click at [231, 283] on option "CLUB DEPORTIVO UNDERDOG" at bounding box center [233, 282] width 95 height 5
drag, startPoint x: 231, startPoint y: 287, endPoint x: 234, endPoint y: 287, distance: 3.8
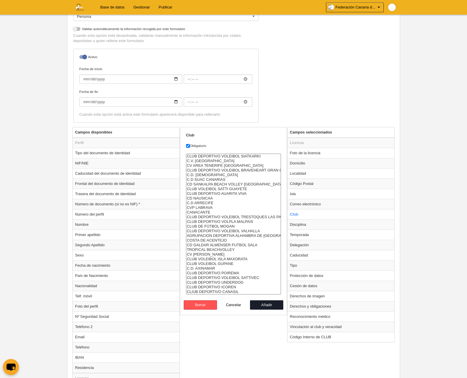
click at [231, 287] on option "CLUB DEPORTIVO ICOREN" at bounding box center [233, 287] width 95 height 5
select select "4496857"
click at [235, 292] on option "CLIUB DEPORTIVO CANASIL" at bounding box center [233, 292] width 95 height 5
click at [267, 308] on button "Añadir" at bounding box center [266, 304] width 33 height 9
radio input "false"
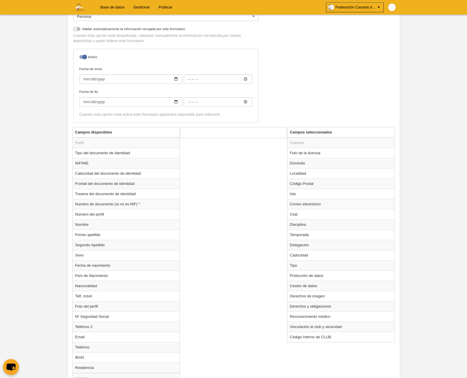
scroll to position [380, 0]
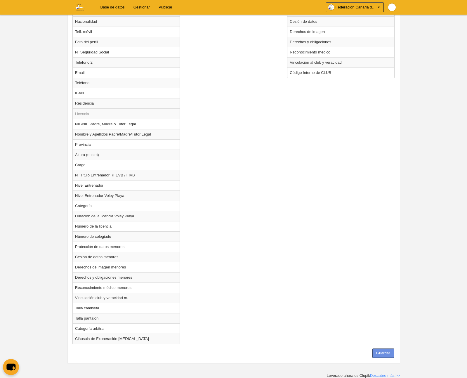
click at [377, 352] on button "Guardar" at bounding box center [384, 353] width 22 height 9
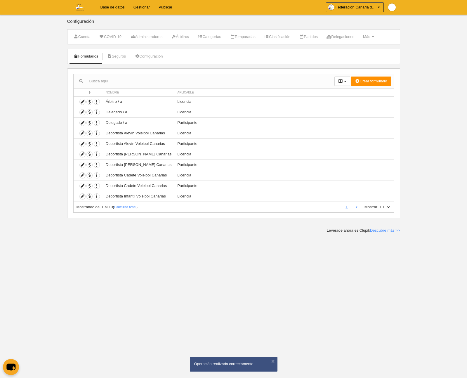
click at [388, 209] on select "10 25 50 100 500" at bounding box center [385, 207] width 12 height 5
select select "500"
click at [379, 205] on select "10 25 50 100 500" at bounding box center [385, 207] width 12 height 5
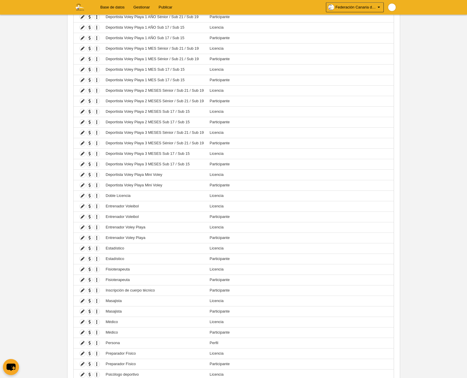
scroll to position [318, 0]
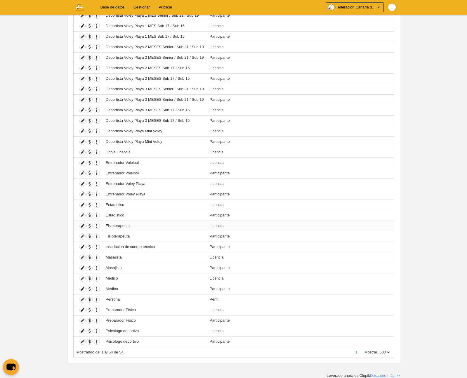
click at [83, 226] on icon at bounding box center [83, 226] width 6 height 6
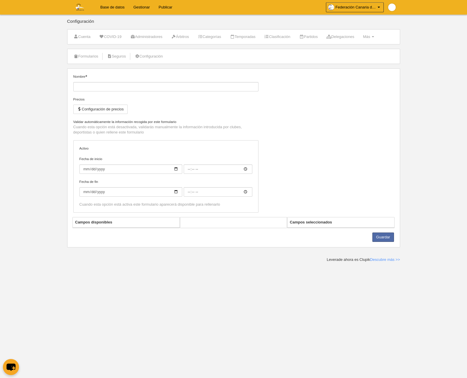
type input "Fisioterapeuta"
checkbox input "true"
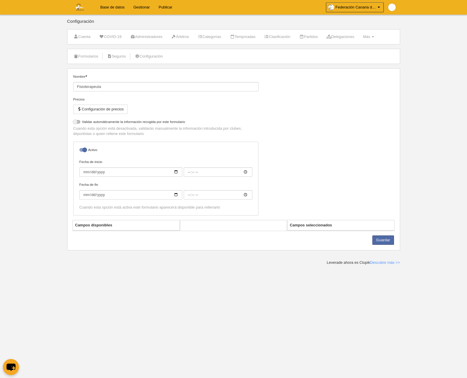
select select "selected"
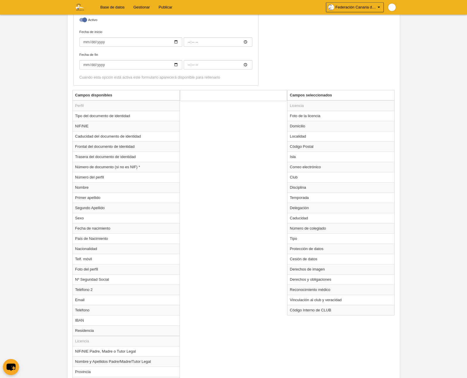
scroll to position [155, 0]
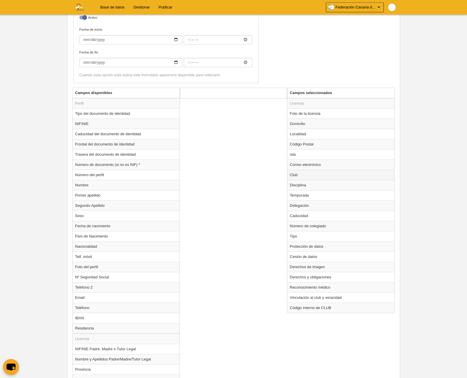
click at [300, 176] on td "Club" at bounding box center [341, 175] width 107 height 10
radio input "true"
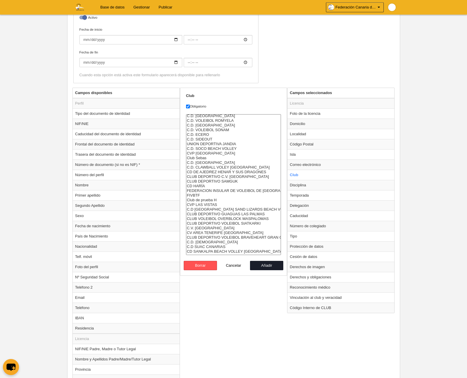
scroll to position [323, 0]
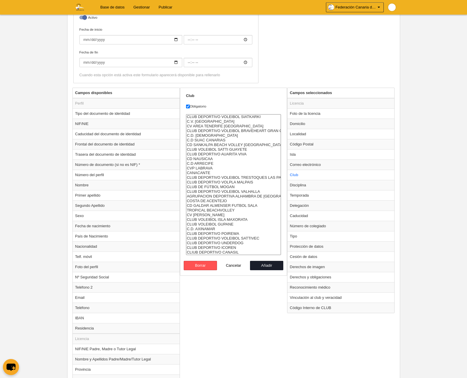
click at [216, 230] on option "C.D. AXINAMAR" at bounding box center [233, 229] width 95 height 5
drag, startPoint x: 228, startPoint y: 235, endPoint x: 231, endPoint y: 234, distance: 3.6
click at [228, 235] on option "CLUB DEPORTIVO POIREWA" at bounding box center [233, 233] width 95 height 5
click at [239, 238] on option "CLUB DEPORTIVO VOLEIBOL SATTIVEC" at bounding box center [233, 238] width 95 height 5
click at [233, 242] on option "CLUB DEPORTIVO UNDERDOG" at bounding box center [233, 243] width 95 height 5
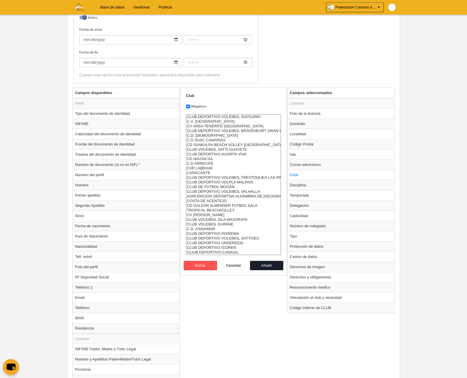
drag, startPoint x: 231, startPoint y: 243, endPoint x: 236, endPoint y: 244, distance: 4.3
click at [231, 243] on option "CLUB DEPORTIVO UNDERDOG" at bounding box center [233, 243] width 95 height 5
drag, startPoint x: 231, startPoint y: 248, endPoint x: 236, endPoint y: 249, distance: 5.0
click at [231, 248] on option "CLUB DEPORTIVO ICOREN" at bounding box center [233, 247] width 95 height 5
select select "4496857"
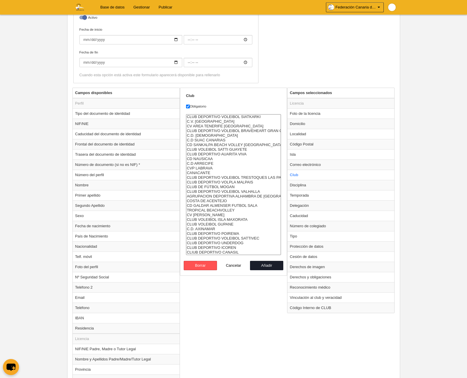
click at [233, 252] on option "CLIUB DEPORTIVO CANASIL" at bounding box center [233, 252] width 95 height 5
click at [267, 266] on button "Añadir" at bounding box center [266, 265] width 33 height 9
radio input "false"
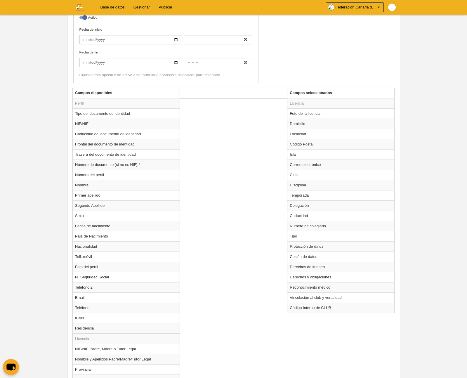
scroll to position [370, 0]
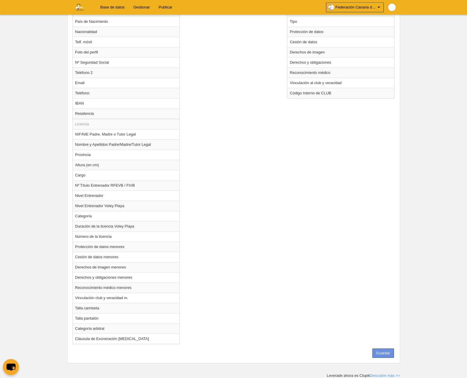
click at [378, 351] on button "Guardar" at bounding box center [384, 353] width 22 height 9
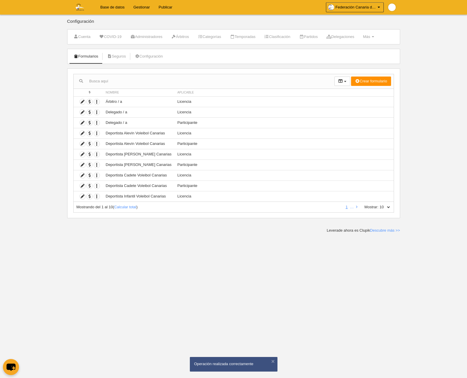
click at [386, 207] on select "10 25 50 100 500" at bounding box center [385, 207] width 12 height 5
select select "500"
click at [379, 205] on select "10 25 50 100 500" at bounding box center [385, 207] width 12 height 5
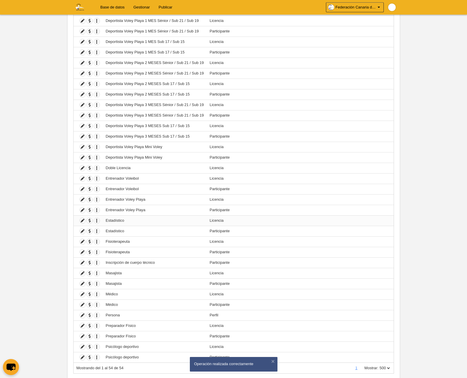
scroll to position [318, 0]
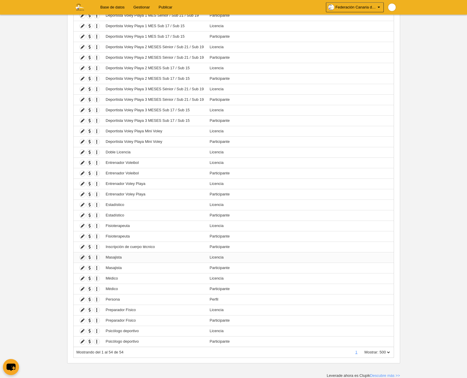
click at [81, 257] on icon at bounding box center [83, 258] width 6 height 6
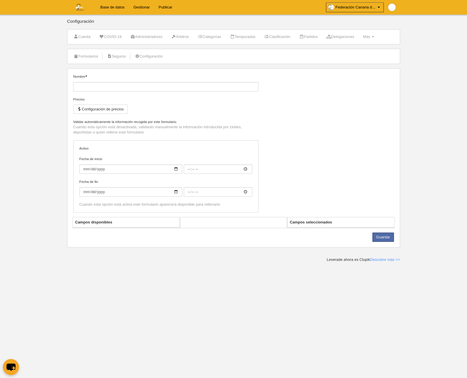
type input "Masajista"
checkbox input "true"
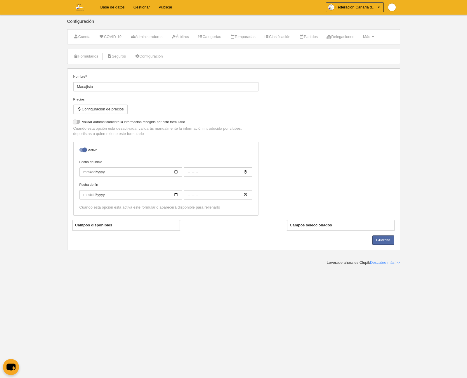
select select "selected"
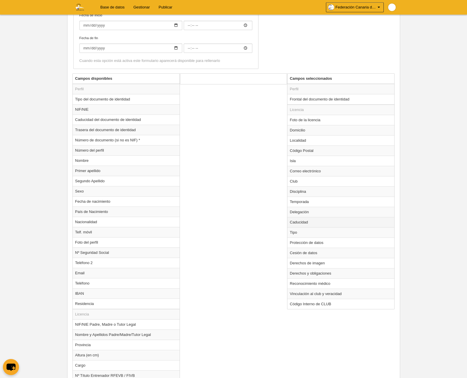
scroll to position [170, 0]
click at [305, 181] on td "Club" at bounding box center [341, 181] width 107 height 10
radio input "true"
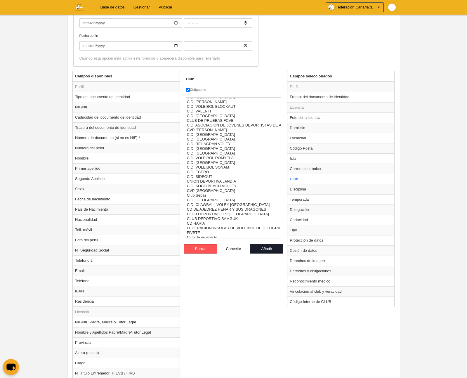
scroll to position [323, 0]
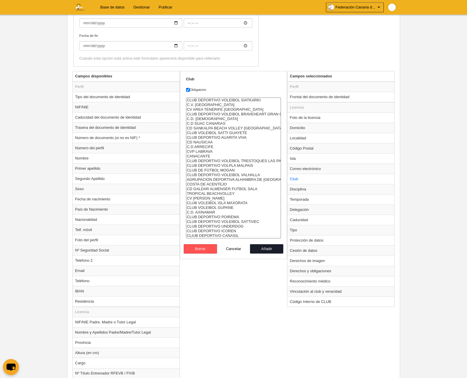
click at [204, 212] on option "C.D. AXINAMAR" at bounding box center [233, 212] width 95 height 5
click at [219, 218] on option "CLUB DEPORTIVO POIREWA" at bounding box center [233, 217] width 95 height 5
click at [228, 220] on option "CLUB DEPORTIVO VOLEIBOL SATTIVEC" at bounding box center [233, 221] width 95 height 5
drag, startPoint x: 230, startPoint y: 227, endPoint x: 234, endPoint y: 228, distance: 4.3
click at [230, 227] on option "CLUB DEPORTIVO UNDERDOG" at bounding box center [233, 226] width 95 height 5
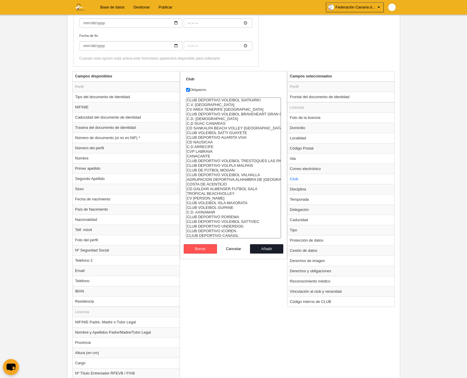
drag, startPoint x: 231, startPoint y: 231, endPoint x: 234, endPoint y: 232, distance: 3.7
click at [231, 231] on option "CLUB DEPORTIVO ICOREN" at bounding box center [233, 231] width 95 height 5
click at [231, 234] on option "CLIUB DEPORTIVO CANASIL" at bounding box center [233, 235] width 95 height 5
select select "4496857"
click at [233, 236] on option "CLIUB DEPORTIVO CANASIL" at bounding box center [233, 235] width 95 height 5
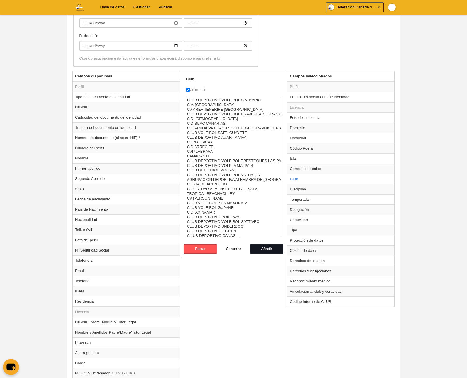
click at [264, 251] on button "Añadir" at bounding box center [266, 248] width 33 height 9
radio input "false"
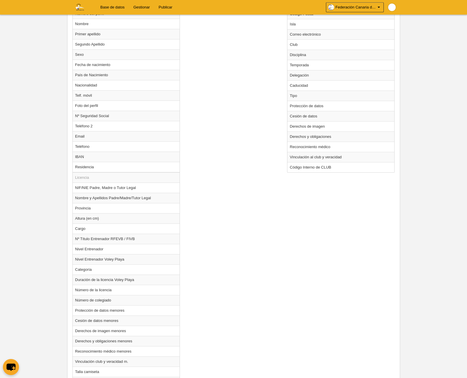
scroll to position [370, 0]
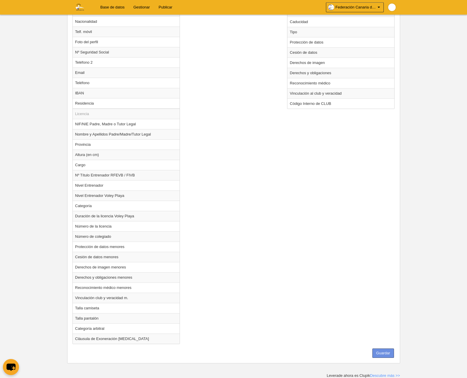
click at [387, 352] on button "Guardar" at bounding box center [384, 353] width 22 height 9
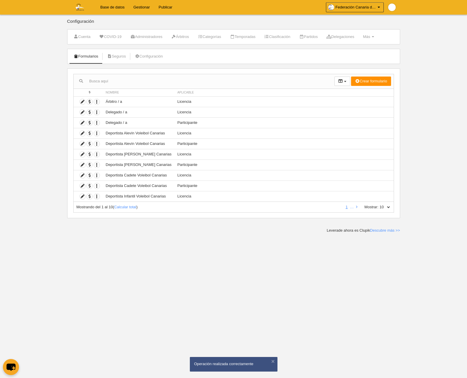
click at [387, 207] on select "10 25 50 100 500" at bounding box center [385, 207] width 12 height 5
select select "500"
click at [379, 205] on select "10 25 50 100 500" at bounding box center [385, 207] width 12 height 5
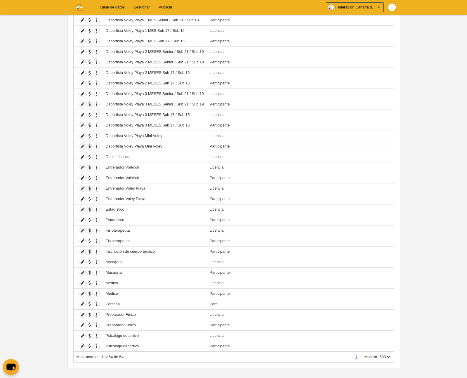
scroll to position [318, 0]
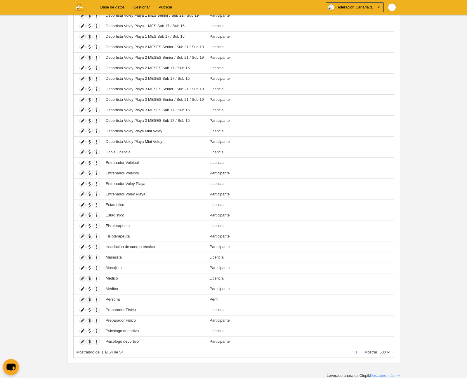
click at [82, 278] on icon at bounding box center [83, 279] width 6 height 6
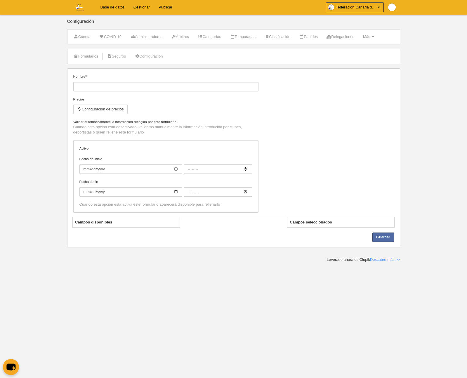
type input "Médico"
checkbox input "true"
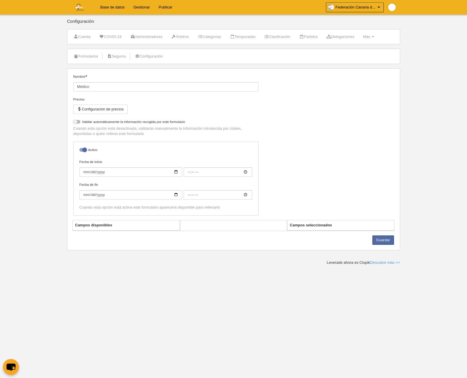
select select "selected"
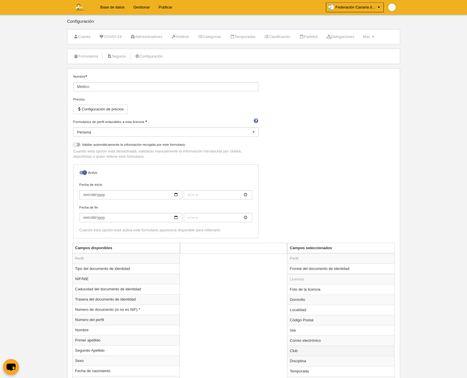
click at [310, 353] on td "Club" at bounding box center [341, 351] width 107 height 10
radio input "true"
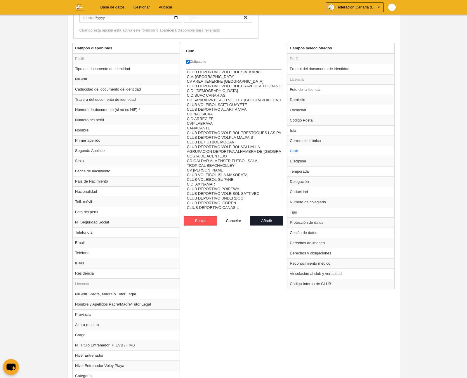
scroll to position [207, 0]
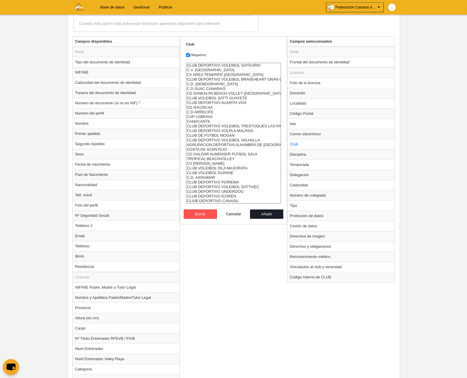
click at [203, 176] on option "C.D. AXINAMAR" at bounding box center [233, 177] width 95 height 5
click at [208, 182] on option "CLUB DEPORTIVO POIREWA" at bounding box center [233, 182] width 95 height 5
drag, startPoint x: 209, startPoint y: 187, endPoint x: 211, endPoint y: 189, distance: 3.5
click at [209, 187] on option "CLUB DEPORTIVO VOLEIBOL SATTIVEC" at bounding box center [233, 187] width 95 height 5
click at [212, 191] on option "CLUB DEPORTIVO UNDERDOG" at bounding box center [233, 191] width 95 height 5
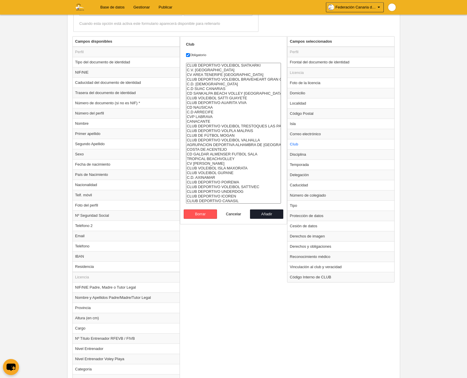
click at [216, 195] on option "CLUB DEPORTIVO ICOREN" at bounding box center [233, 196] width 95 height 5
select select "4496857"
click at [223, 200] on option "CLIUB DEPORTIVO CANASIL" at bounding box center [233, 201] width 95 height 5
click at [265, 214] on button "Añadir" at bounding box center [266, 213] width 33 height 9
radio input "false"
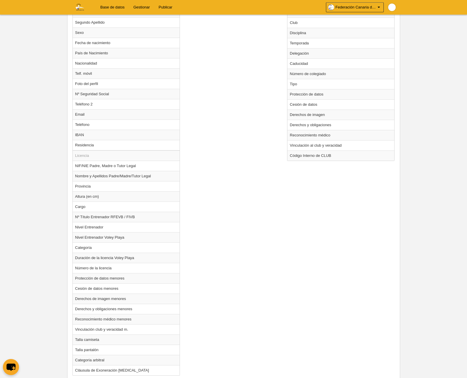
scroll to position [360, 0]
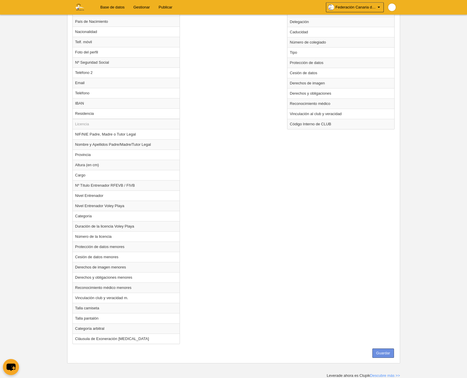
click at [383, 351] on button "Guardar" at bounding box center [384, 353] width 22 height 9
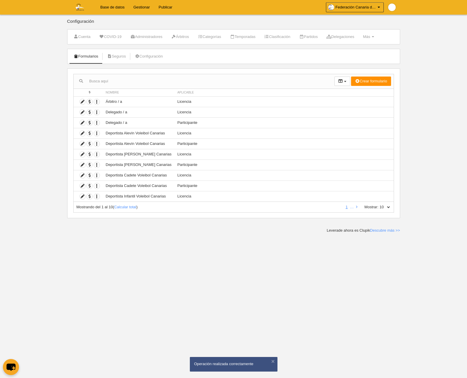
click at [386, 208] on select "10 25 50 100 500" at bounding box center [385, 207] width 12 height 5
select select "500"
click at [379, 205] on select "10 25 50 100 500" at bounding box center [385, 207] width 12 height 5
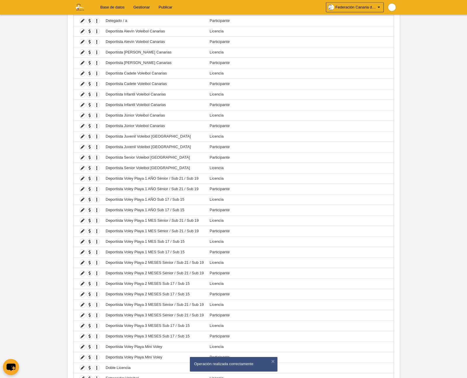
scroll to position [318, 0]
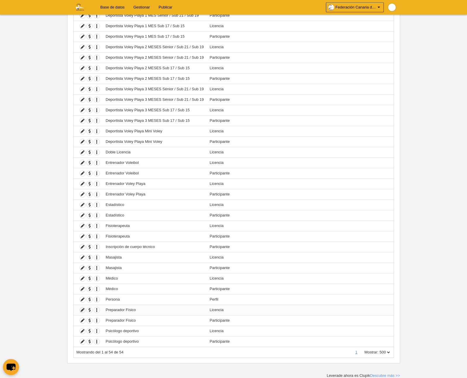
click at [82, 311] on icon at bounding box center [83, 310] width 6 height 6
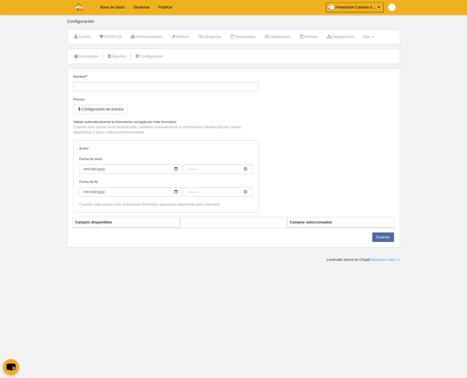
type input "Preparador Físico"
checkbox input "true"
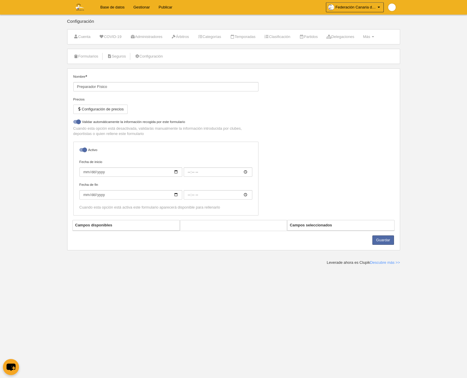
select select "selected"
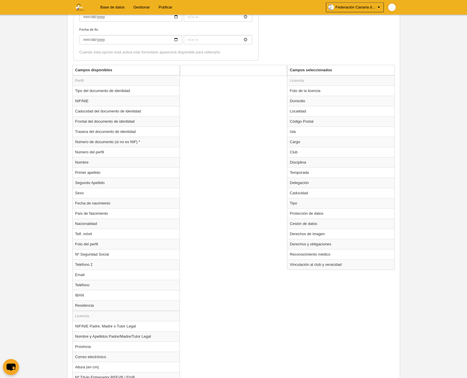
scroll to position [258, 0]
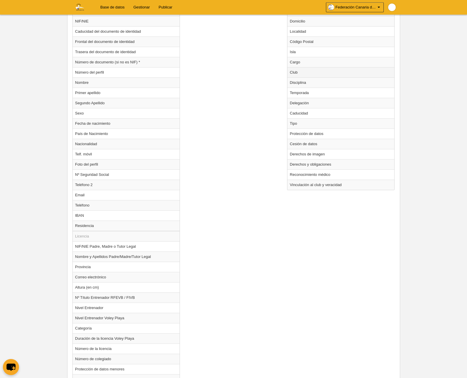
click at [315, 73] on td "Club" at bounding box center [341, 72] width 107 height 10
radio input "true"
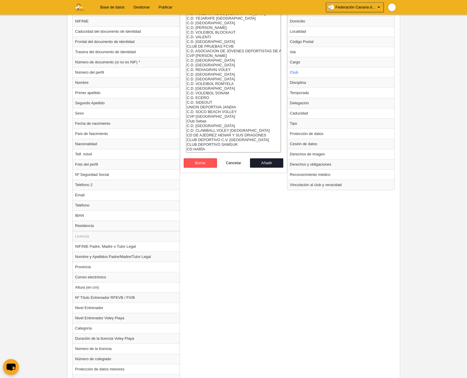
scroll to position [323, 0]
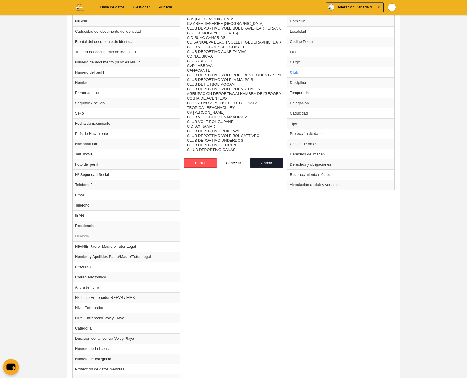
click at [244, 136] on option "CLUB DEPORTIVO VOLEIBOL SATTIVEC" at bounding box center [233, 136] width 95 height 5
click at [237, 141] on option "CLUB DEPORTIVO UNDERDOG" at bounding box center [233, 140] width 95 height 5
drag, startPoint x: 232, startPoint y: 145, endPoint x: 235, endPoint y: 147, distance: 3.7
click at [232, 145] on option "CLUB DEPORTIVO ICOREN" at bounding box center [233, 145] width 95 height 5
select select "4496857"
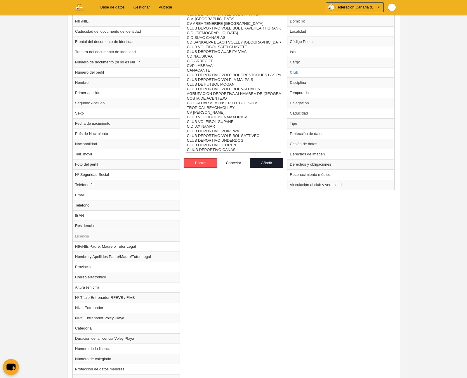
click at [236, 149] on option "CLIUB DEPORTIVO CANASIL" at bounding box center [233, 150] width 95 height 5
click at [266, 166] on button "Añadir" at bounding box center [266, 162] width 33 height 9
radio input "false"
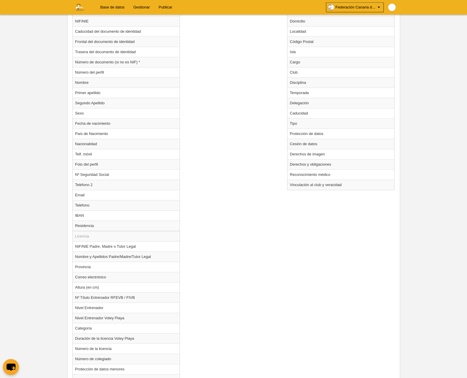
scroll to position [390, 0]
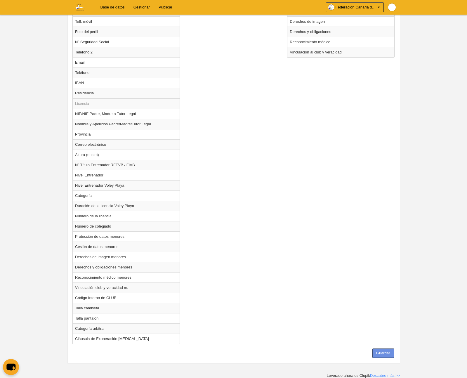
click at [383, 353] on button "Guardar" at bounding box center [384, 353] width 22 height 9
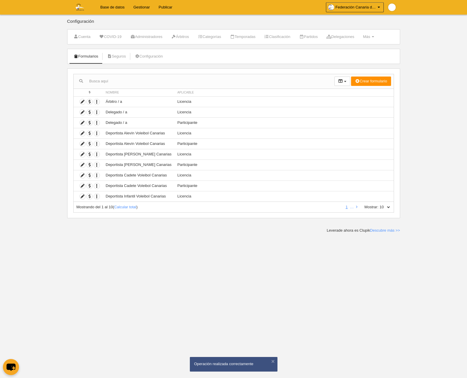
click at [387, 206] on select "10 25 50 100 500" at bounding box center [385, 207] width 12 height 5
select select "500"
click at [379, 205] on select "10 25 50 100 500" at bounding box center [385, 207] width 12 height 5
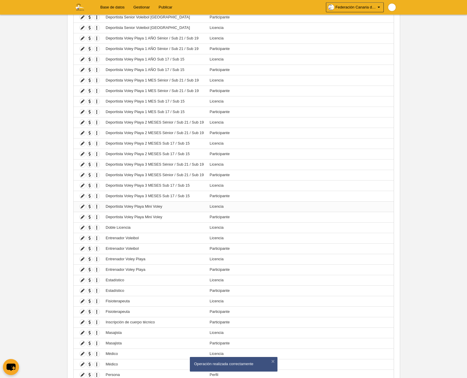
scroll to position [318, 0]
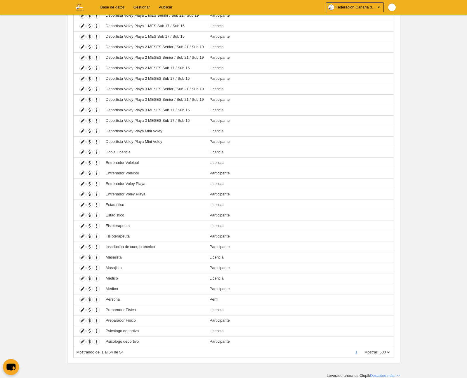
click at [82, 332] on icon at bounding box center [83, 331] width 6 height 6
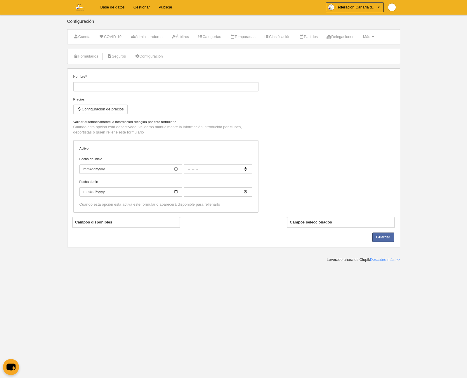
type input "Psicólogo deportivo"
checkbox input "true"
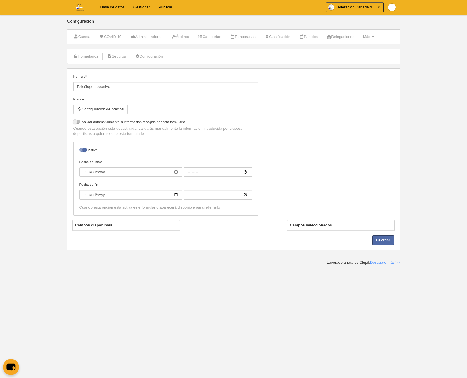
select select "selected"
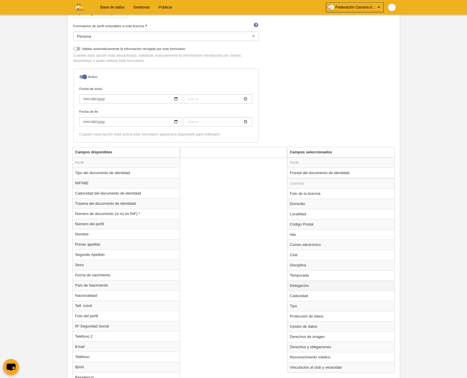
scroll to position [105, 0]
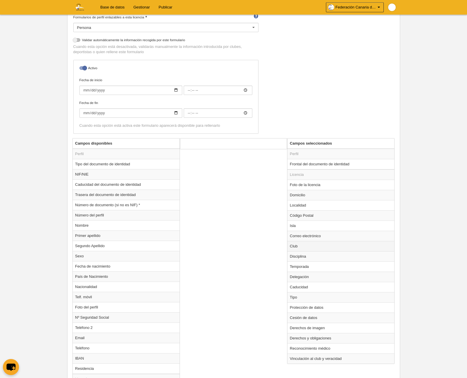
click at [302, 245] on td "Club" at bounding box center [341, 246] width 107 height 10
radio input "true"
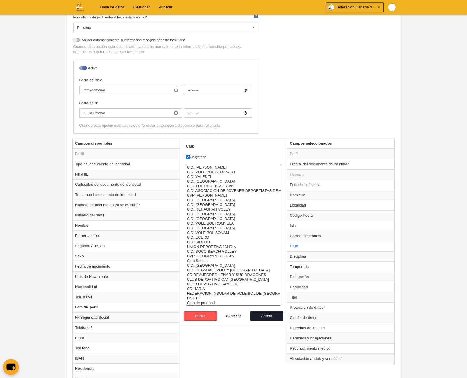
scroll to position [323, 0]
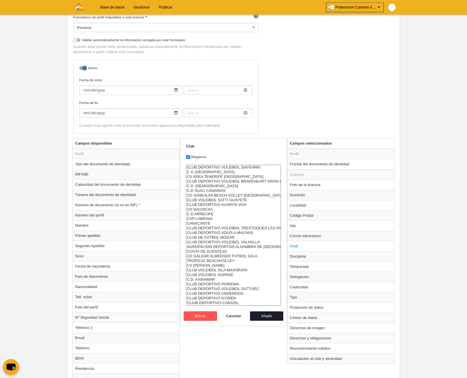
click at [201, 280] on option "C.D. AXINAMAR" at bounding box center [233, 279] width 95 height 5
click at [202, 284] on option "CLUB DEPORTIVO POIREWA" at bounding box center [233, 284] width 95 height 5
click at [207, 288] on option "CLUB DEPORTIVO VOLEIBOL SATTIVEC" at bounding box center [233, 289] width 95 height 5
click at [209, 292] on option "CLUB DEPORTIVO UNDERDOG" at bounding box center [233, 293] width 95 height 5
click at [211, 297] on option "CLUB DEPORTIVO ICOREN" at bounding box center [233, 298] width 95 height 5
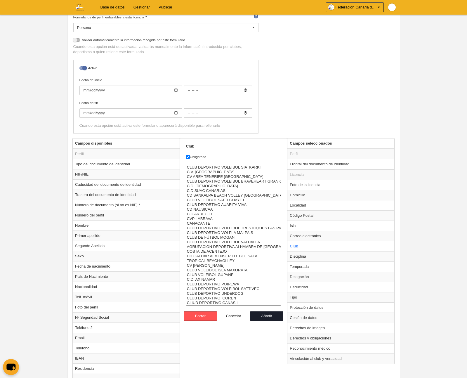
select select "4496857"
click at [219, 301] on option "CLIUB DEPORTIVO CANASIL" at bounding box center [233, 303] width 95 height 5
click at [269, 318] on button "Añadir" at bounding box center [266, 315] width 33 height 9
radio input "false"
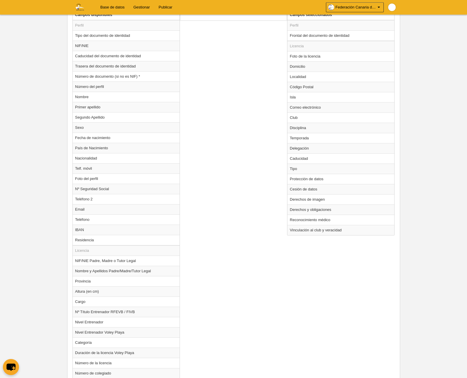
scroll to position [380, 0]
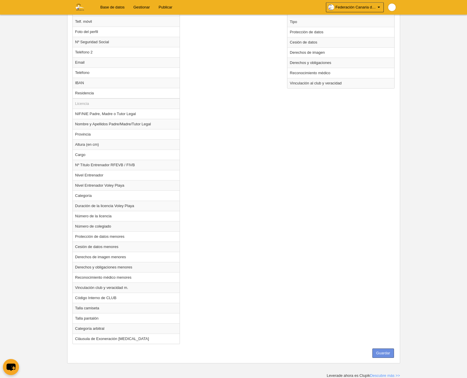
click at [387, 354] on button "Guardar" at bounding box center [384, 353] width 22 height 9
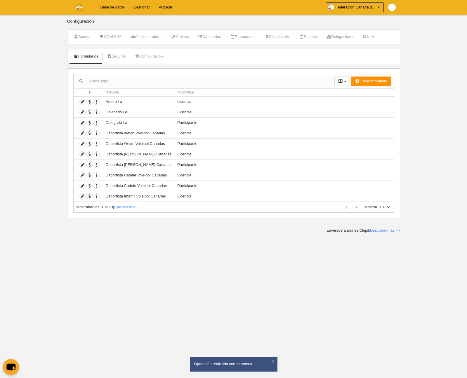
click at [385, 208] on select "10 25 50 100 500" at bounding box center [385, 207] width 12 height 5
select select "500"
click at [379, 205] on select "10 25 50 100 500" at bounding box center [385, 207] width 12 height 5
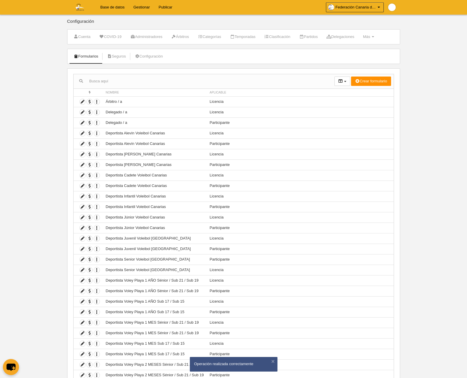
scroll to position [318, 0]
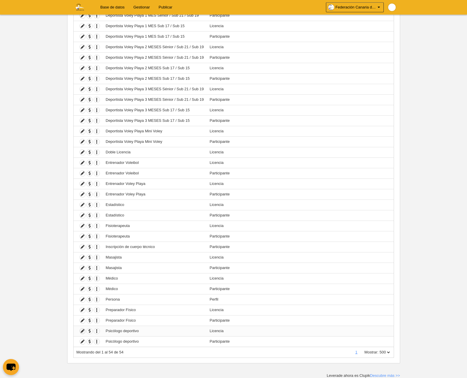
click at [83, 332] on icon at bounding box center [83, 331] width 6 height 6
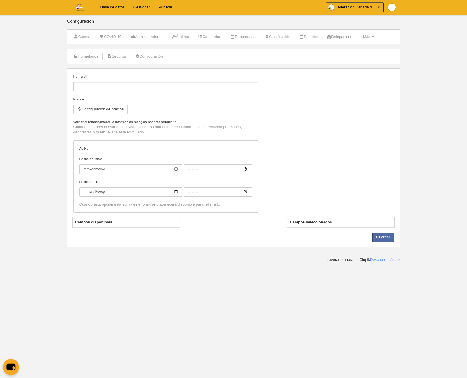
type input "Psicólogo deportivo"
checkbox input "true"
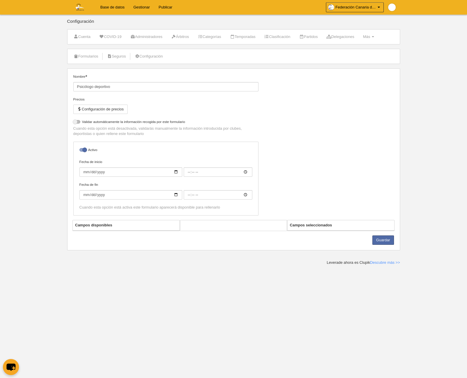
select select "selected"
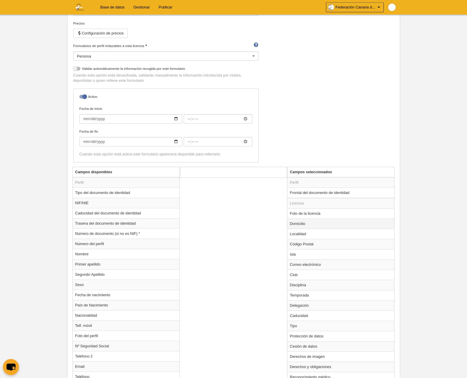
scroll to position [80, 0]
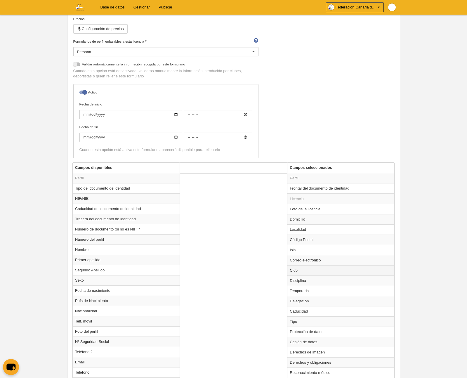
click at [301, 273] on td "Club" at bounding box center [341, 270] width 107 height 10
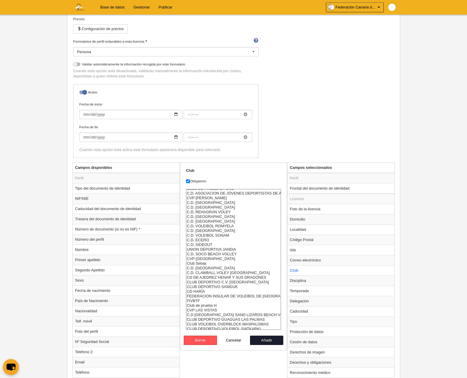
scroll to position [323, 0]
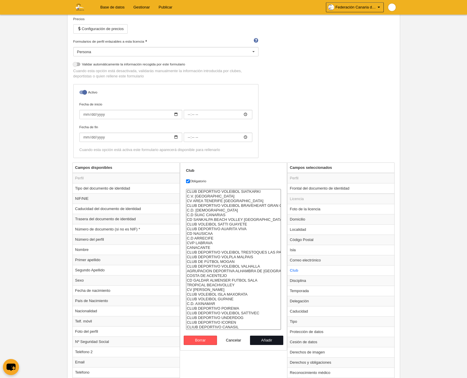
click at [255, 338] on button "Añadir" at bounding box center [266, 340] width 33 height 9
radio input "false"
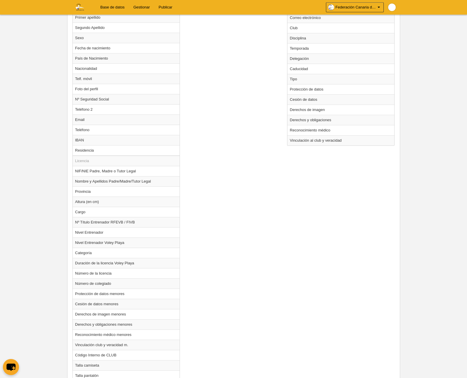
scroll to position [380, 0]
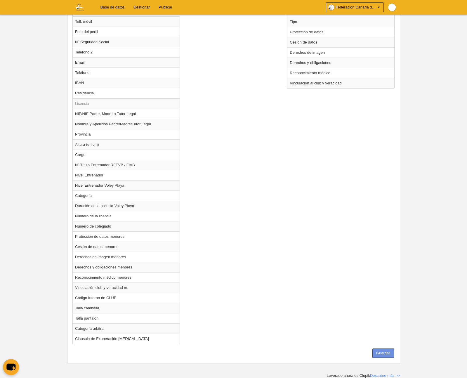
click at [381, 354] on button "Guardar" at bounding box center [384, 353] width 22 height 9
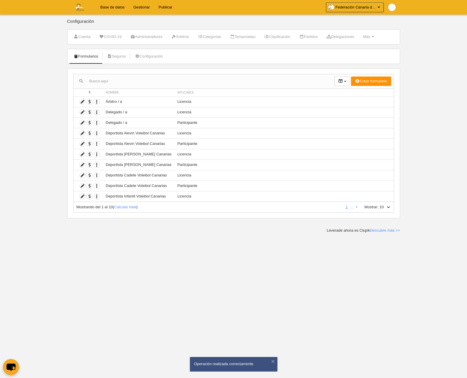
click at [109, 8] on link "Base de datos" at bounding box center [112, 7] width 33 height 15
